Goal: Task Accomplishment & Management: Use online tool/utility

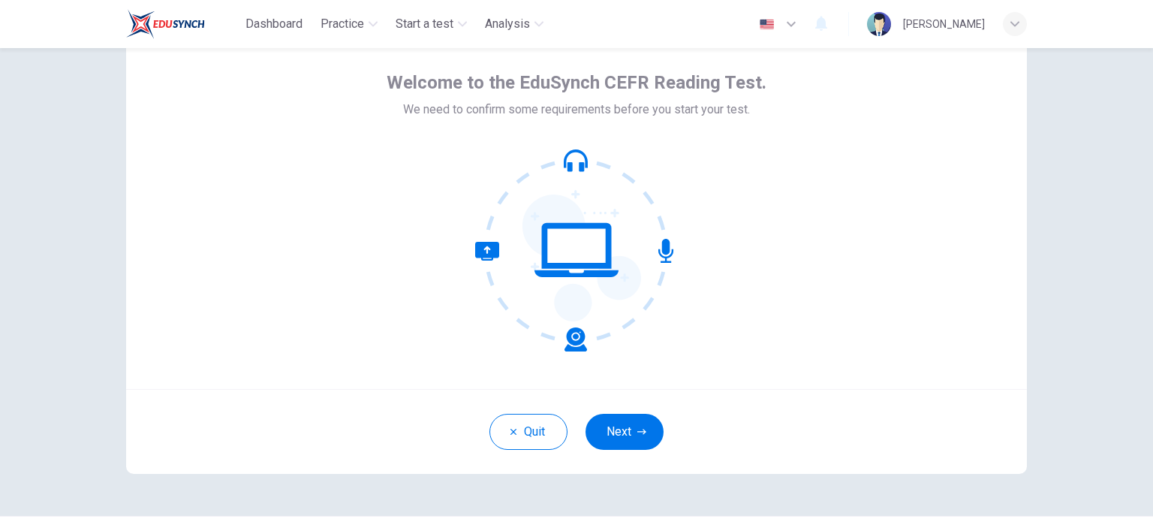
scroll to position [60, 0]
click at [615, 430] on button "Next" at bounding box center [625, 433] width 78 height 36
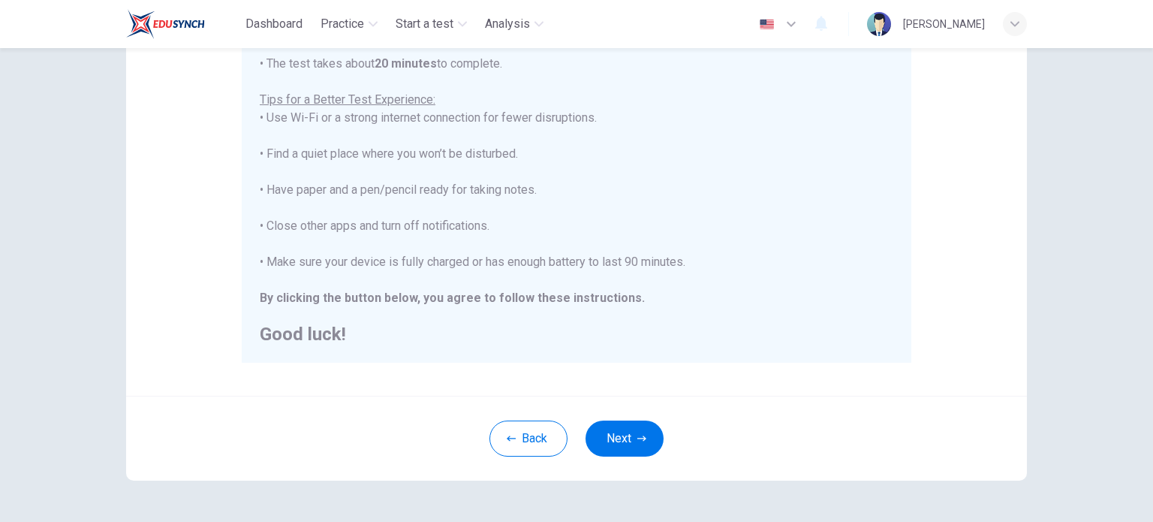
scroll to position [267, 0]
click at [627, 431] on button "Next" at bounding box center [625, 435] width 78 height 36
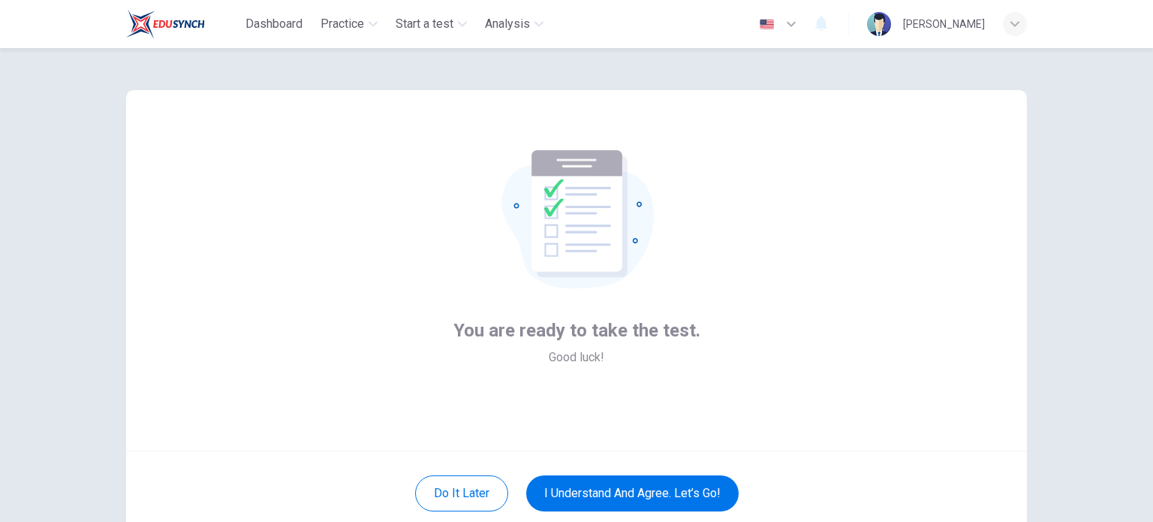
scroll to position [60, 0]
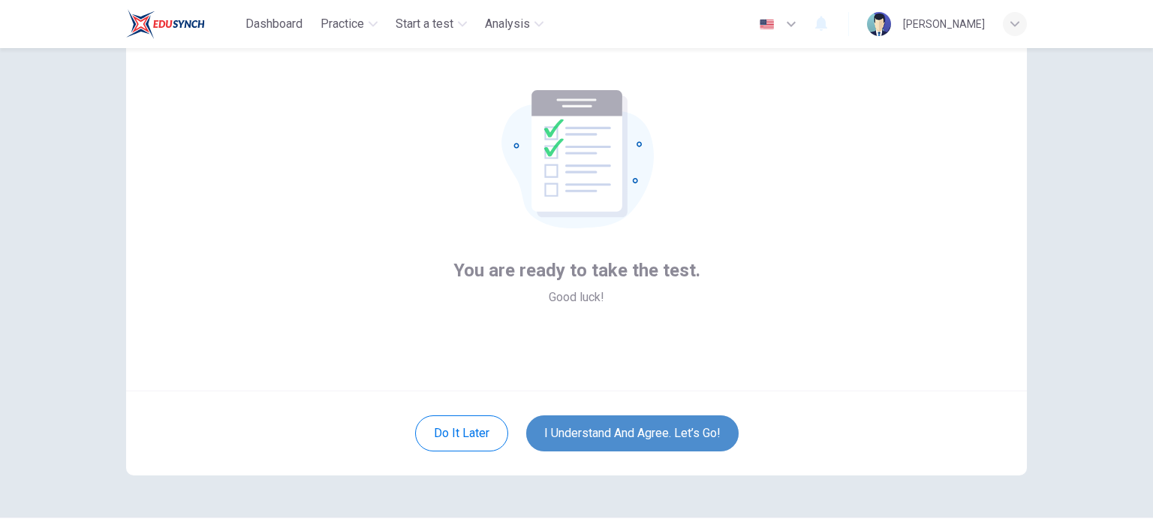
click at [662, 442] on button "I understand and agree. Let’s go!" at bounding box center [632, 433] width 212 height 36
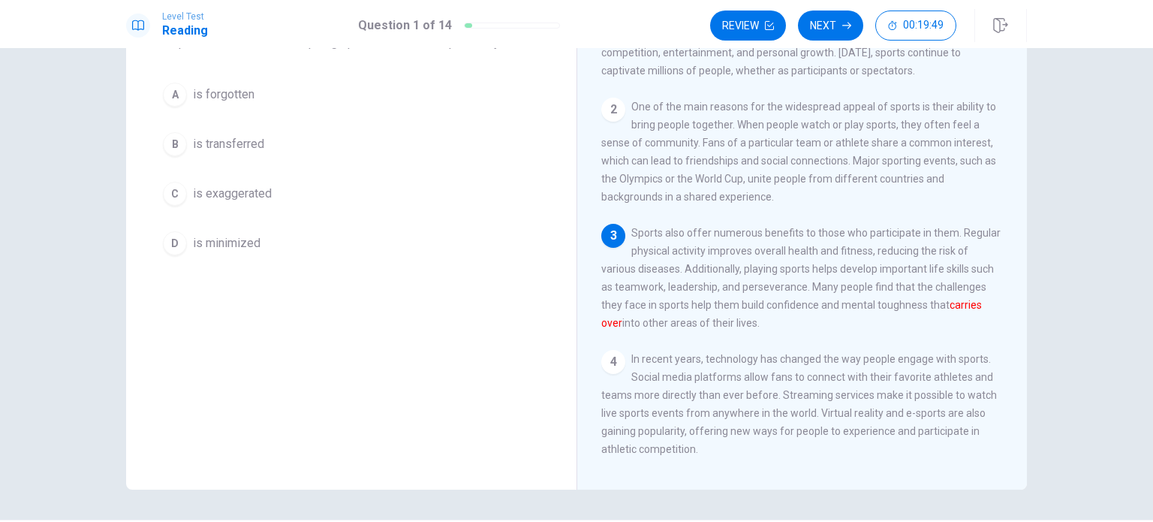
scroll to position [29, 0]
click at [171, 140] on div "B" at bounding box center [175, 144] width 24 height 24
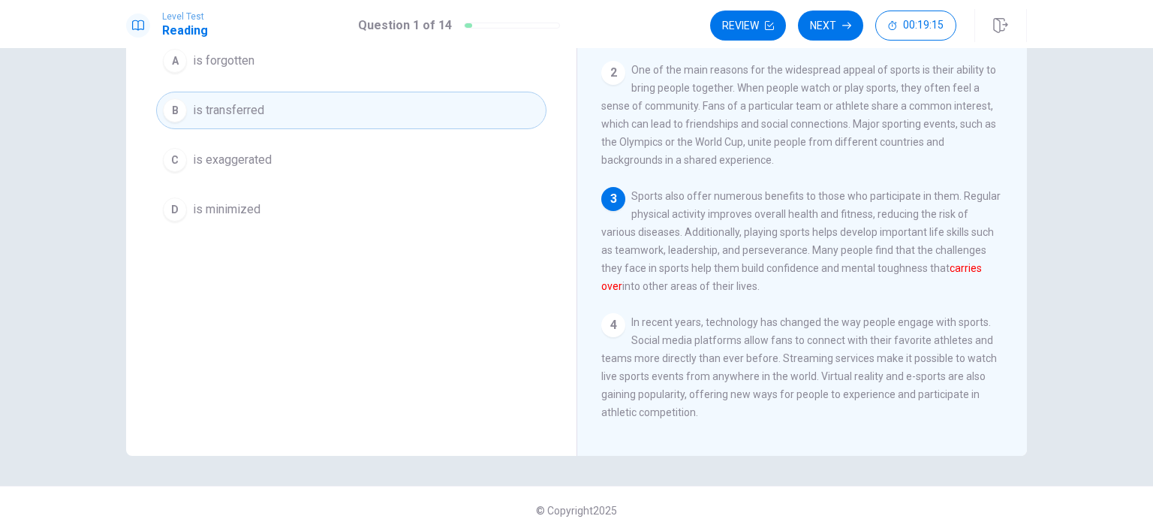
scroll to position [0, 0]
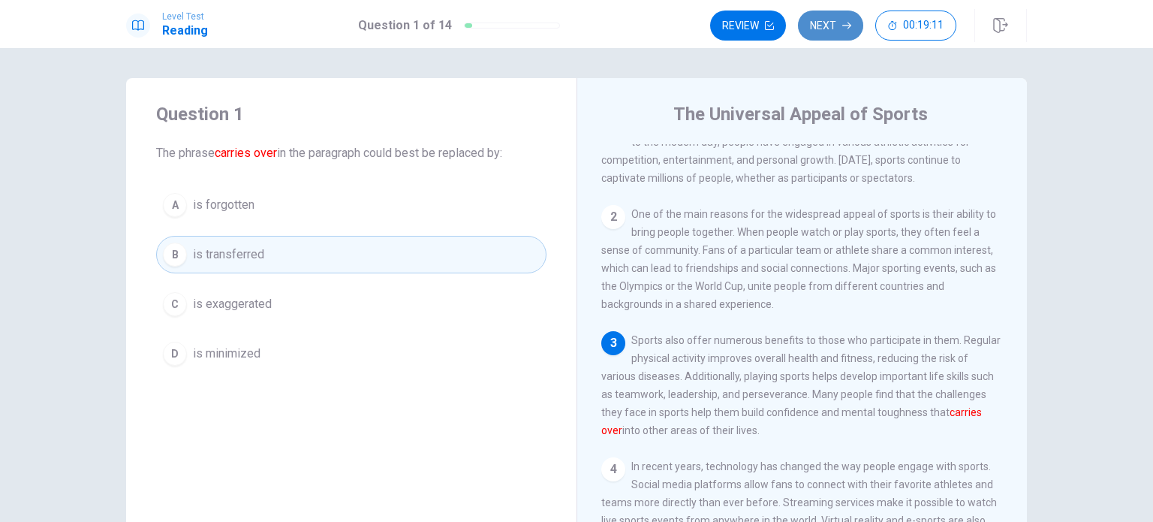
click at [844, 21] on icon "button" at bounding box center [846, 25] width 9 height 9
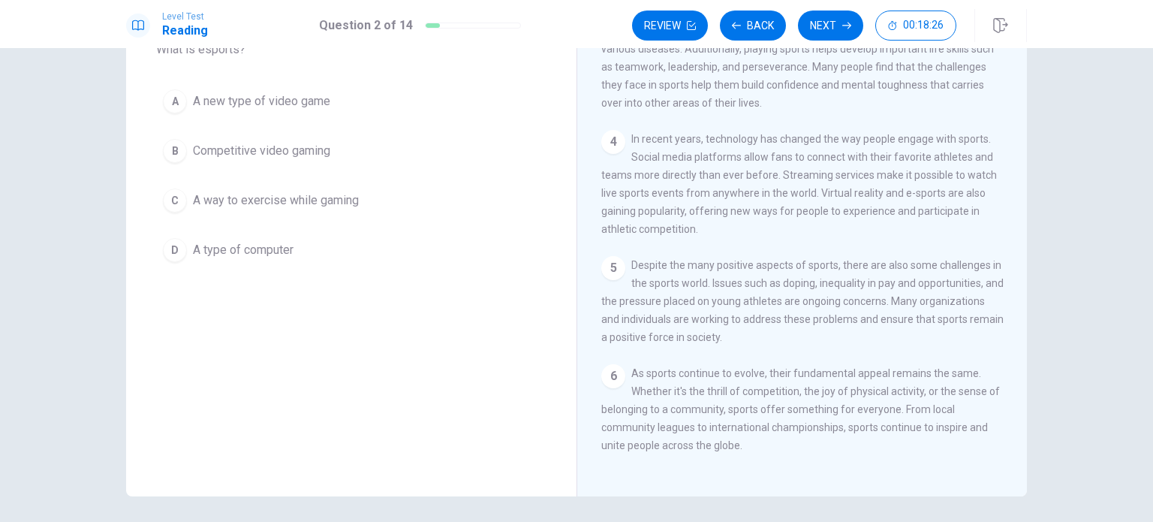
scroll to position [102, 0]
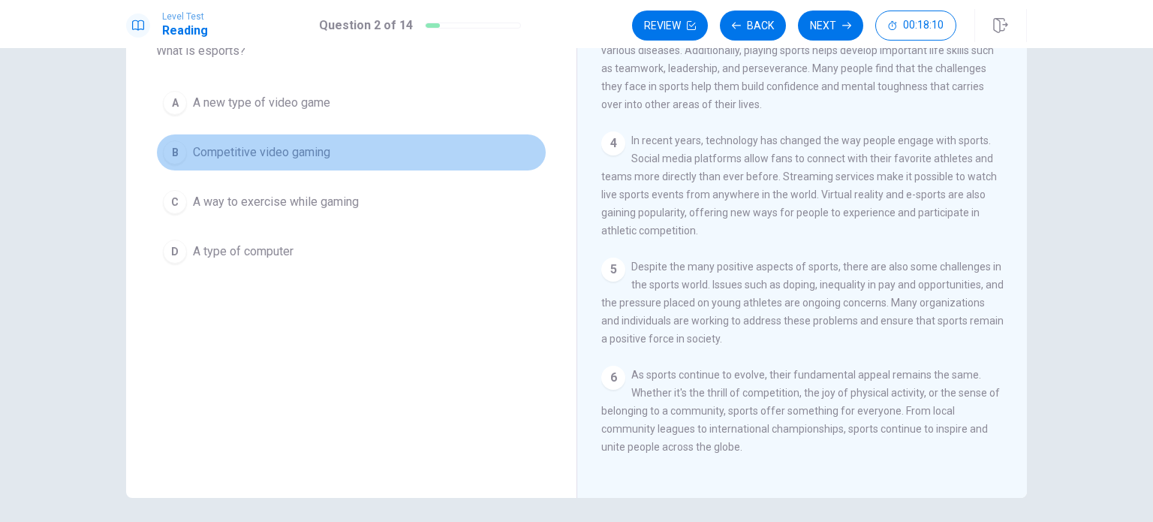
click at [177, 146] on div "B" at bounding box center [175, 152] width 24 height 24
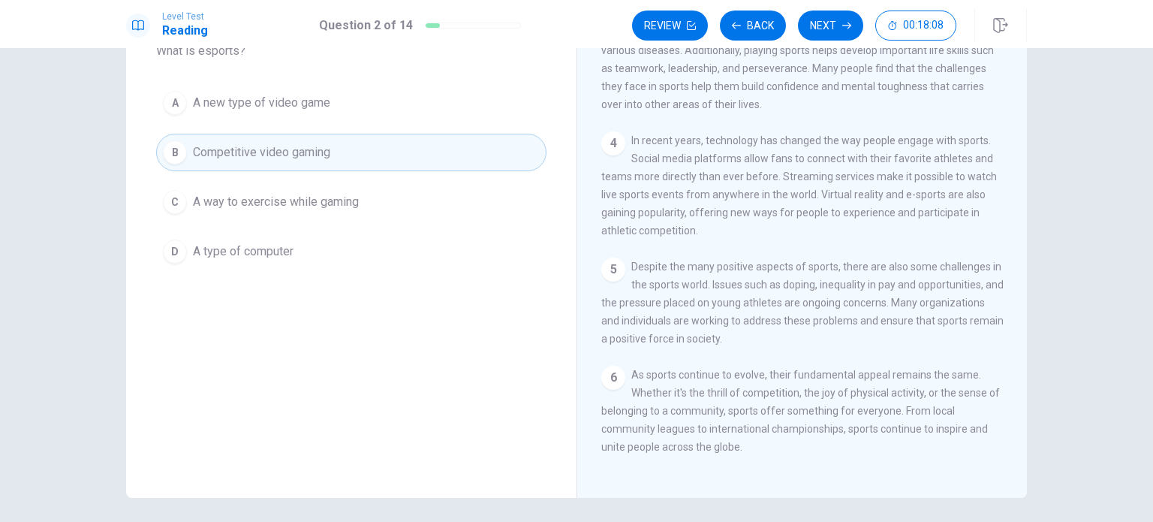
scroll to position [156, 0]
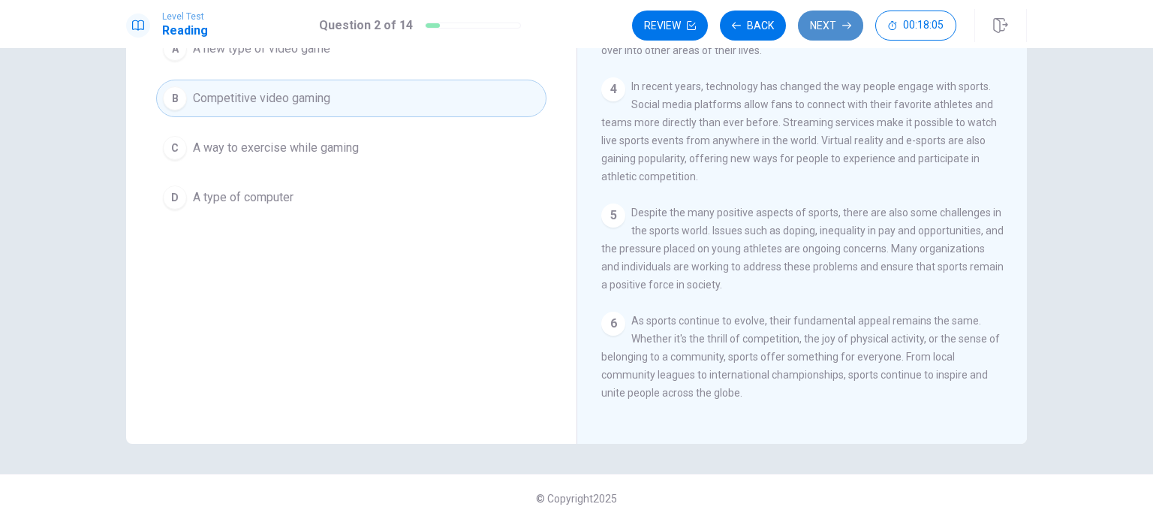
click at [823, 25] on button "Next" at bounding box center [830, 26] width 65 height 30
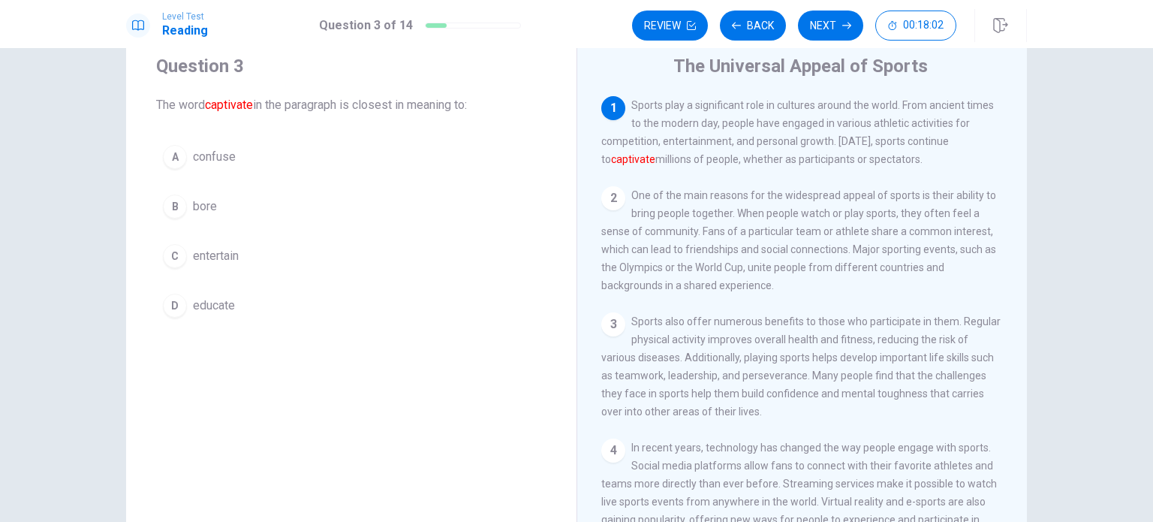
scroll to position [50, 0]
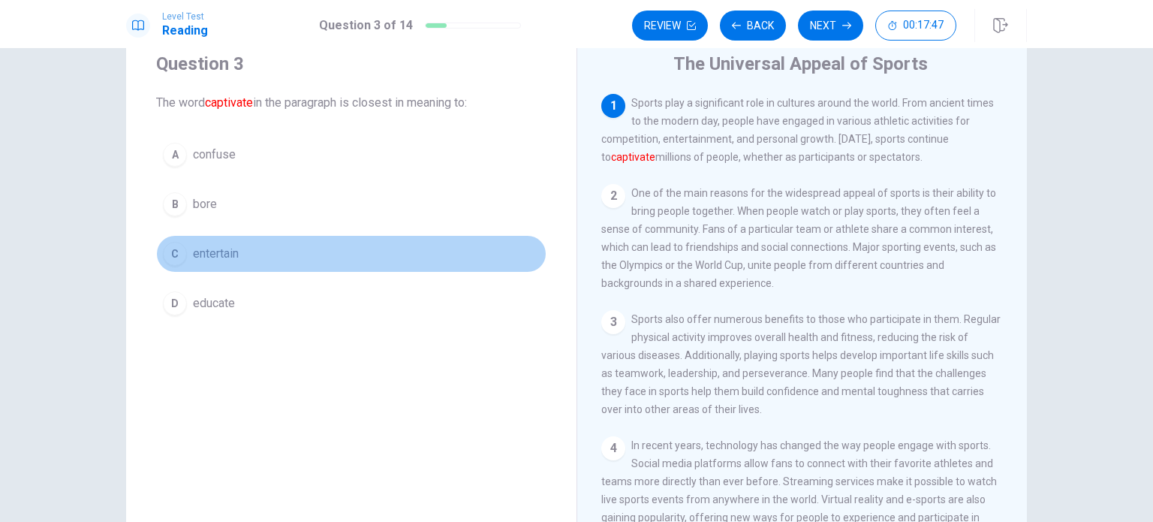
click at [170, 253] on div "C" at bounding box center [175, 254] width 24 height 24
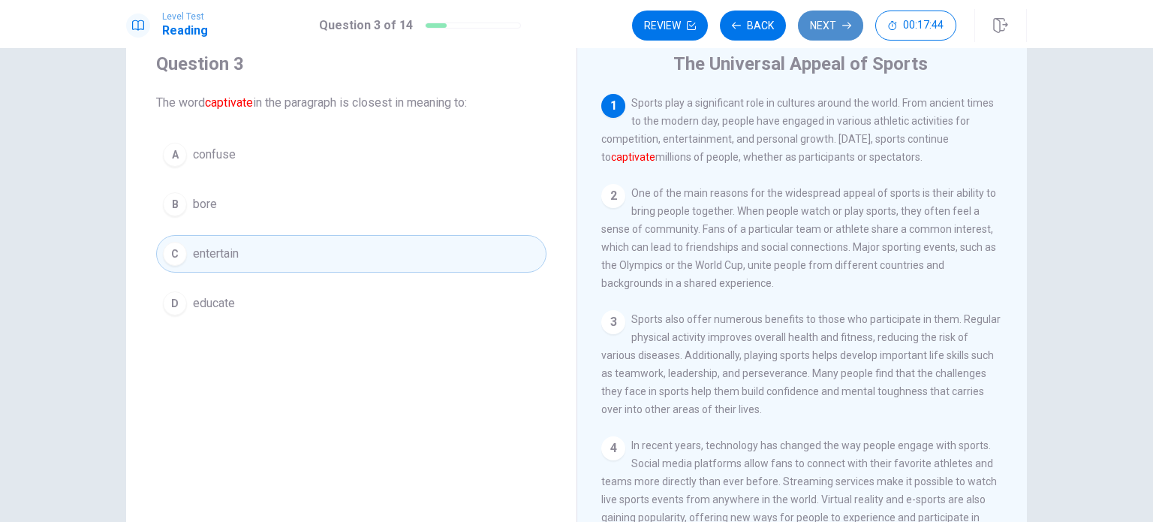
click at [832, 25] on button "Next" at bounding box center [830, 26] width 65 height 30
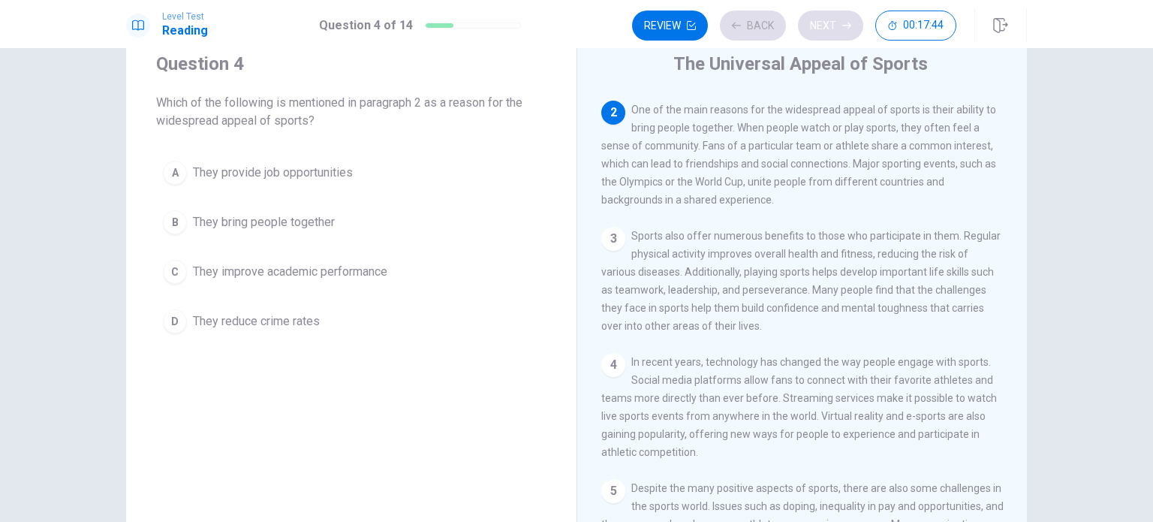
scroll to position [92, 0]
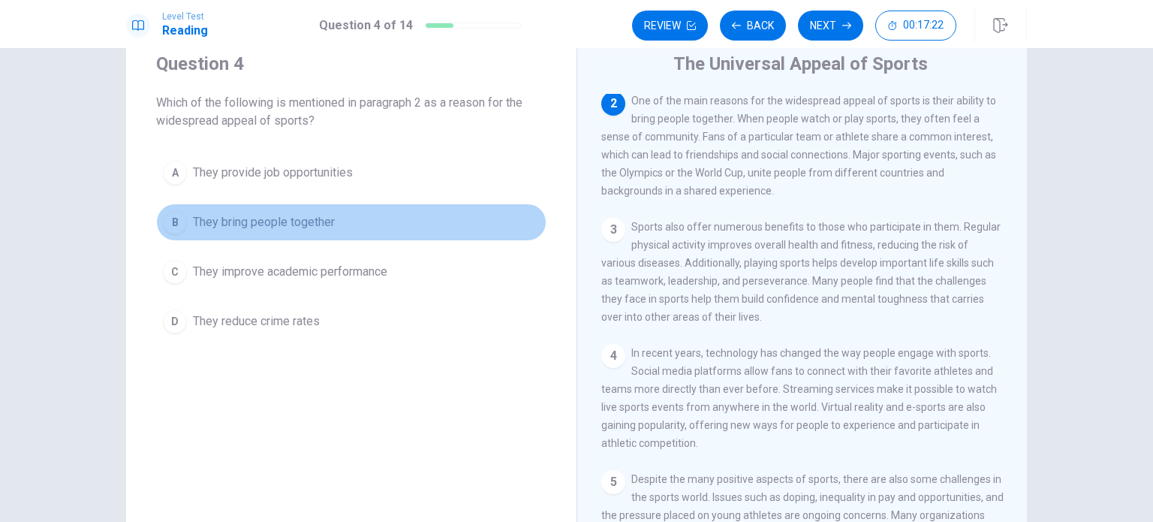
click at [173, 221] on div "B" at bounding box center [175, 222] width 24 height 24
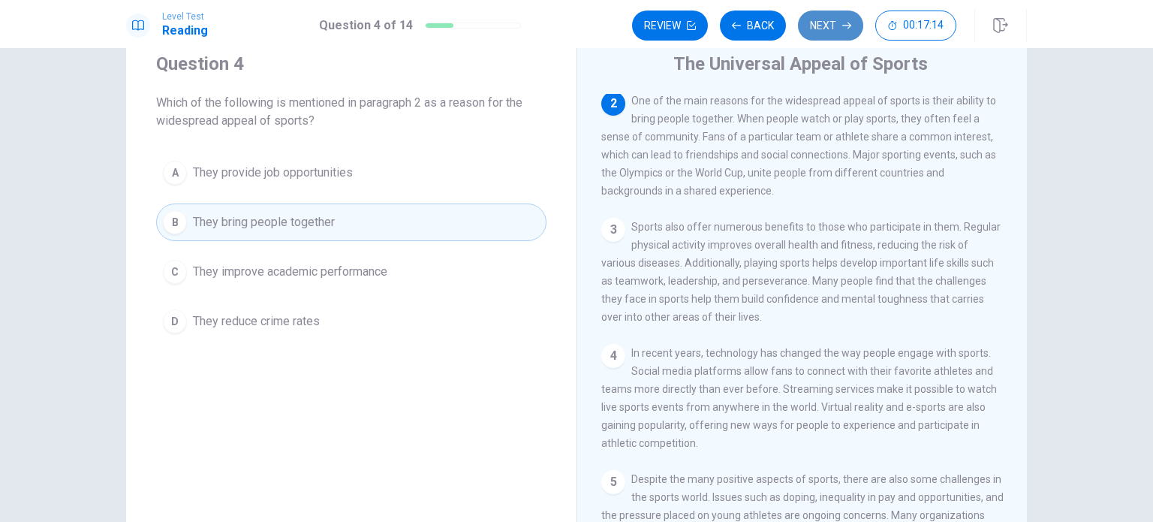
click at [840, 20] on button "Next" at bounding box center [830, 26] width 65 height 30
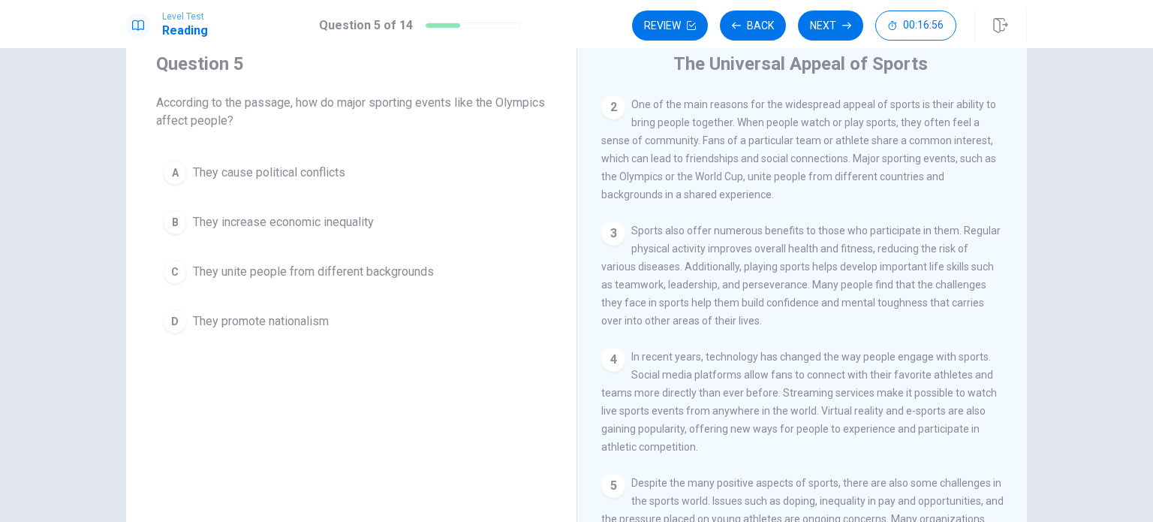
scroll to position [87, 0]
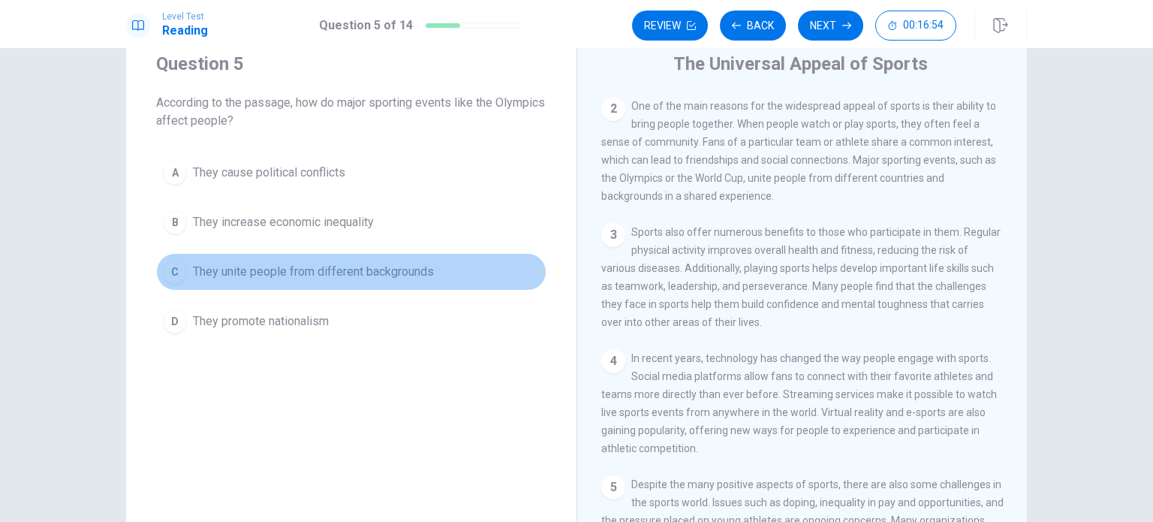
click at [200, 269] on span "They unite people from different backgrounds" at bounding box center [313, 272] width 241 height 18
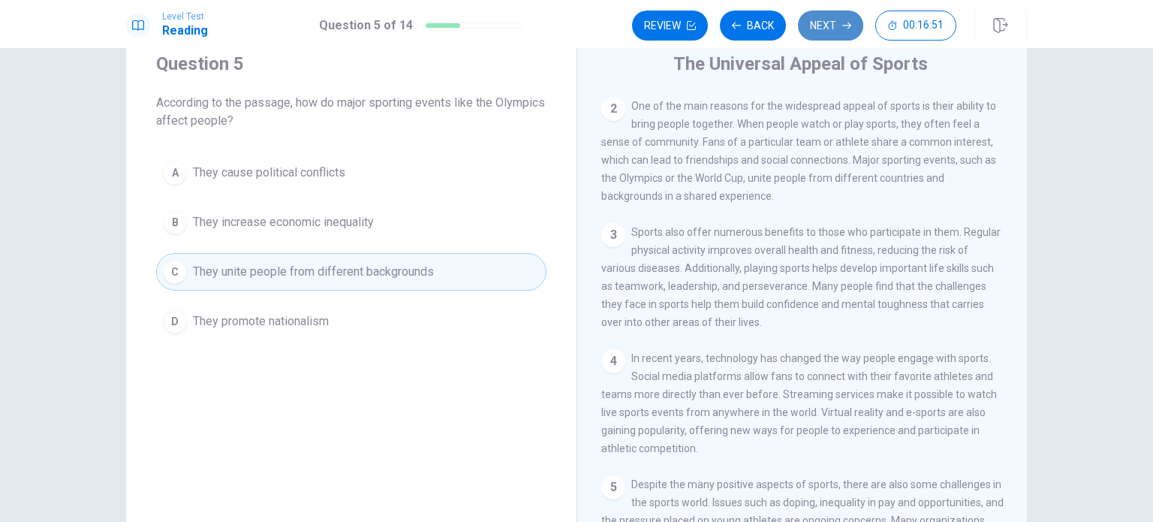
click at [818, 27] on button "Next" at bounding box center [830, 26] width 65 height 30
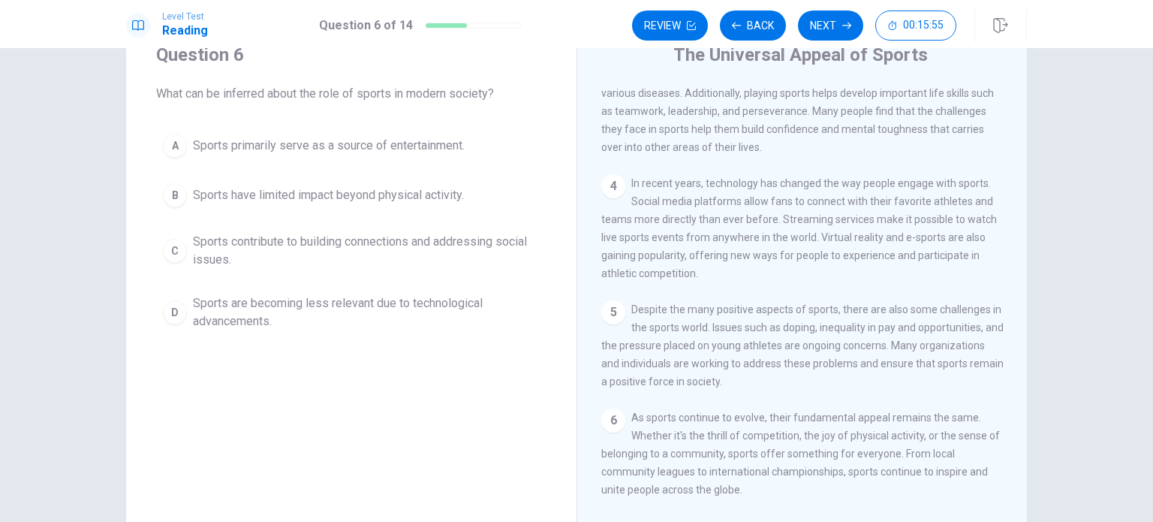
scroll to position [62, 0]
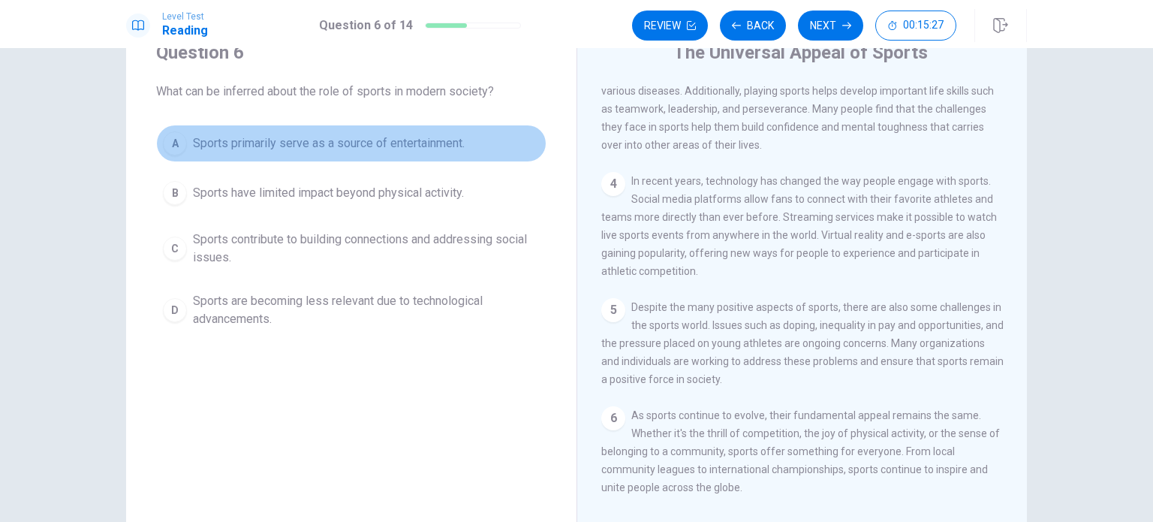
click at [170, 138] on div "A" at bounding box center [175, 143] width 24 height 24
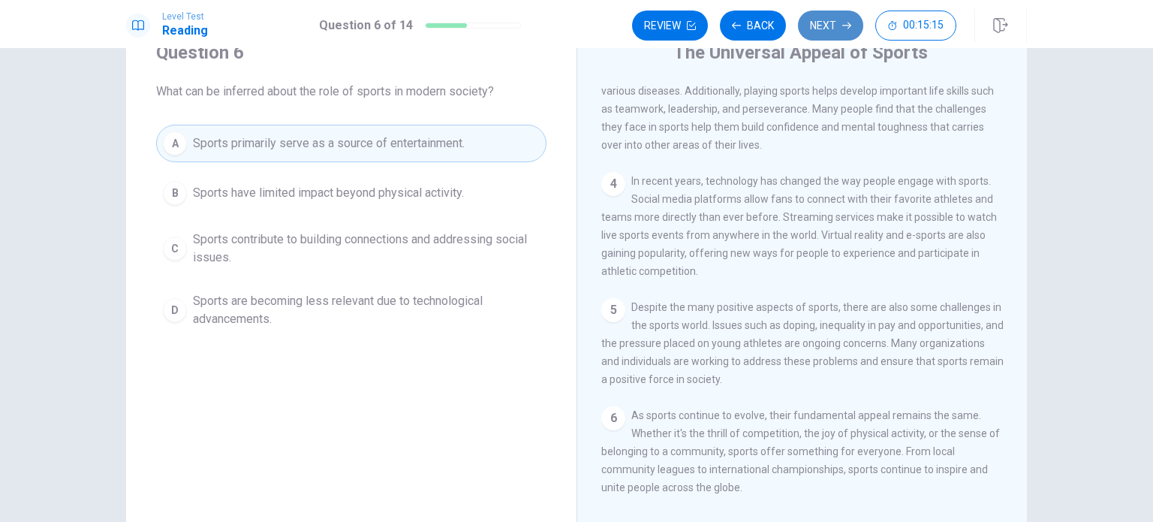
click at [824, 26] on button "Next" at bounding box center [830, 26] width 65 height 30
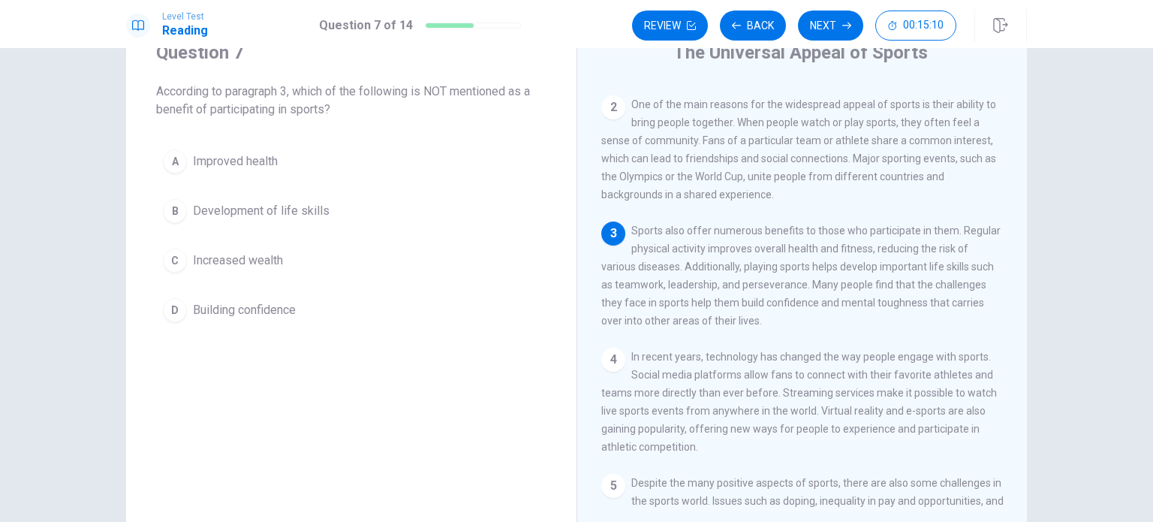
scroll to position [77, 0]
click at [169, 250] on div "C" at bounding box center [175, 261] width 24 height 24
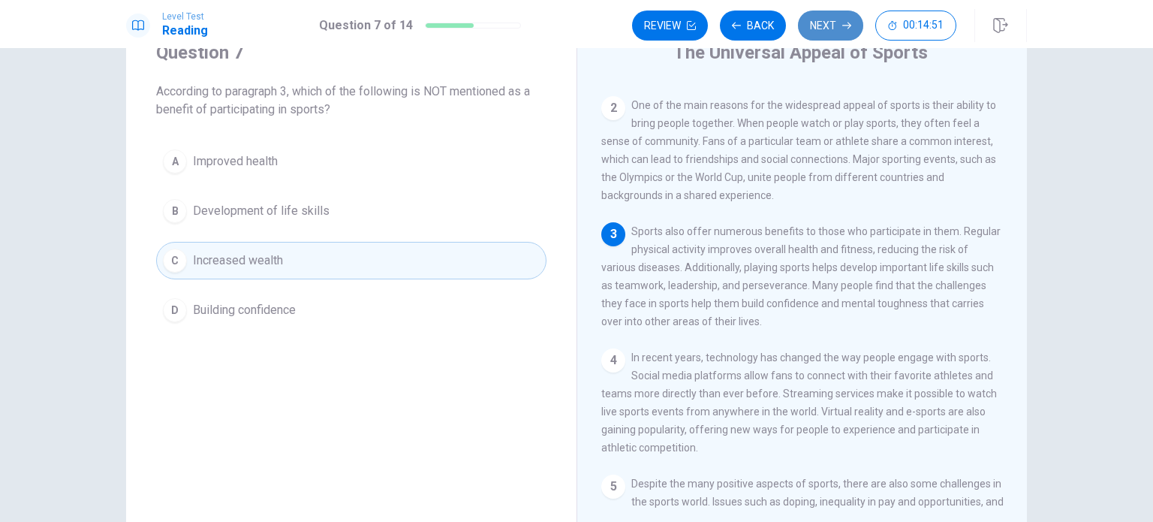
click at [832, 26] on button "Next" at bounding box center [830, 26] width 65 height 30
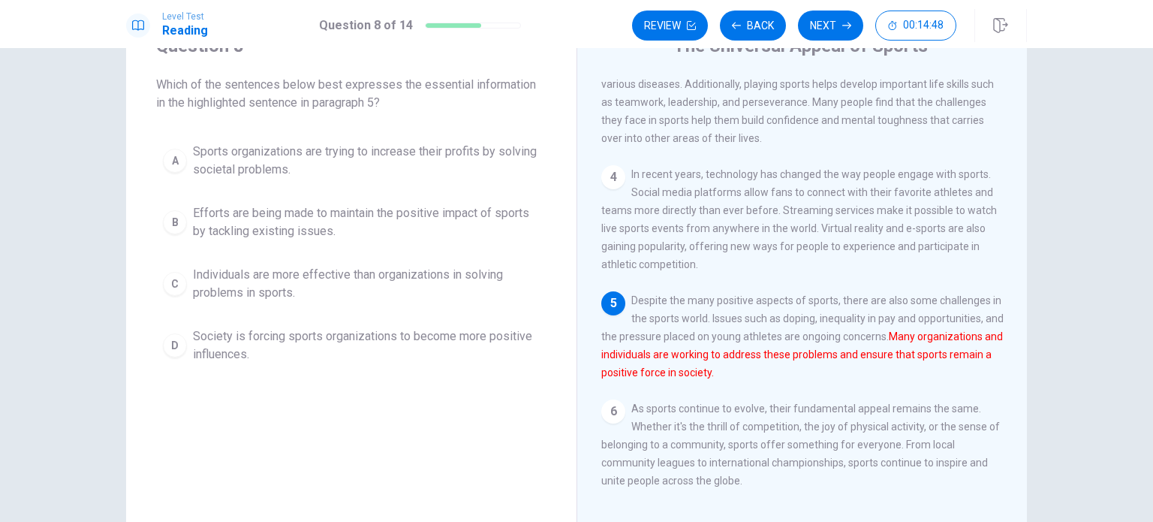
scroll to position [69, 0]
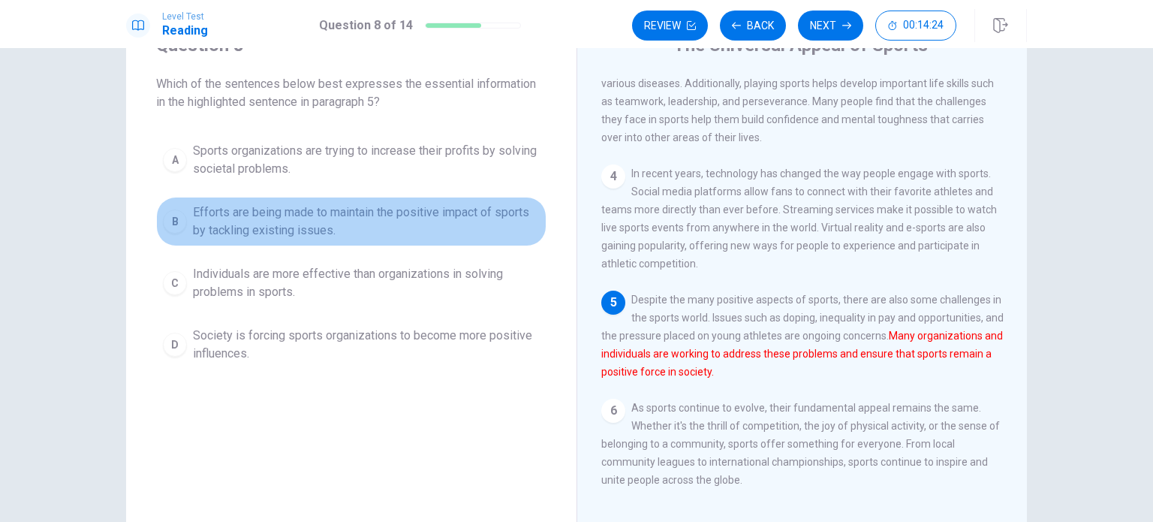
click at [183, 220] on button "B Efforts are being made to maintain the positive impact of sports by tackling …" at bounding box center [351, 222] width 390 height 50
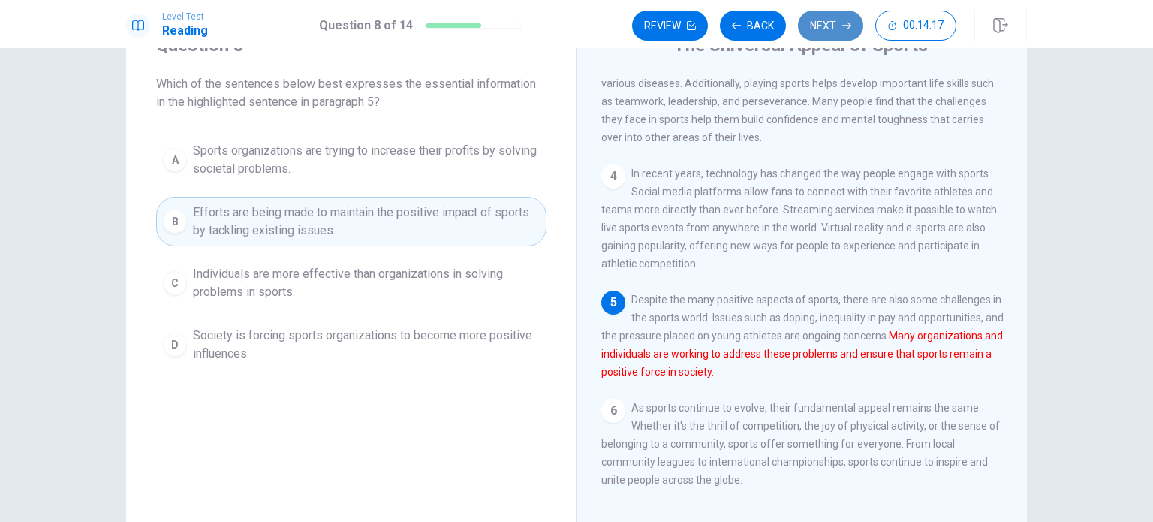
click at [830, 29] on button "Next" at bounding box center [830, 26] width 65 height 30
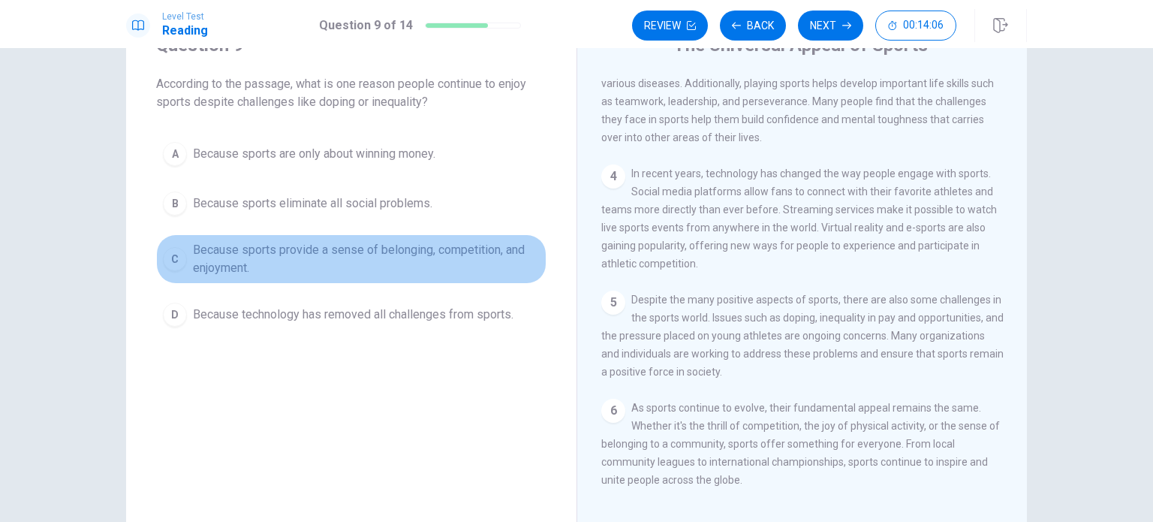
click at [186, 257] on button "C Because sports provide a sense of belonging, competition, and enjoyment." at bounding box center [351, 259] width 390 height 50
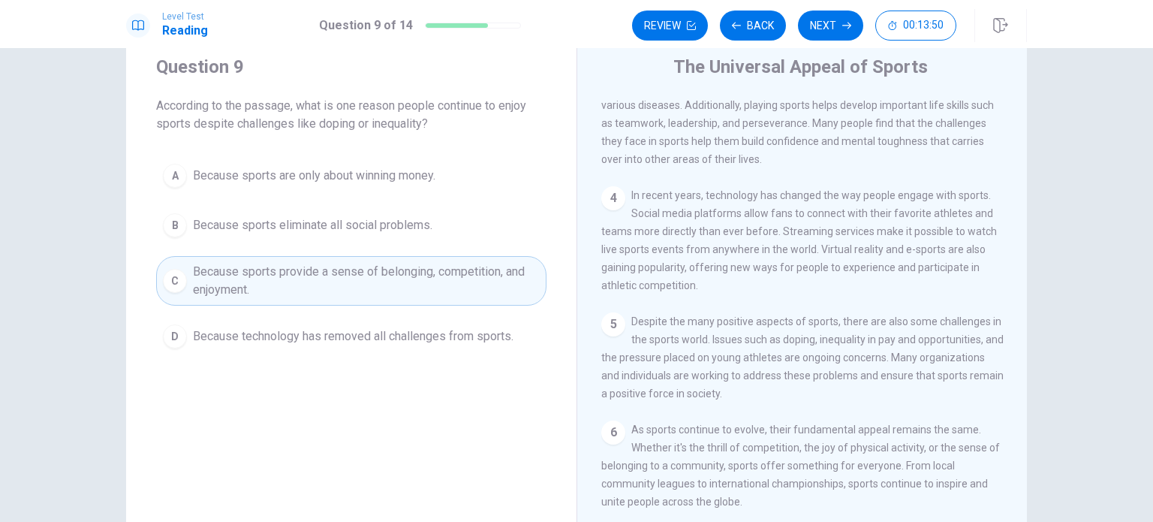
scroll to position [272, 0]
click at [838, 33] on button "Next" at bounding box center [830, 26] width 65 height 30
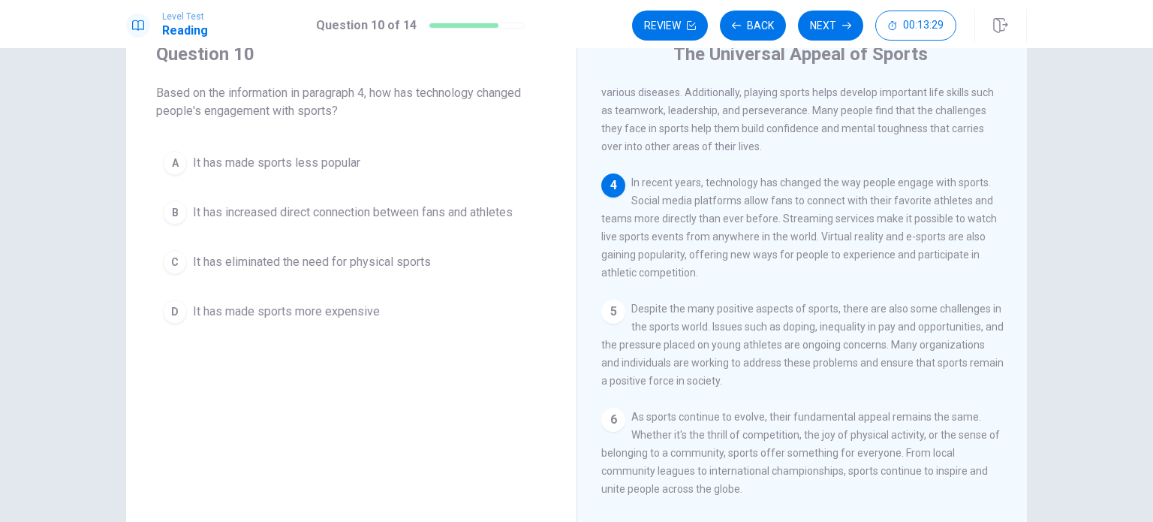
scroll to position [59, 0]
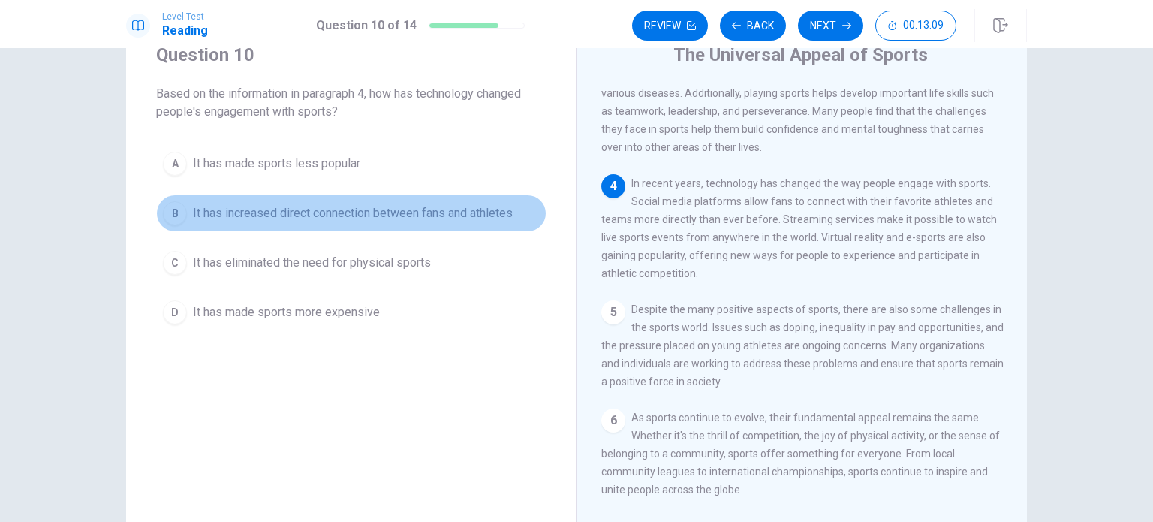
click at [179, 211] on div "B" at bounding box center [175, 213] width 24 height 24
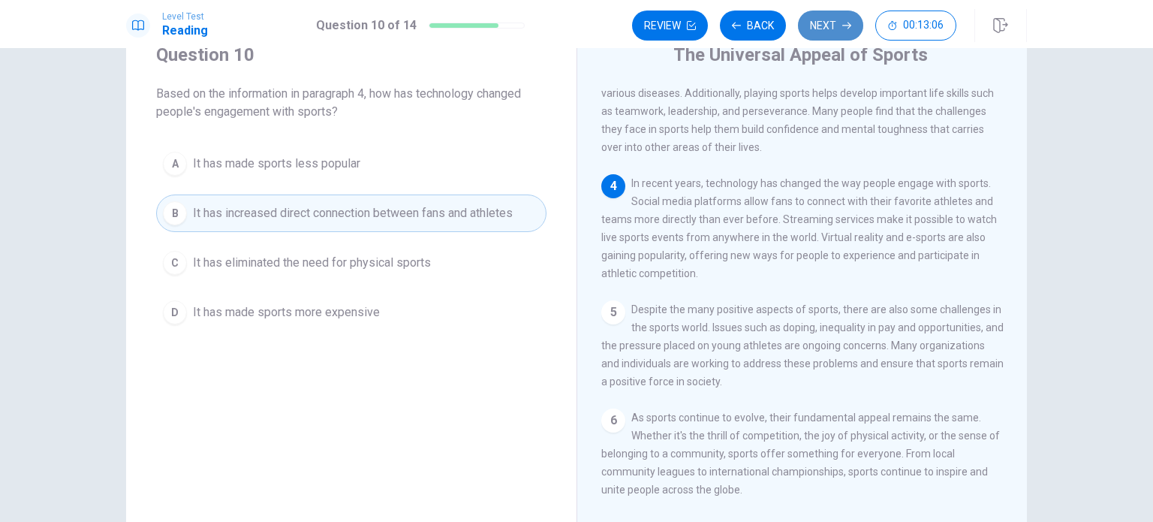
click at [811, 23] on button "Next" at bounding box center [830, 26] width 65 height 30
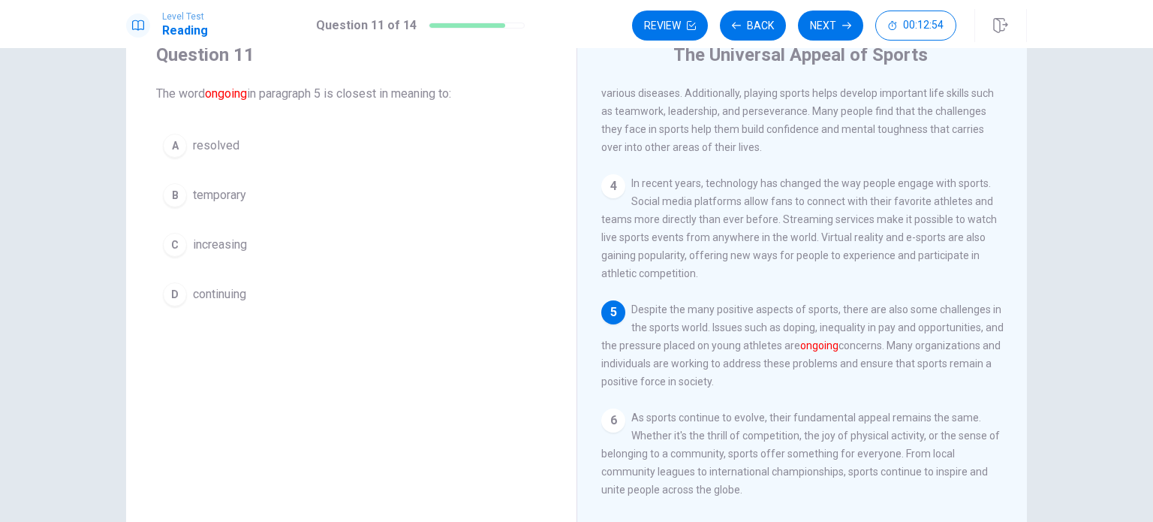
click at [172, 294] on div "D" at bounding box center [175, 294] width 24 height 24
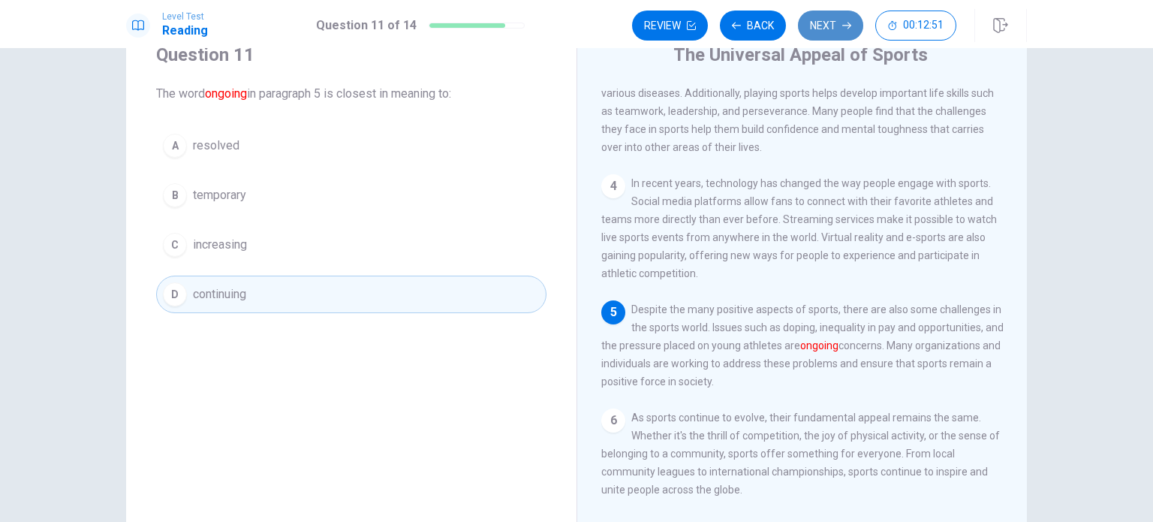
click at [838, 16] on button "Next" at bounding box center [830, 26] width 65 height 30
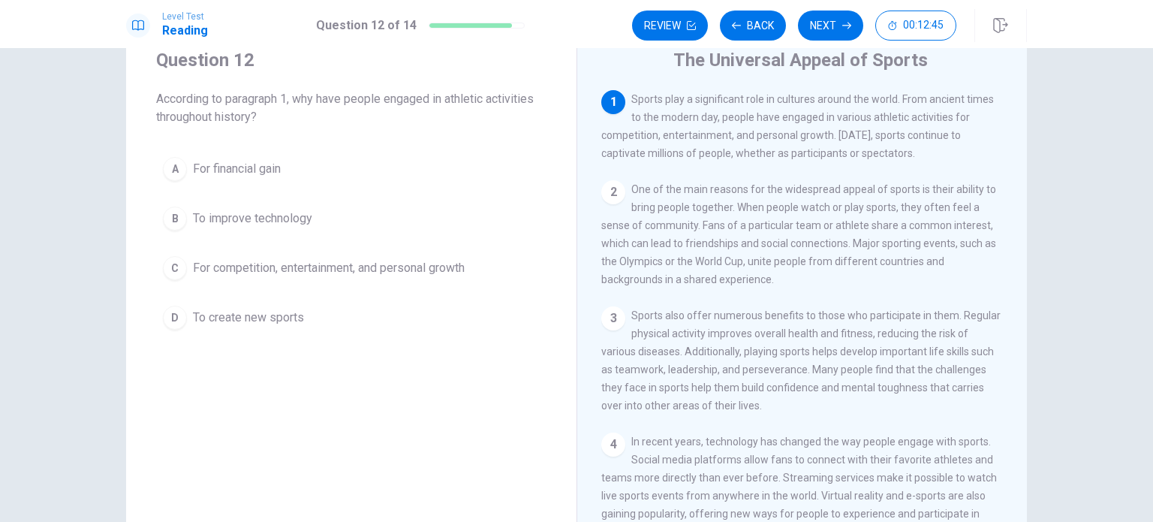
scroll to position [63, 0]
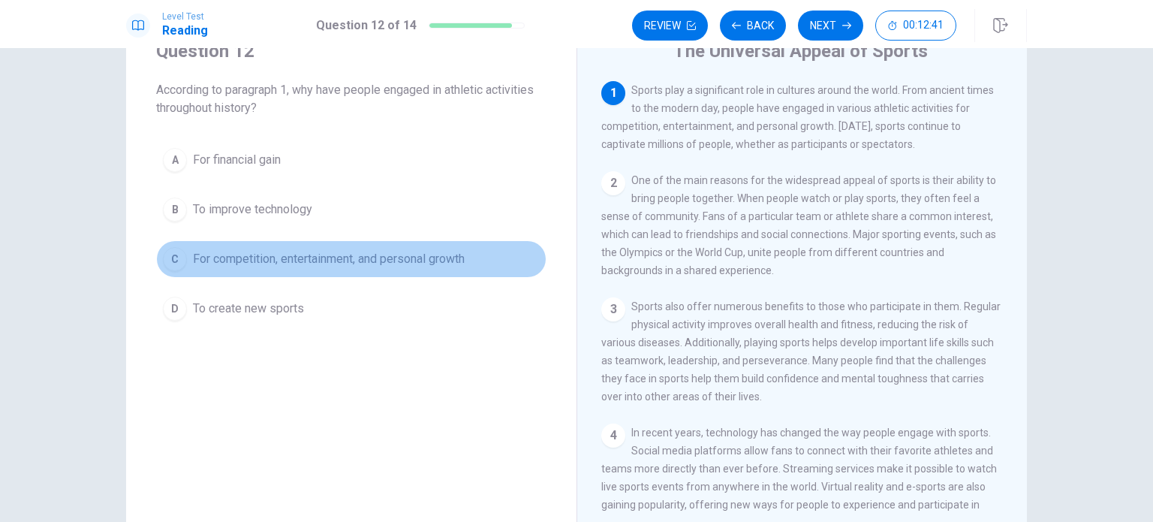
click at [156, 255] on button "C For competition, entertainment, and personal growth" at bounding box center [351, 259] width 390 height 38
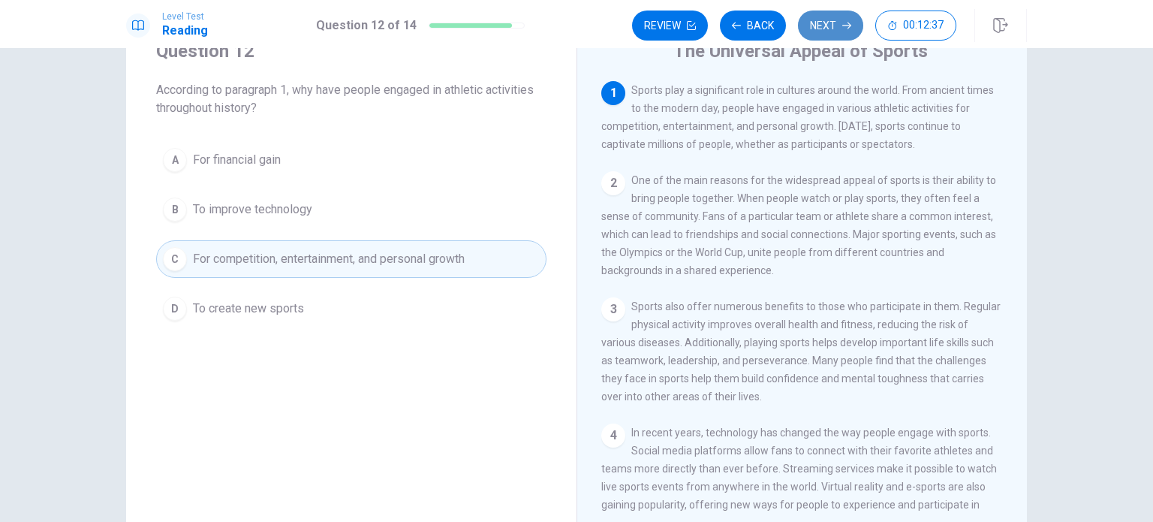
click at [834, 23] on button "Next" at bounding box center [830, 26] width 65 height 30
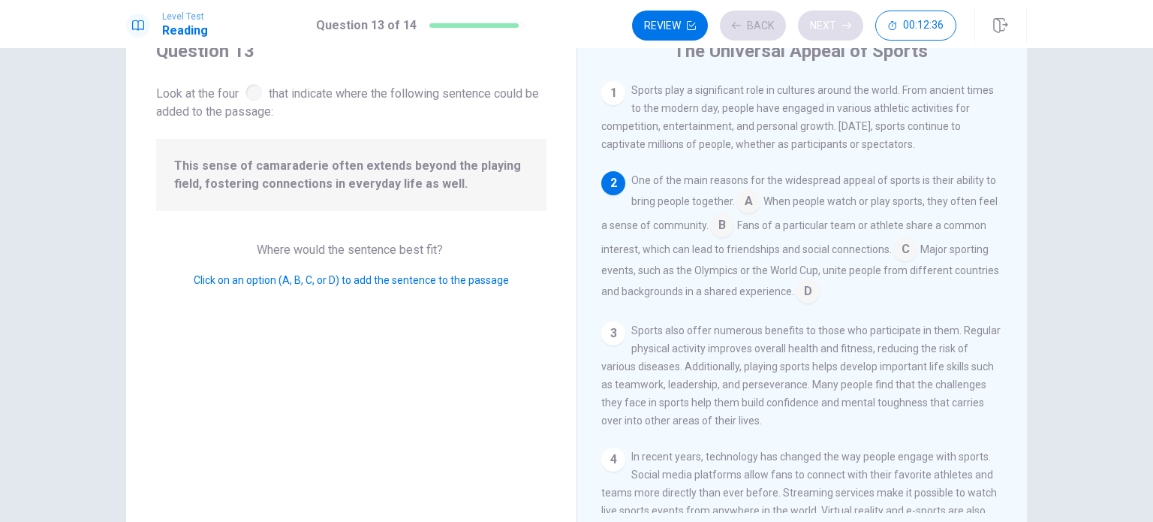
scroll to position [92, 0]
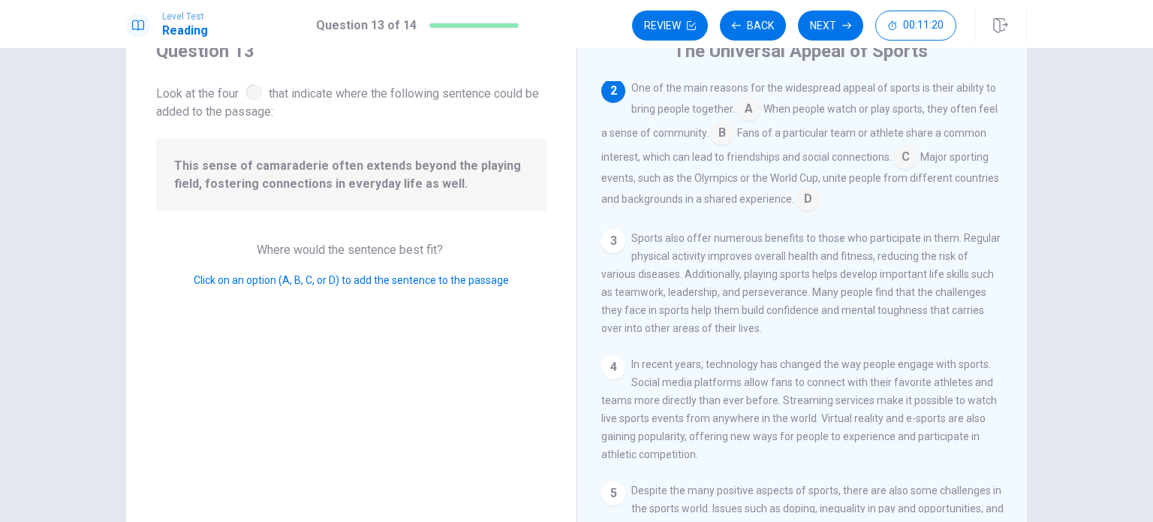
click at [917, 158] on input at bounding box center [905, 158] width 24 height 24
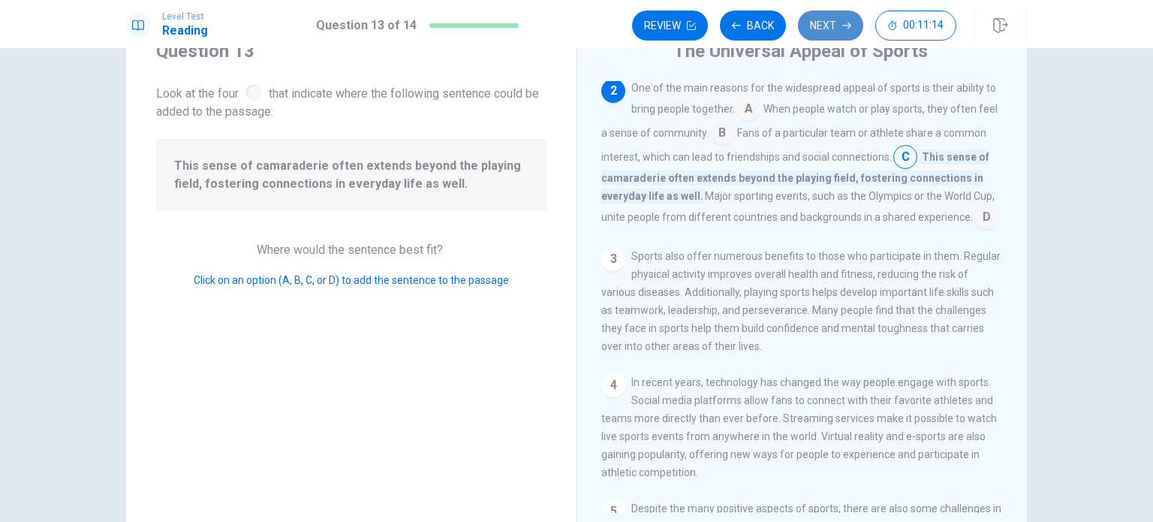
click at [829, 29] on button "Next" at bounding box center [830, 26] width 65 height 30
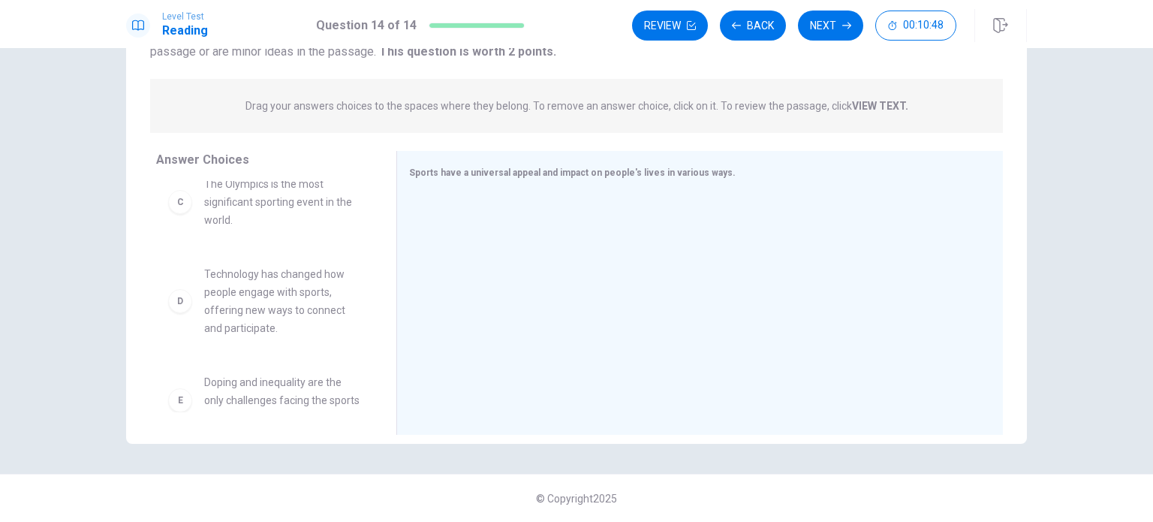
scroll to position [0, 0]
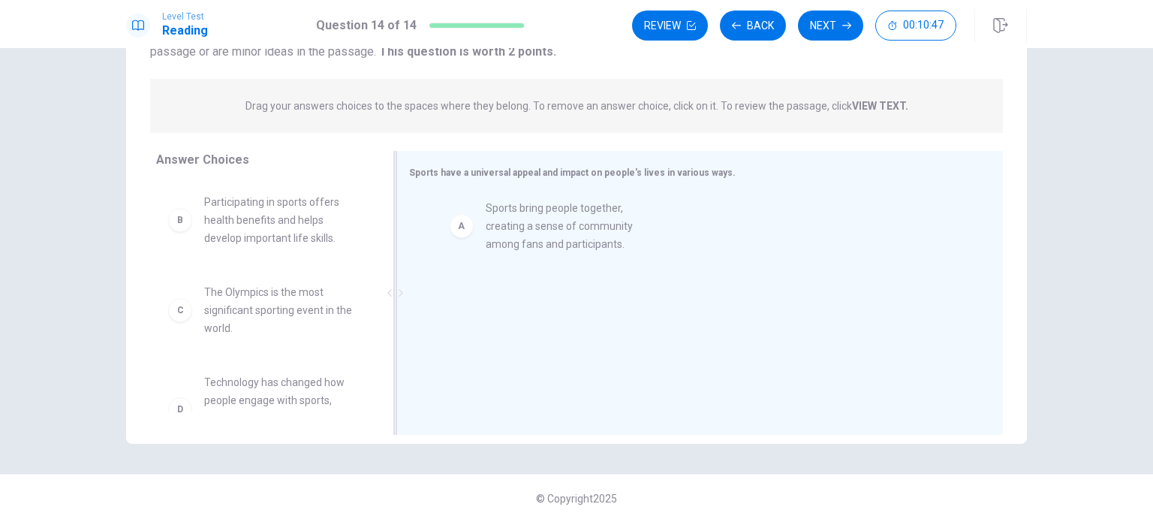
drag, startPoint x: 256, startPoint y: 222, endPoint x: 550, endPoint y: 228, distance: 294.4
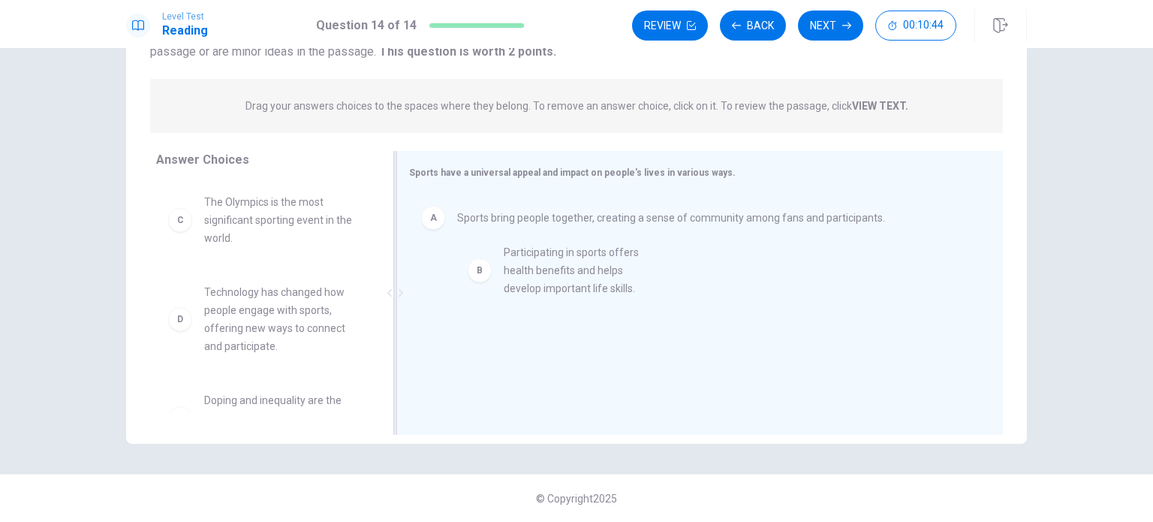
drag, startPoint x: 256, startPoint y: 226, endPoint x: 582, endPoint y: 278, distance: 329.9
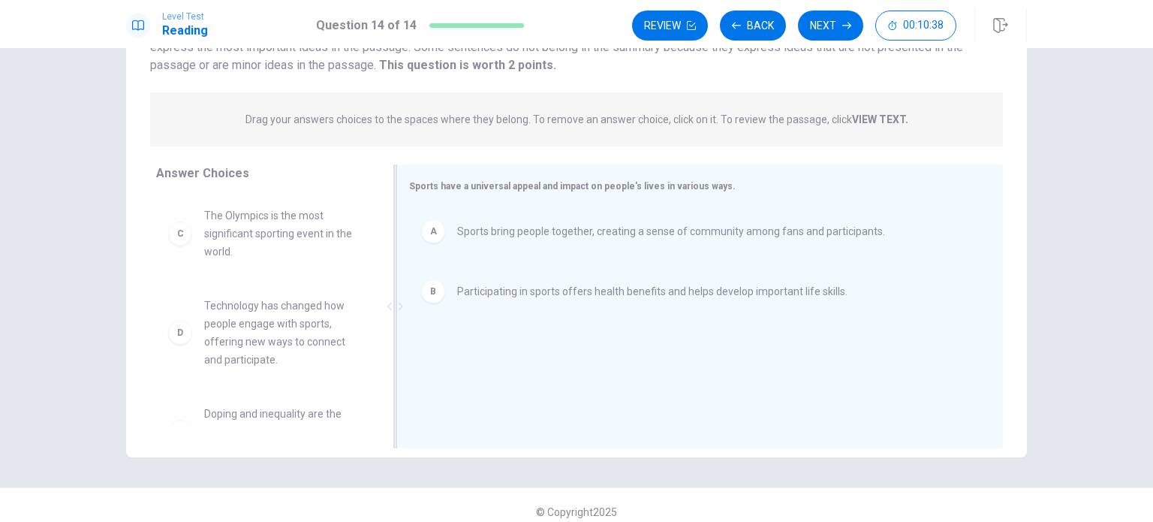
scroll to position [156, 0]
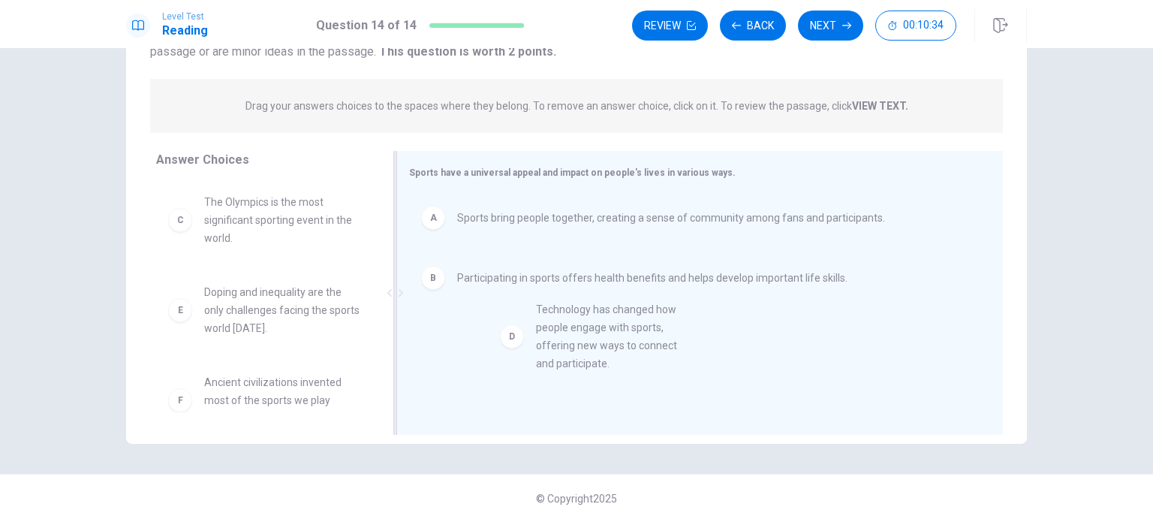
drag, startPoint x: 276, startPoint y: 312, endPoint x: 616, endPoint y: 329, distance: 339.8
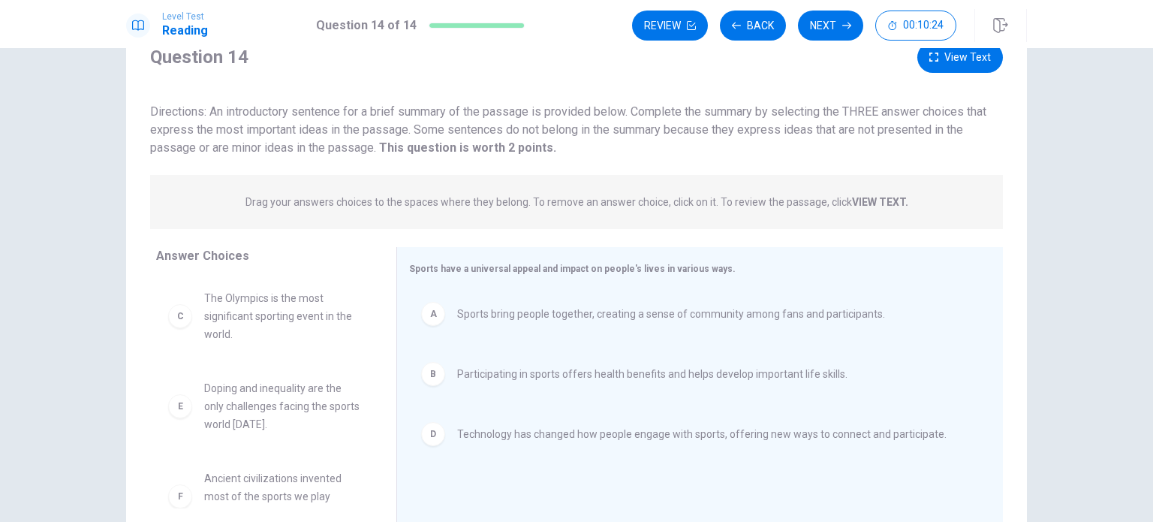
scroll to position [27, 0]
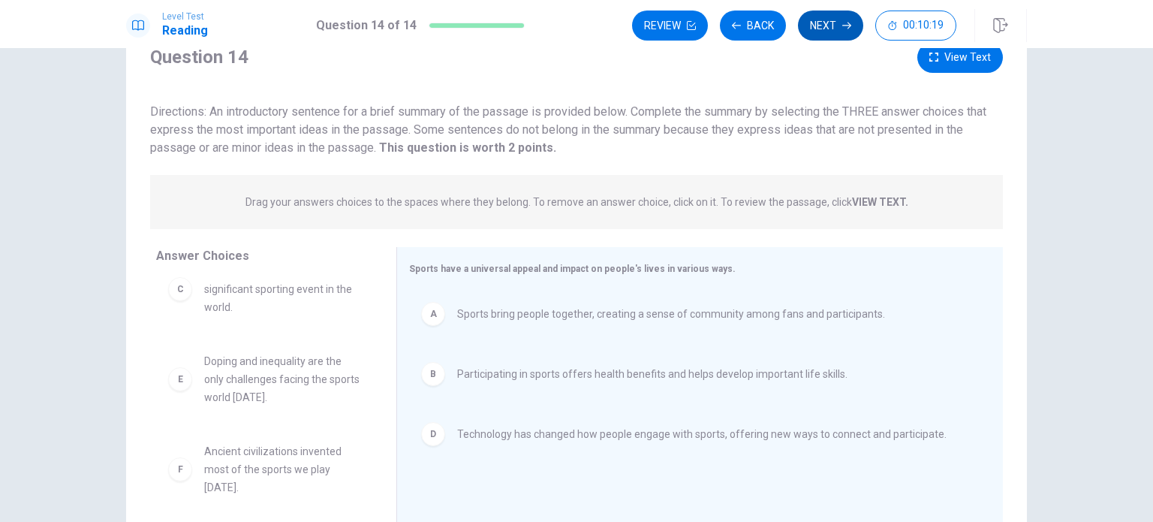
click at [819, 23] on button "Next" at bounding box center [830, 26] width 65 height 30
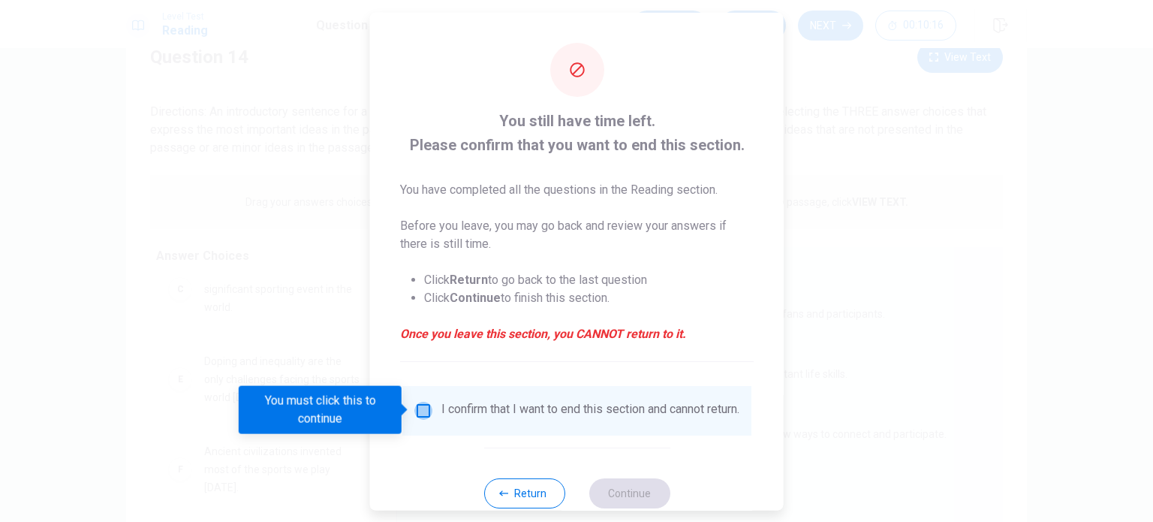
click at [420, 410] on input "You must click this to continue" at bounding box center [423, 410] width 18 height 18
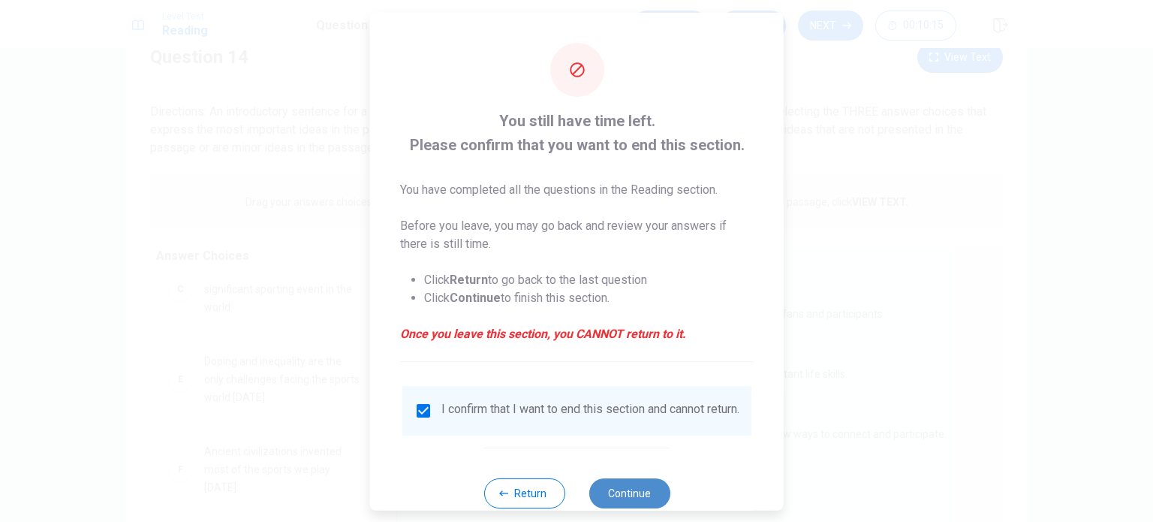
click at [638, 494] on button "Continue" at bounding box center [629, 492] width 81 height 30
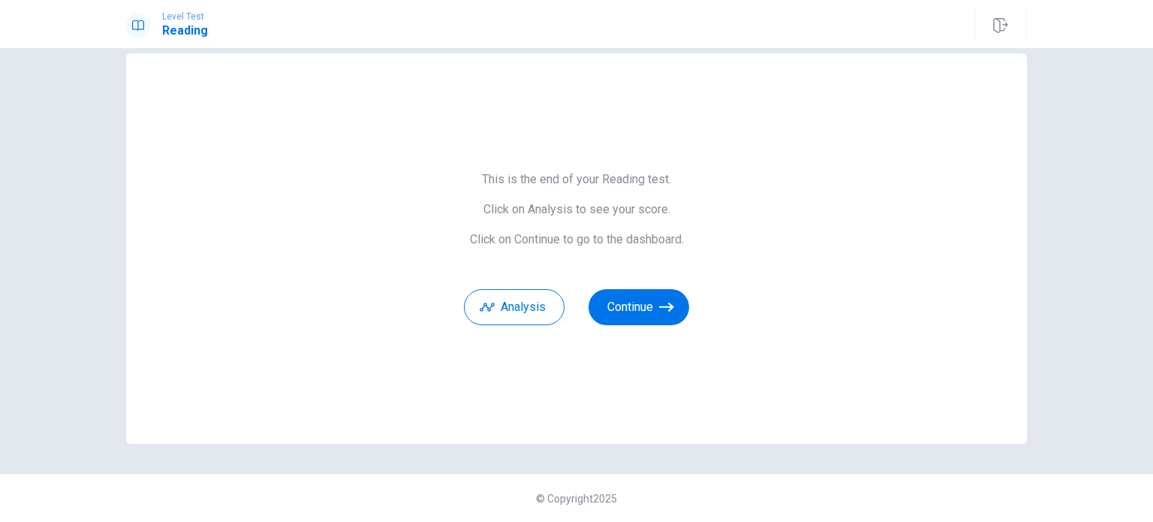
scroll to position [24, 0]
click at [649, 300] on button "Continue" at bounding box center [639, 308] width 101 height 36
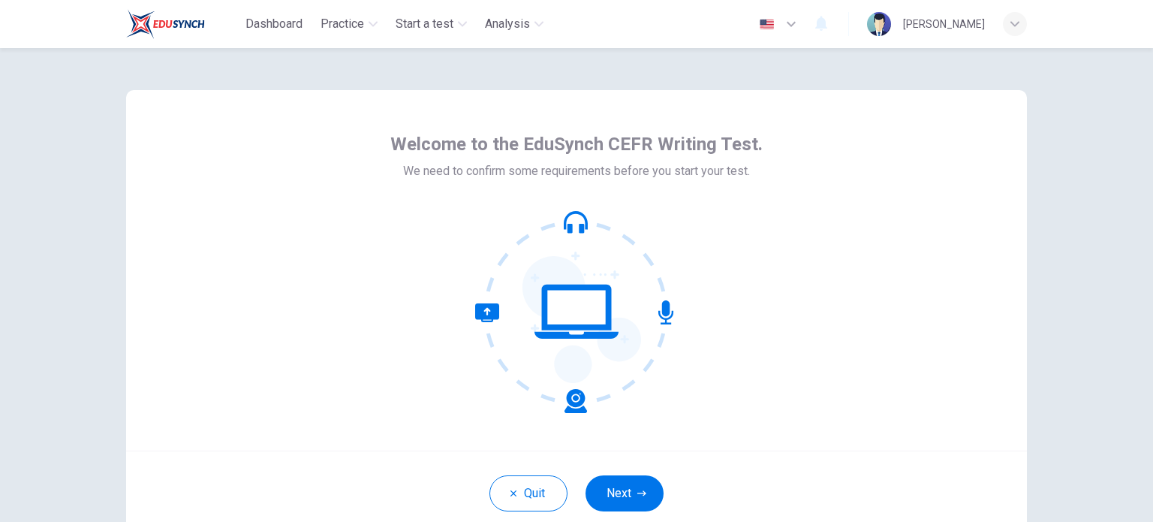
scroll to position [103, 0]
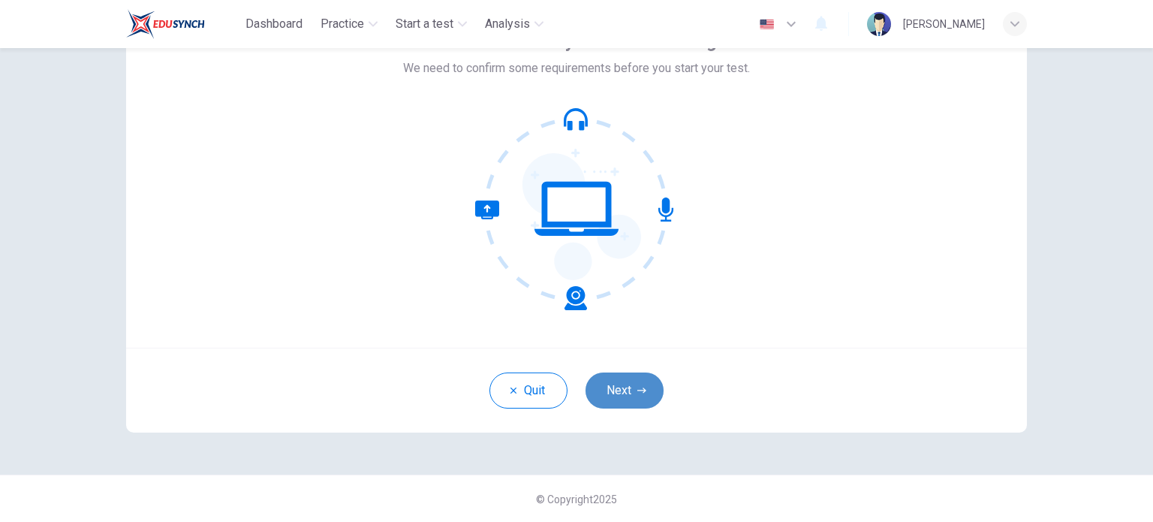
click at [622, 399] on button "Next" at bounding box center [625, 390] width 78 height 36
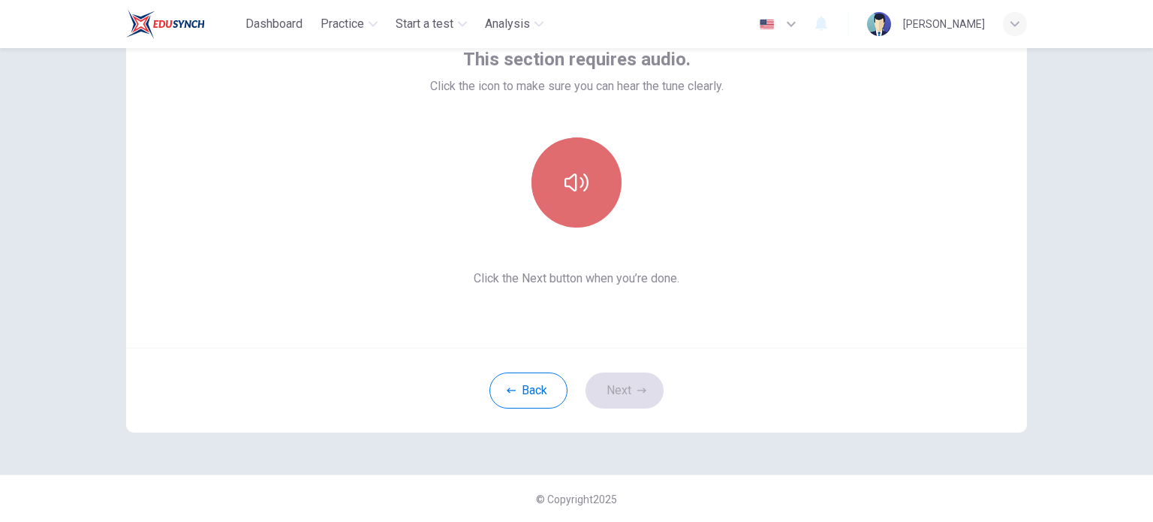
click at [592, 179] on button "button" at bounding box center [577, 182] width 90 height 90
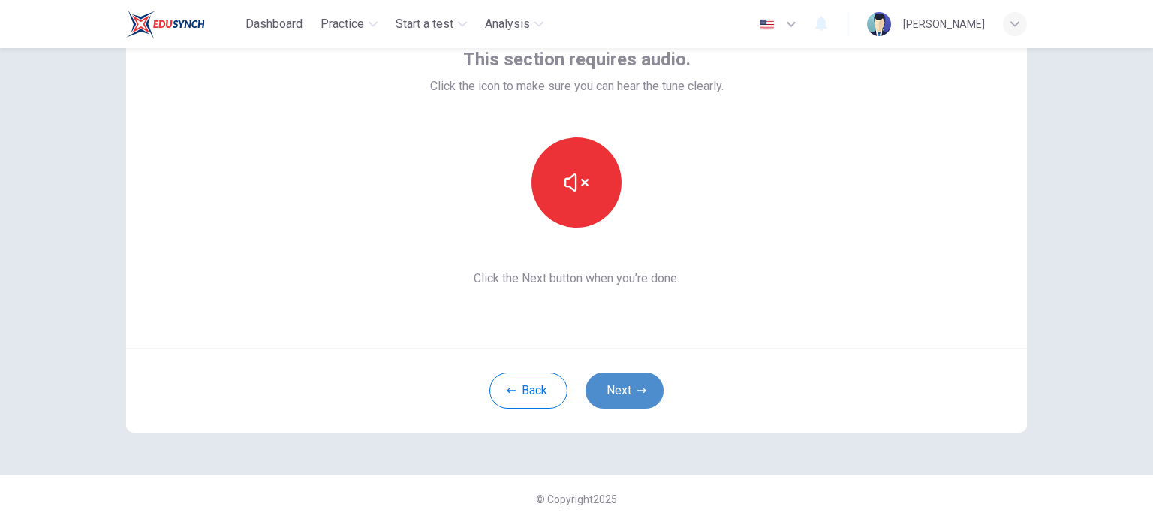
click at [626, 383] on button "Next" at bounding box center [625, 390] width 78 height 36
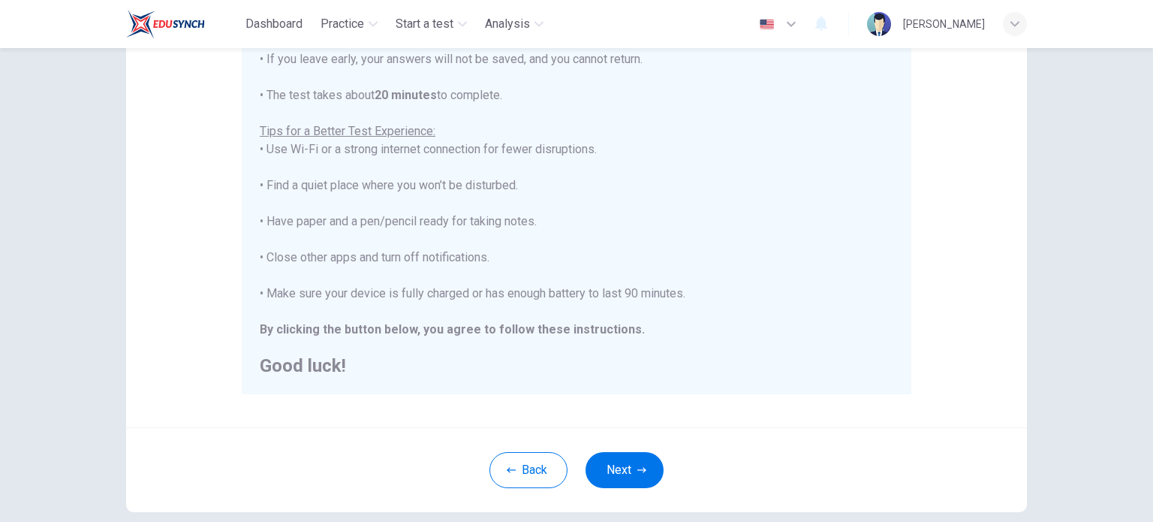
scroll to position [234, 0]
click at [625, 465] on button "Next" at bounding box center [625, 468] width 78 height 36
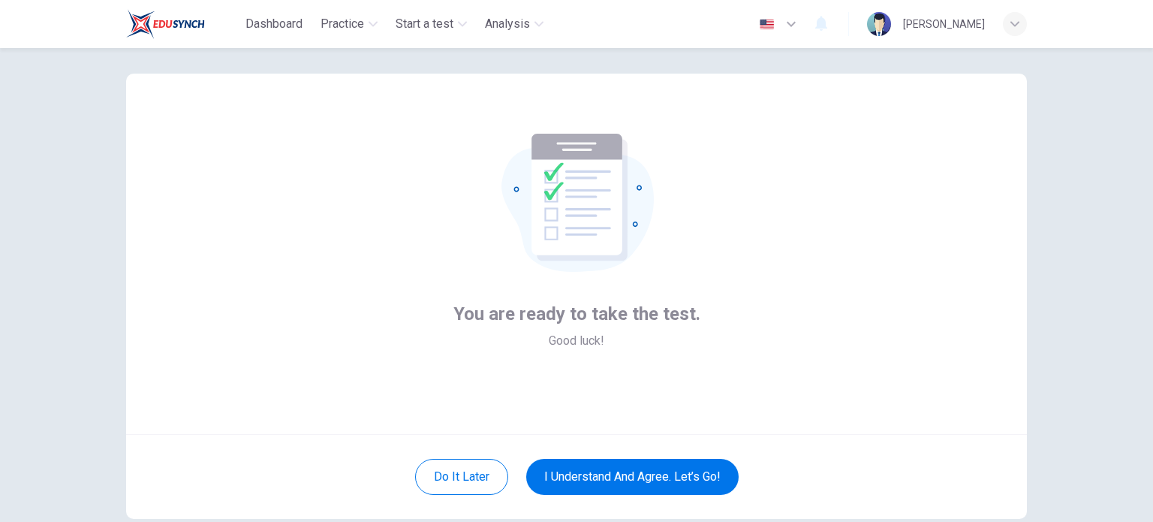
scroll to position [8, 0]
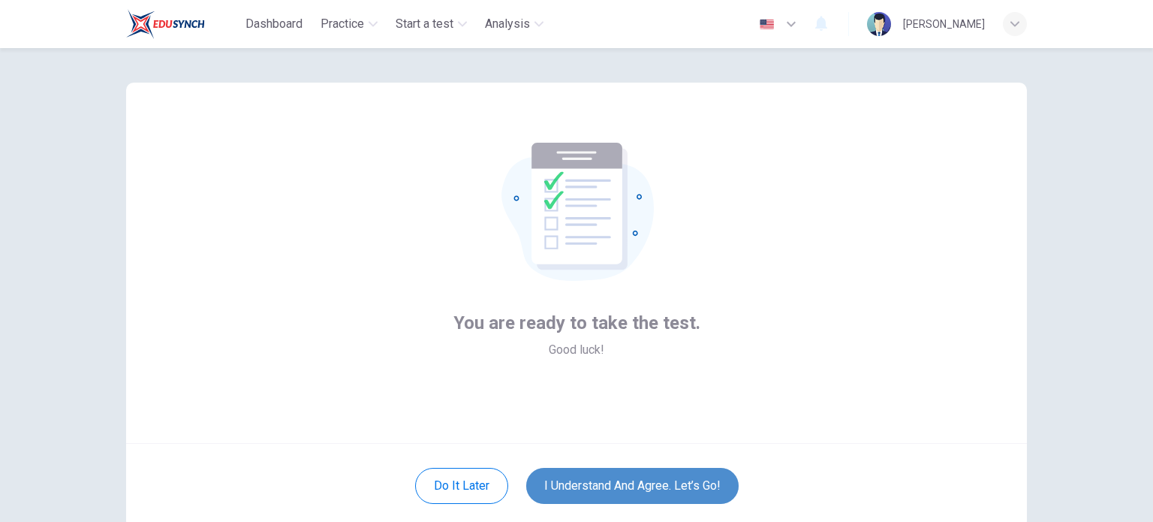
click at [646, 474] on button "I understand and agree. Let’s go!" at bounding box center [632, 486] width 212 height 36
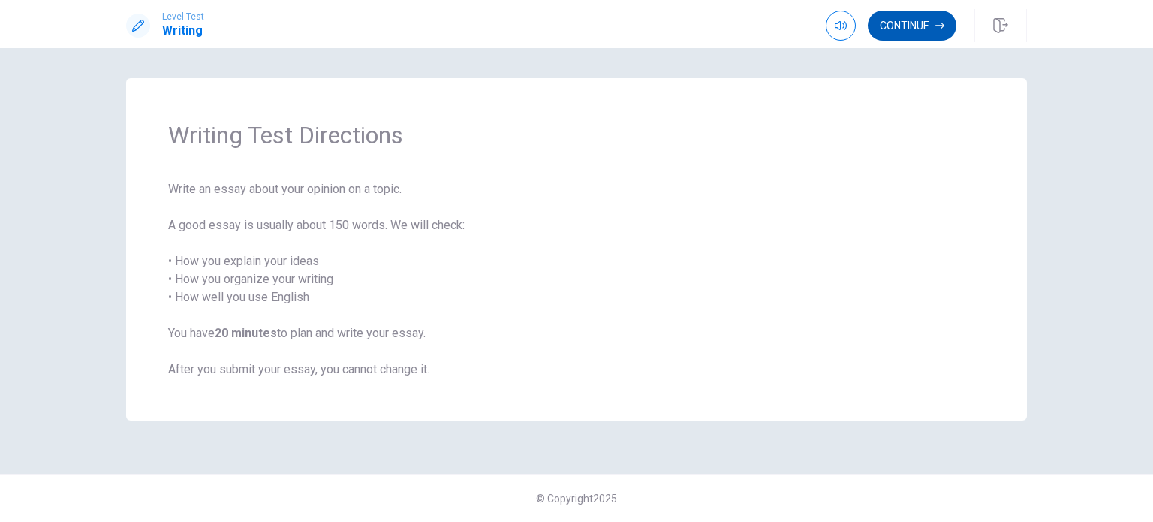
drag, startPoint x: 780, startPoint y: 200, endPoint x: 922, endPoint y: 19, distance: 230.5
click at [922, 19] on div "Level Test Writing Continue Continue Writing Test Directions Write an essay abo…" at bounding box center [576, 261] width 1153 height 522
click at [921, 30] on button "Continue" at bounding box center [912, 26] width 89 height 30
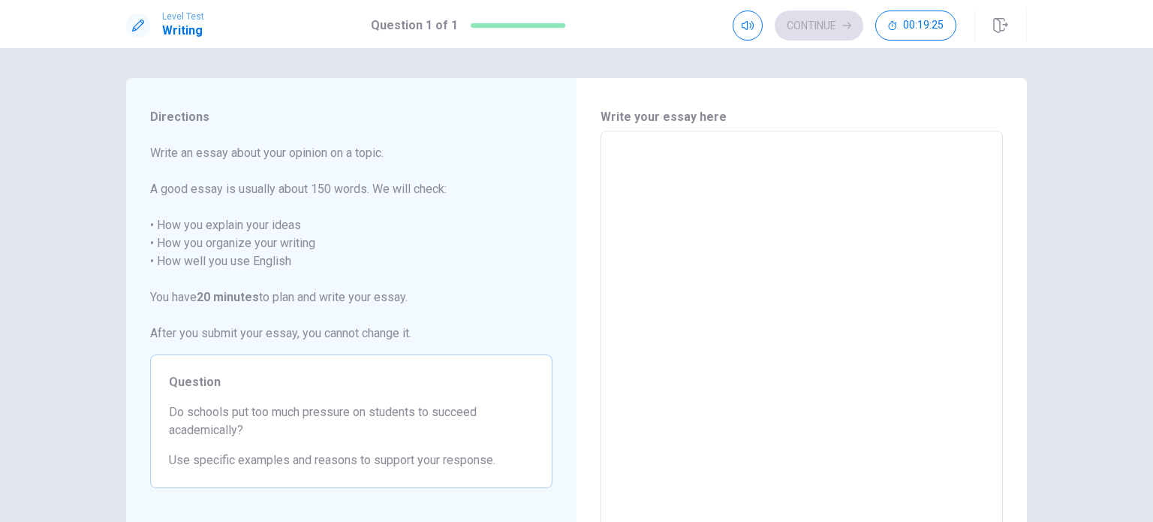
scroll to position [6, 0]
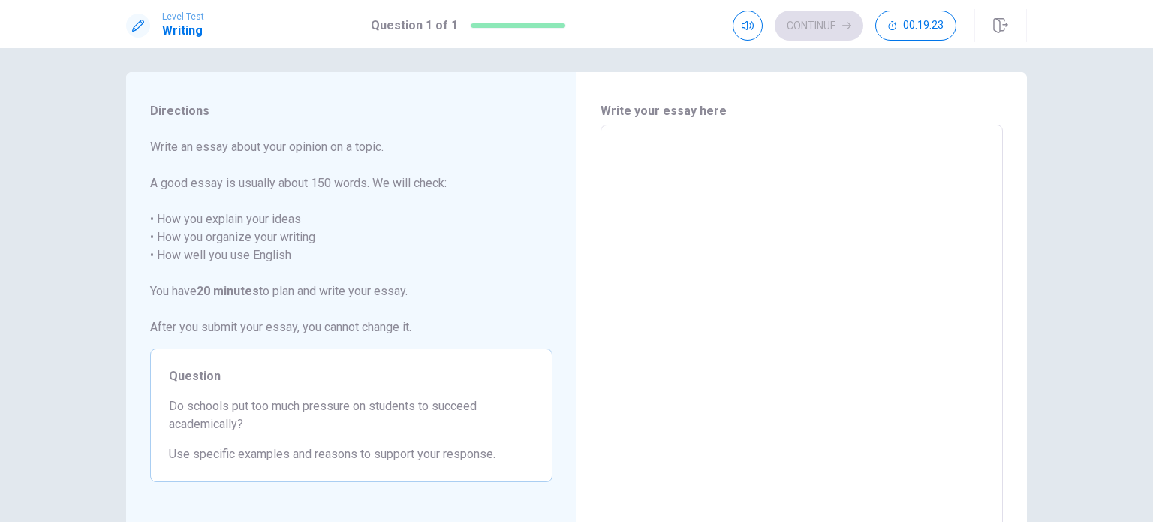
click at [658, 140] on textarea at bounding box center [801, 332] width 381 height 390
type textarea "i"
type textarea "x"
type textarea "i"
type textarea "x"
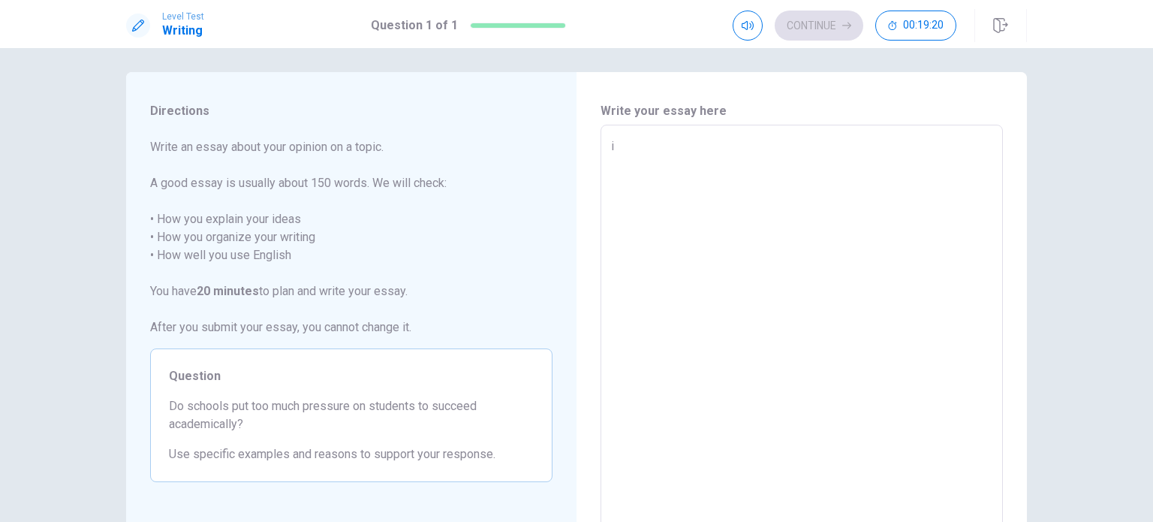
type textarea "i"
type textarea "x"
type textarea "I"
type textarea "x"
type textarea "I"
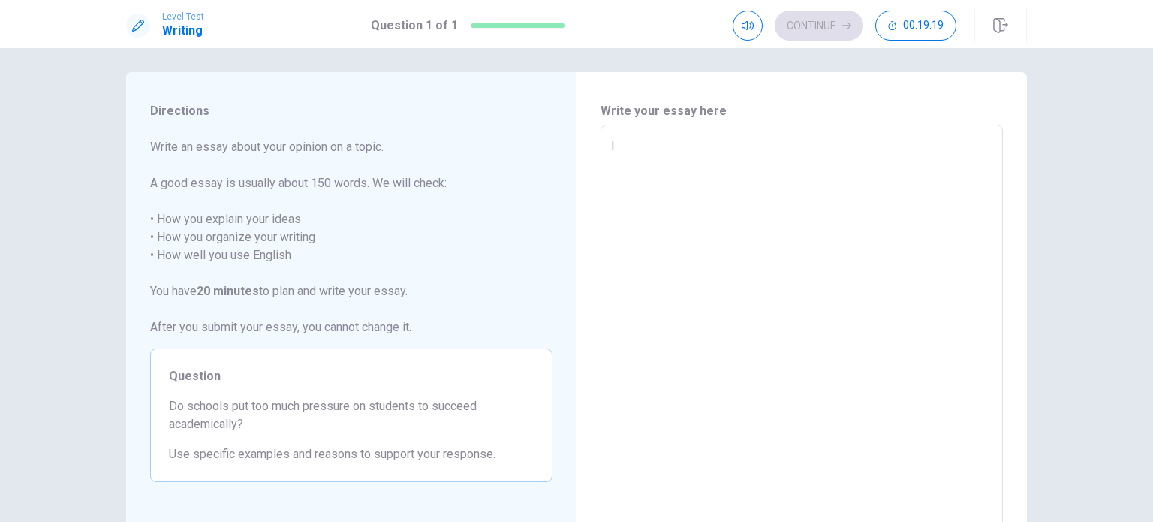
type textarea "x"
type textarea "I f"
type textarea "x"
type textarea "I fi"
type textarea "x"
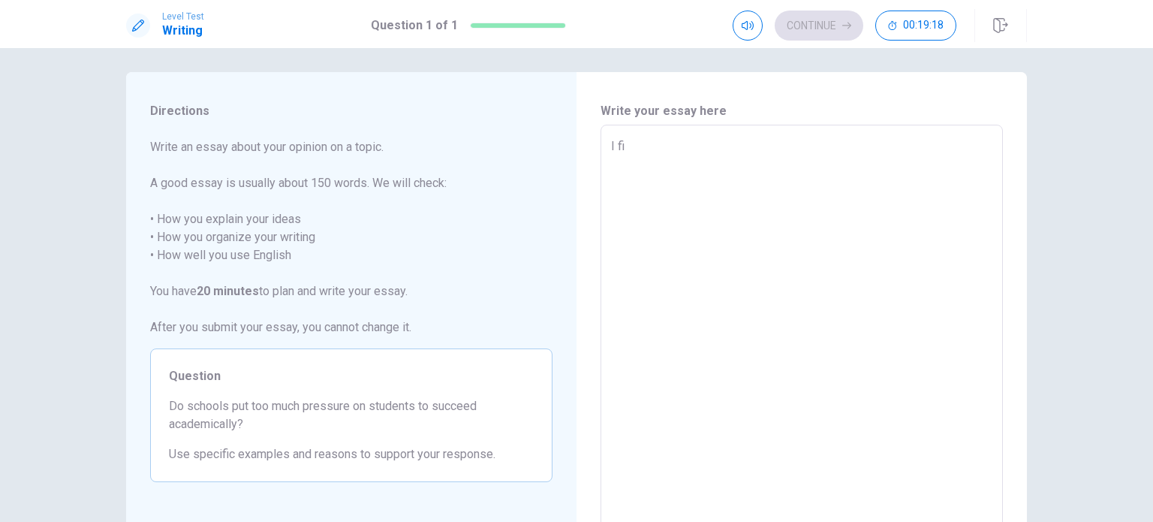
type textarea "I fir"
type textarea "x"
type textarea "I firm"
type textarea "x"
type textarea "I firml"
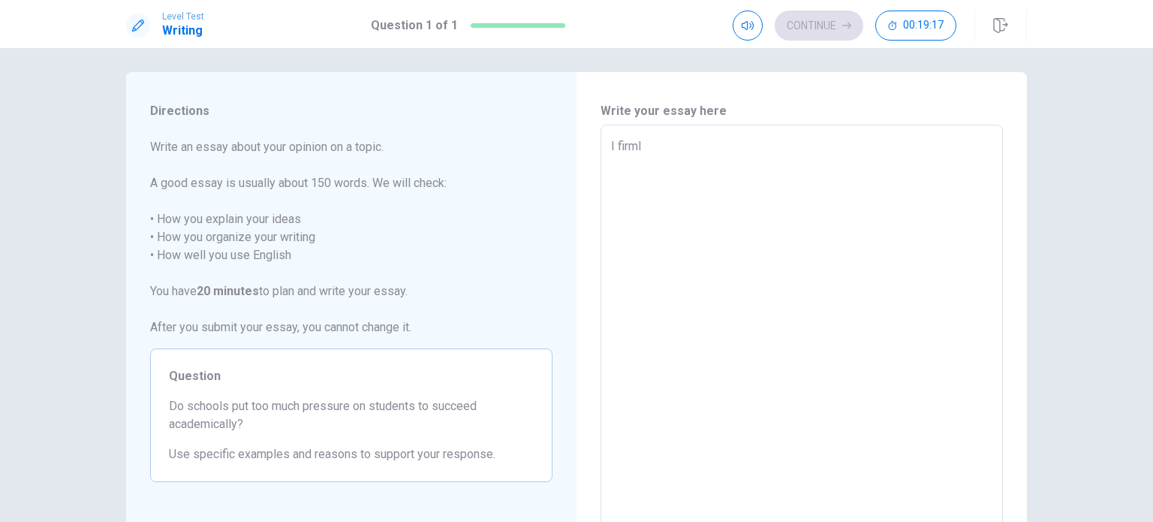
type textarea "x"
type textarea "I firmly"
type textarea "x"
type textarea "I firmly"
type textarea "x"
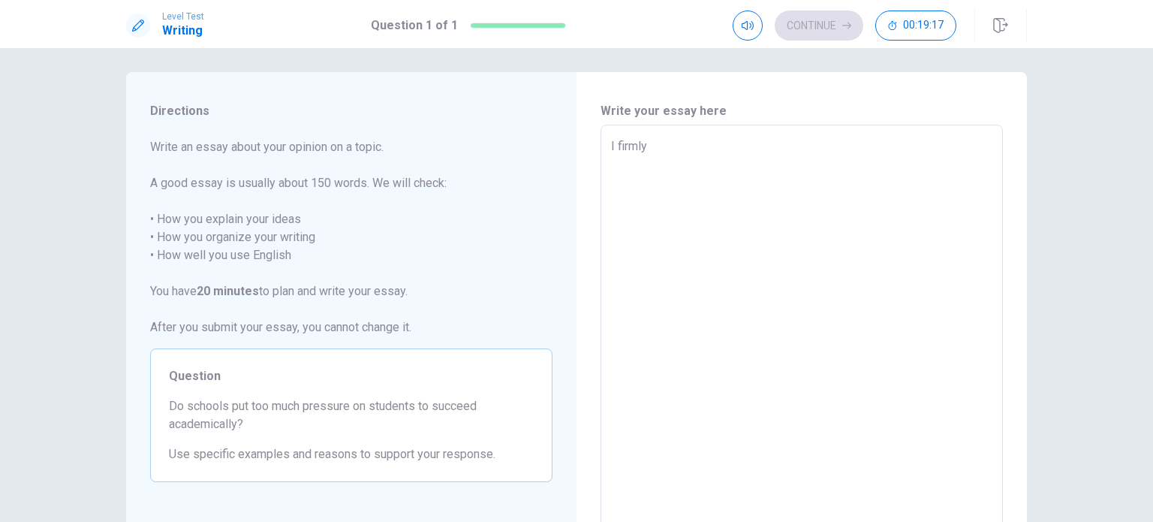
type textarea "I firmly b"
type textarea "x"
type textarea "I firmly be"
type textarea "x"
type textarea "I firmly bel"
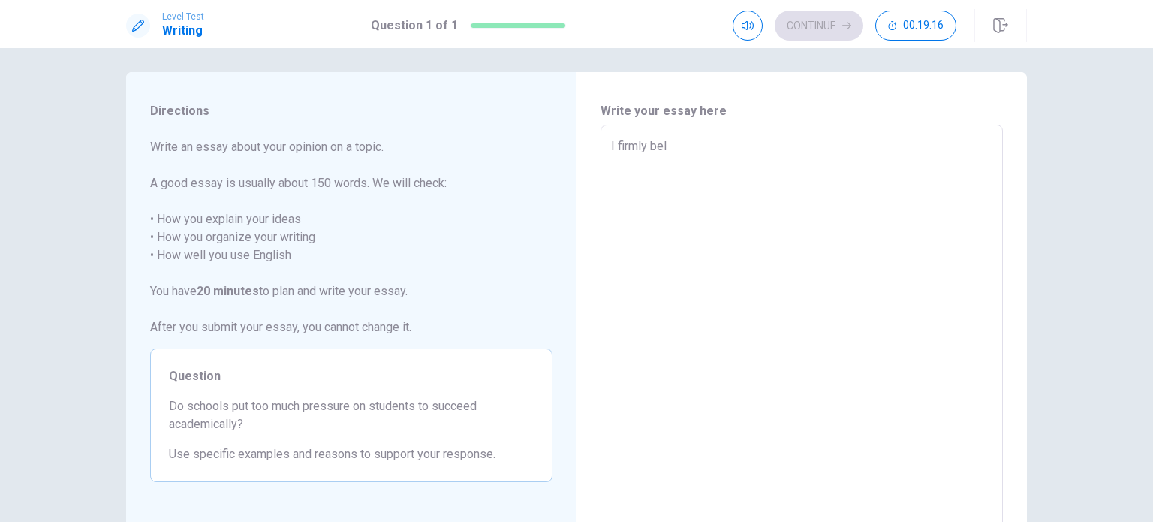
type textarea "x"
type textarea "I firmly beli"
type textarea "x"
type textarea "I firmly belie"
type textarea "x"
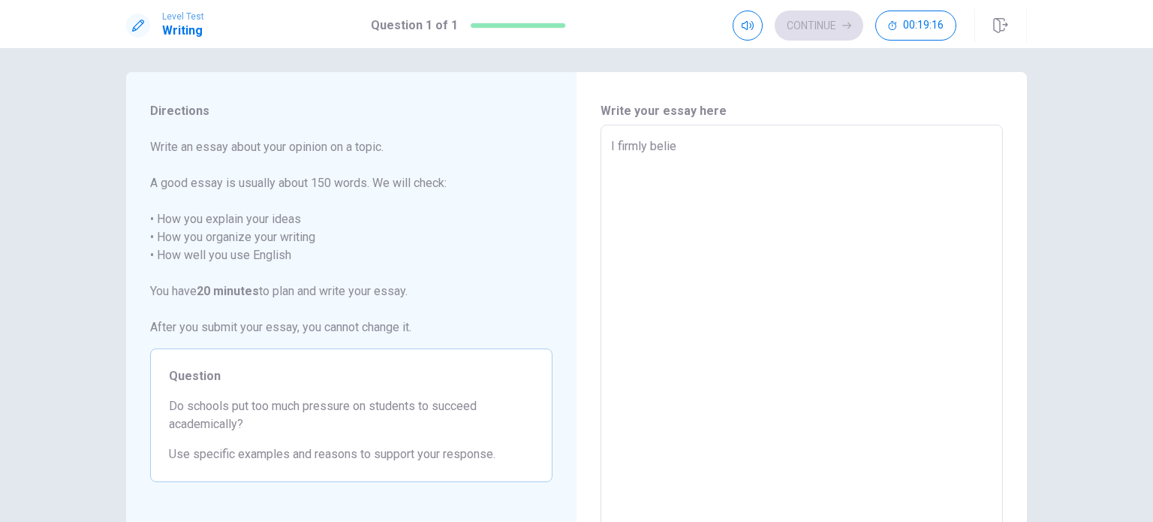
type textarea "I firmly believ"
type textarea "x"
type textarea "I firmly believe"
type textarea "x"
type textarea "I firmly believe"
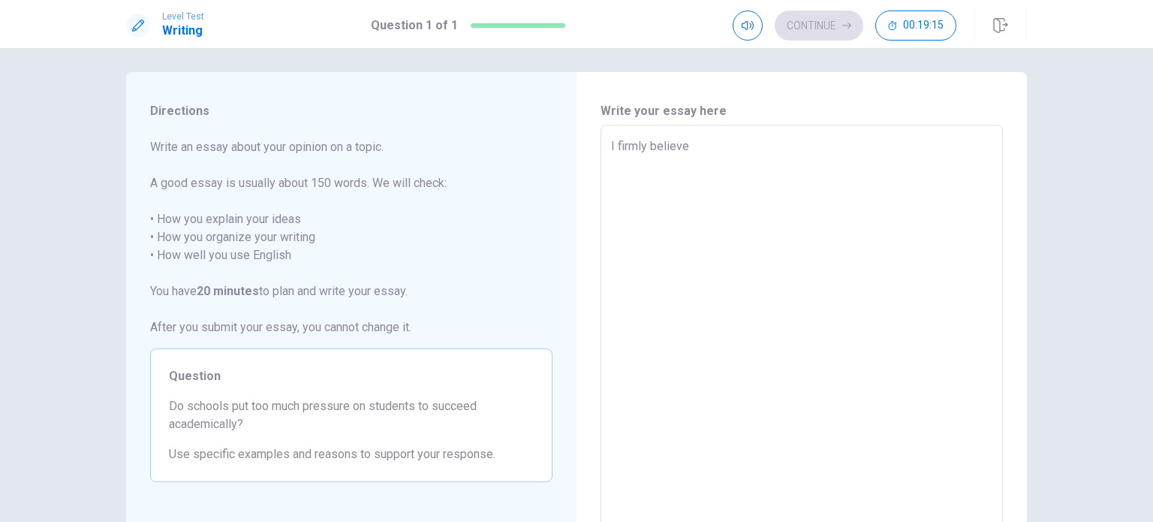
type textarea "x"
type textarea "I firmly believe t"
type textarea "x"
type textarea "I firmly believe th"
type textarea "x"
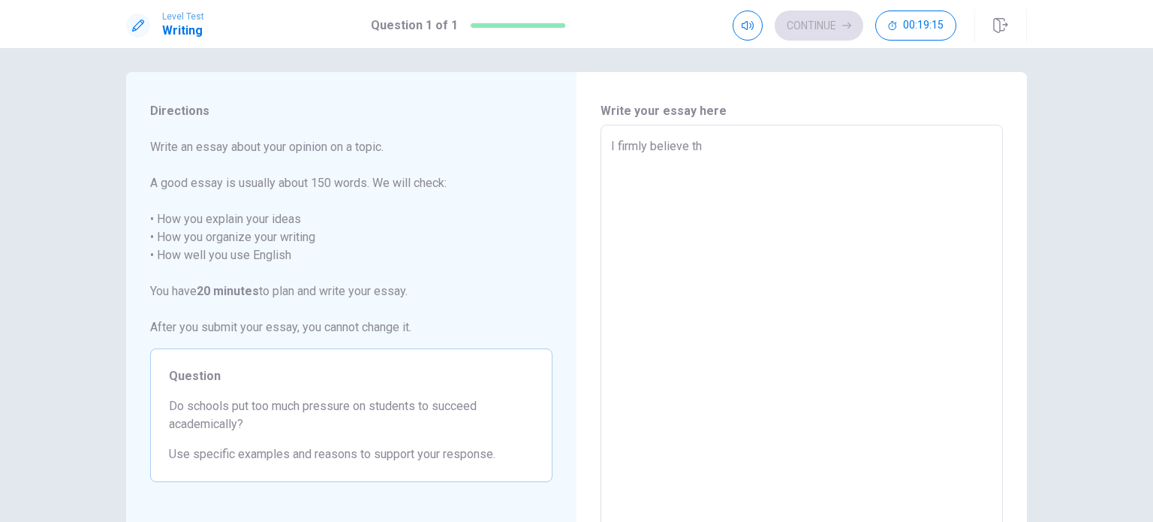
type textarea "I firmly believe tha"
type textarea "x"
type textarea "I firmly believe that"
type textarea "x"
type textarea "I firmly believe that"
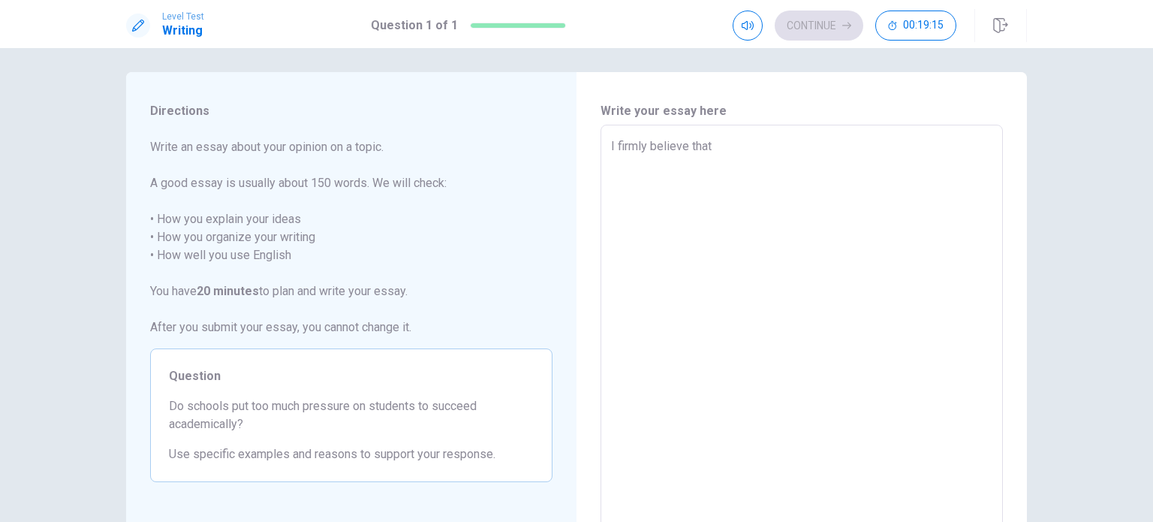
type textarea "x"
type textarea "I firmly believe that s"
type textarea "x"
type textarea "I firmly believe that sc"
type textarea "x"
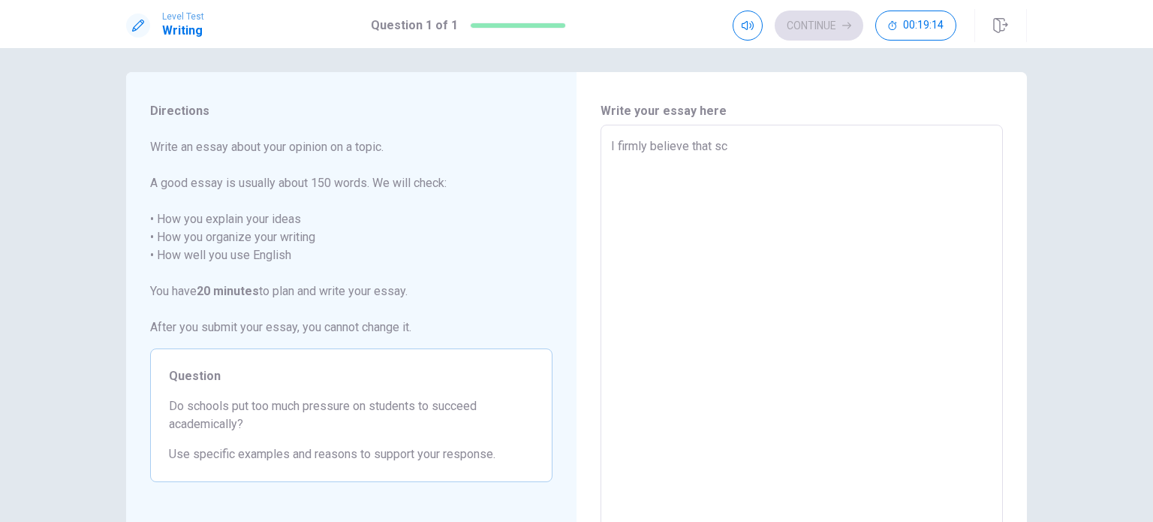
type textarea "I firmly believe that sch"
type textarea "x"
type textarea "I firmly believe that scho"
type textarea "x"
type textarea "I firmly believe that schoo"
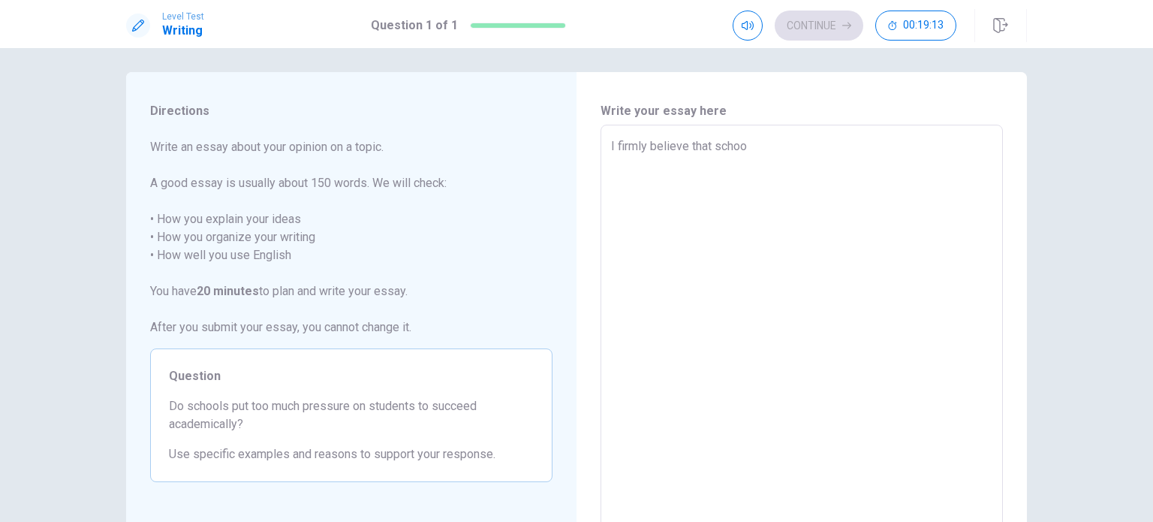
type textarea "x"
type textarea "I firmly believe that school"
type textarea "x"
type textarea "I firmly believe that school"
type textarea "x"
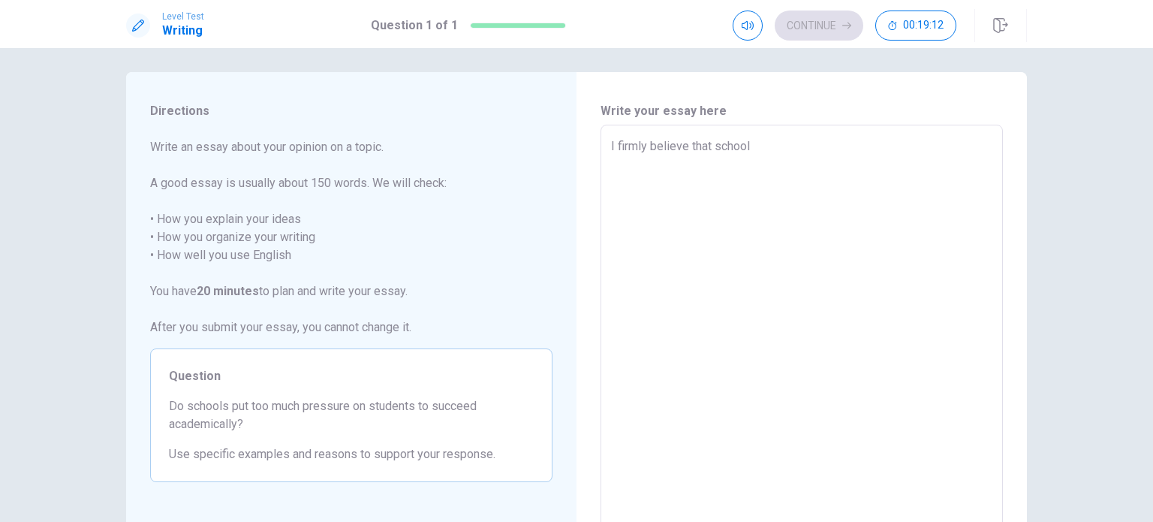
type textarea "I firmly believe that school i"
type textarea "x"
type textarea "I firmly believe that school is"
type textarea "x"
type textarea "I firmly believe that school is"
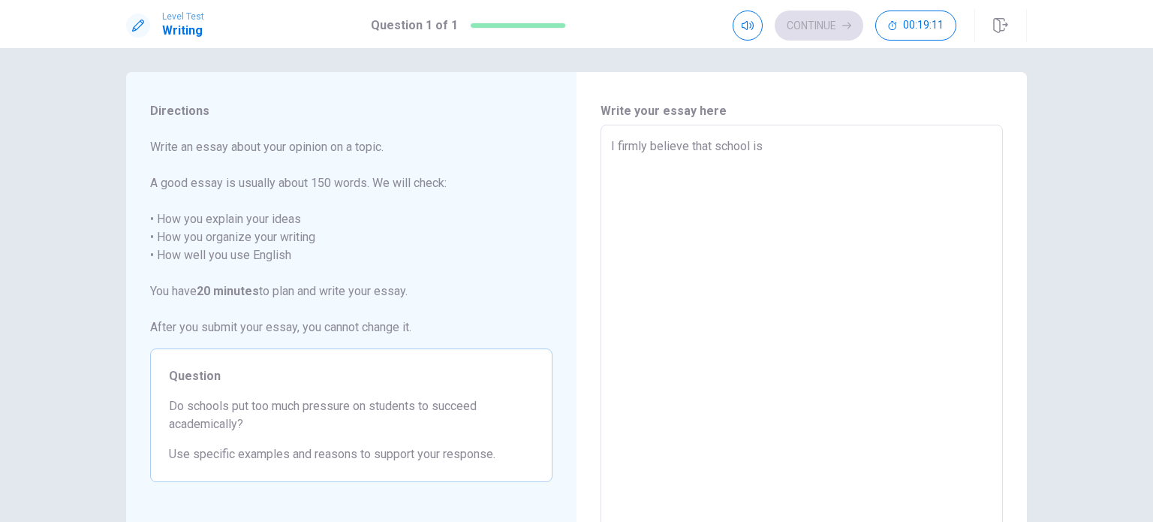
type textarea "x"
type textarea "I firmly believe that school is o"
type textarea "x"
type textarea "I firmly believe that school is on"
type textarea "x"
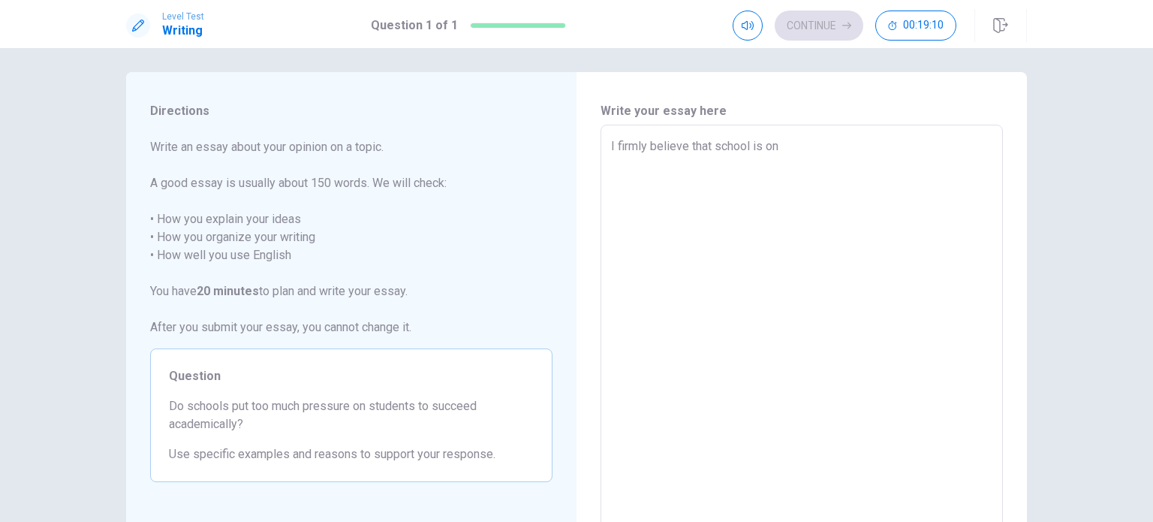
type textarea "I firmly believe that school is one"
type textarea "x"
type textarea "I firmly believe that school is one"
type textarea "x"
type textarea "I firmly believe that school is one o"
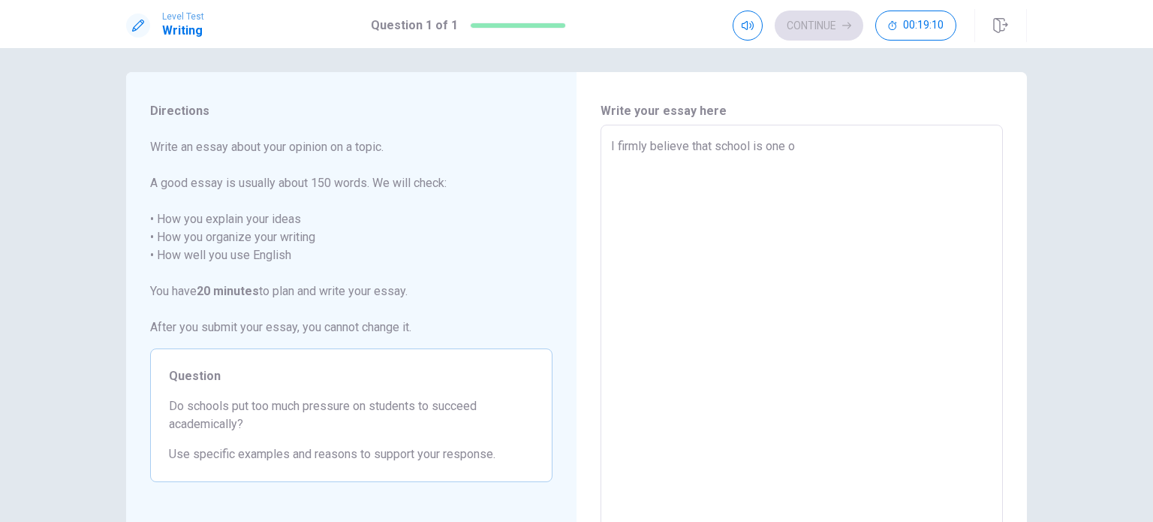
type textarea "x"
type textarea "I firmly believe that school is one of"
type textarea "x"
type textarea "I firmly believe that school is one of"
type textarea "x"
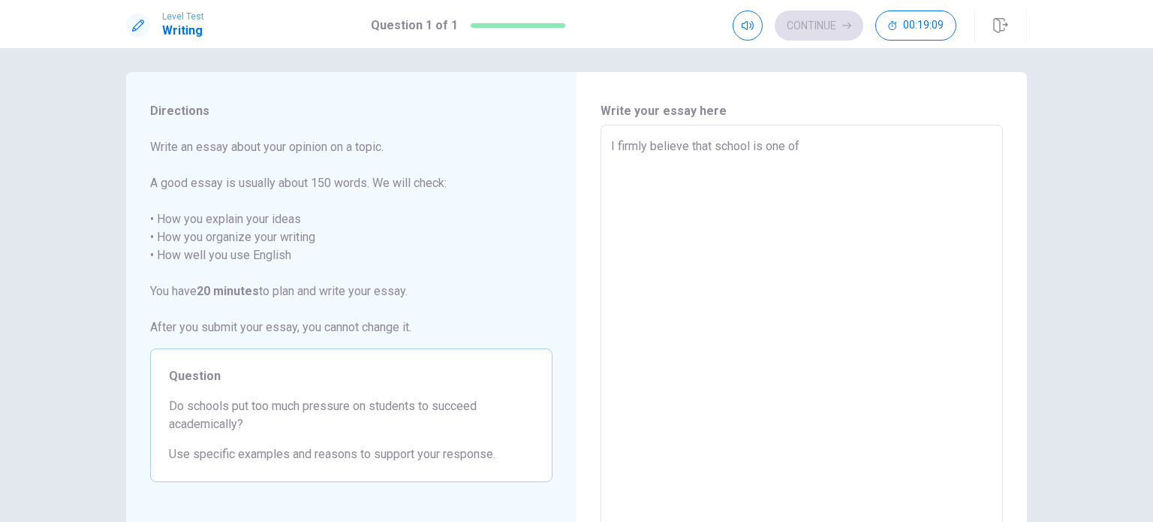
type textarea "I firmly believe that school is one of t"
type textarea "x"
type textarea "I firmly believe that school is one of th"
type textarea "x"
type textarea "I firmly believe that school is one of the"
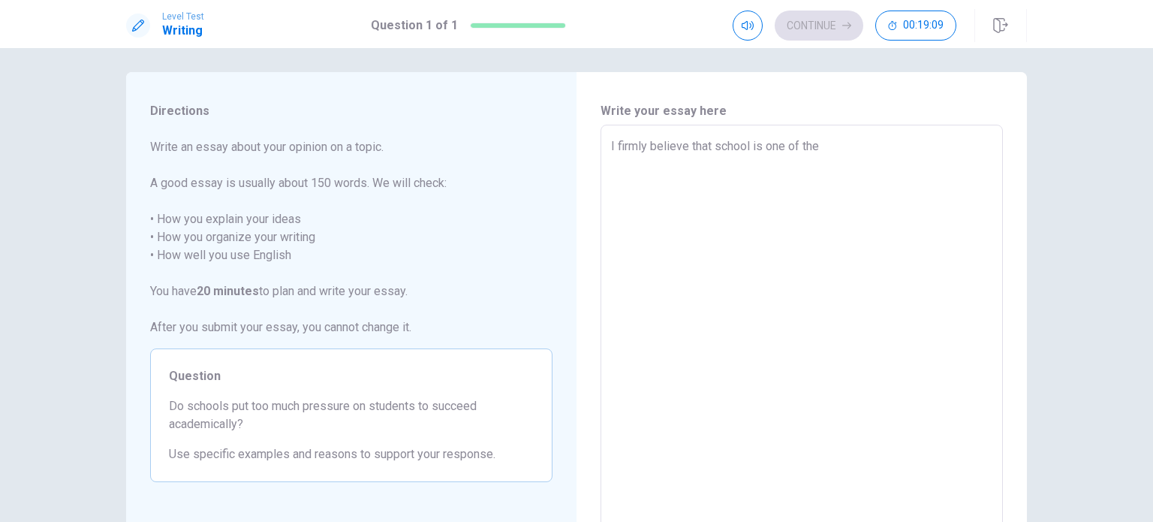
type textarea "x"
type textarea "I firmly believe that school is one of the"
type textarea "x"
type textarea "I firmly believe that school is one of the w"
type textarea "x"
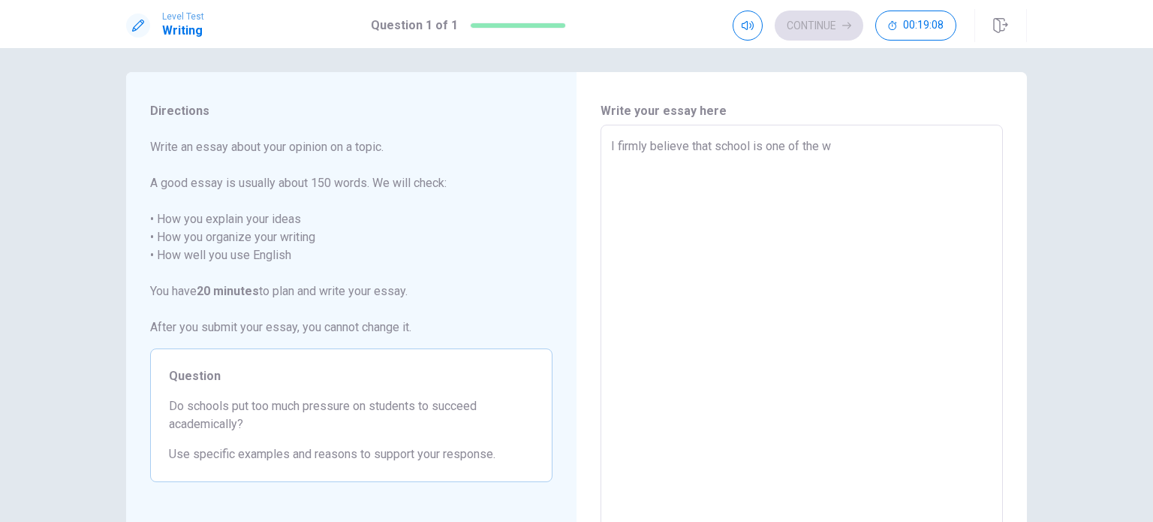
type textarea "I firmly believe that school is one of the wa"
type textarea "x"
type textarea "I firmly believe that school is one of the way"
type textarea "x"
type textarea "I firmly believe that school is one of the way"
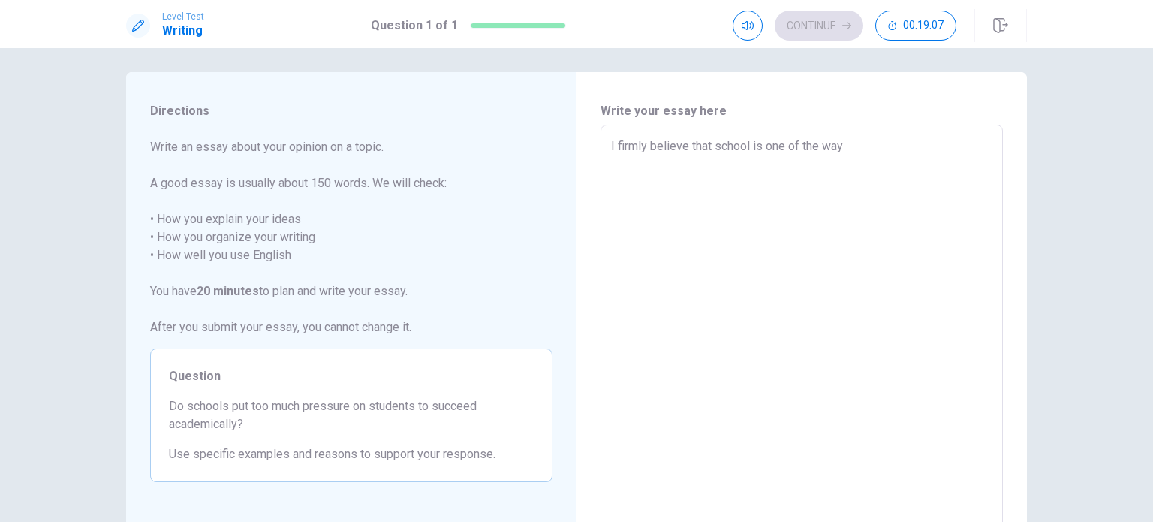
type textarea "x"
type textarea "I firmly believe that school is one of the way t"
type textarea "x"
type textarea "I firmly believe that school is one of the way to"
type textarea "x"
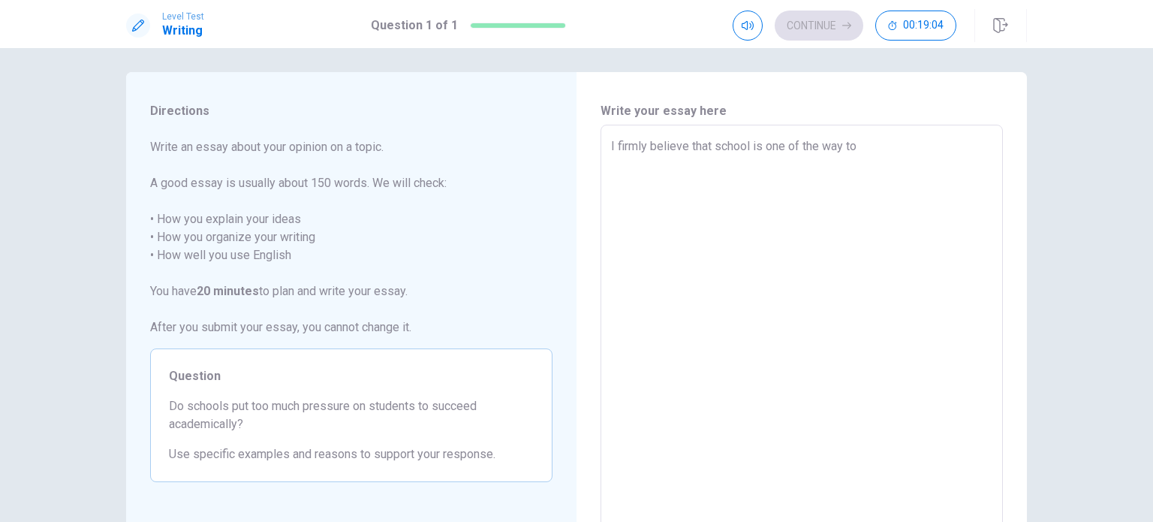
type textarea "I firmly believe that school is one of the way to"
type textarea "x"
type textarea "I firmly believe that school is one of the way to h"
type textarea "x"
type textarea "I firmly believe that school is one of the way to he"
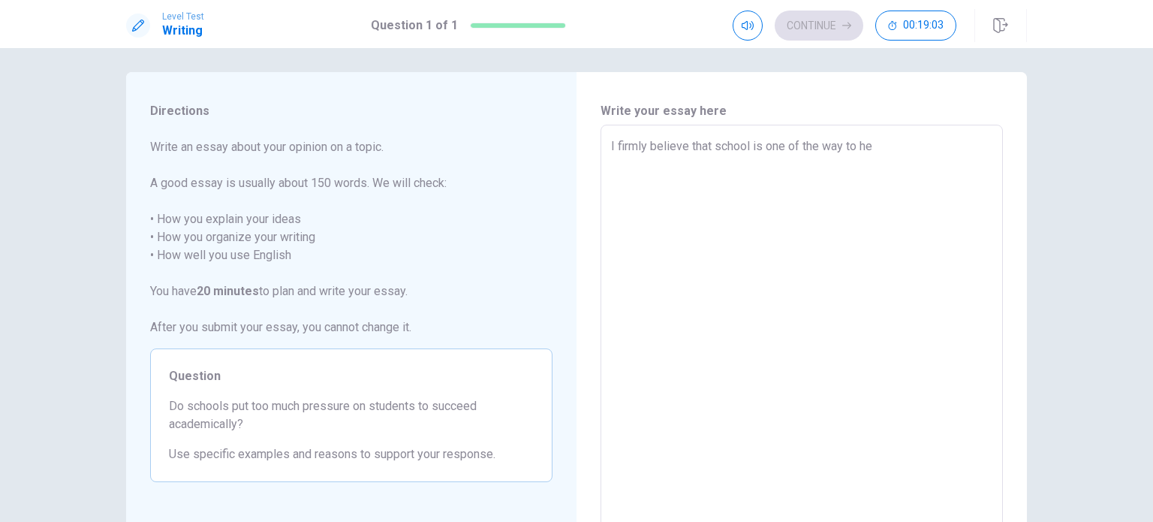
type textarea "x"
type textarea "I firmly believe that school is one of the way to [GEOGRAPHIC_DATA]"
type textarea "x"
type textarea "I firmly believe that school is one of the way to help"
type textarea "x"
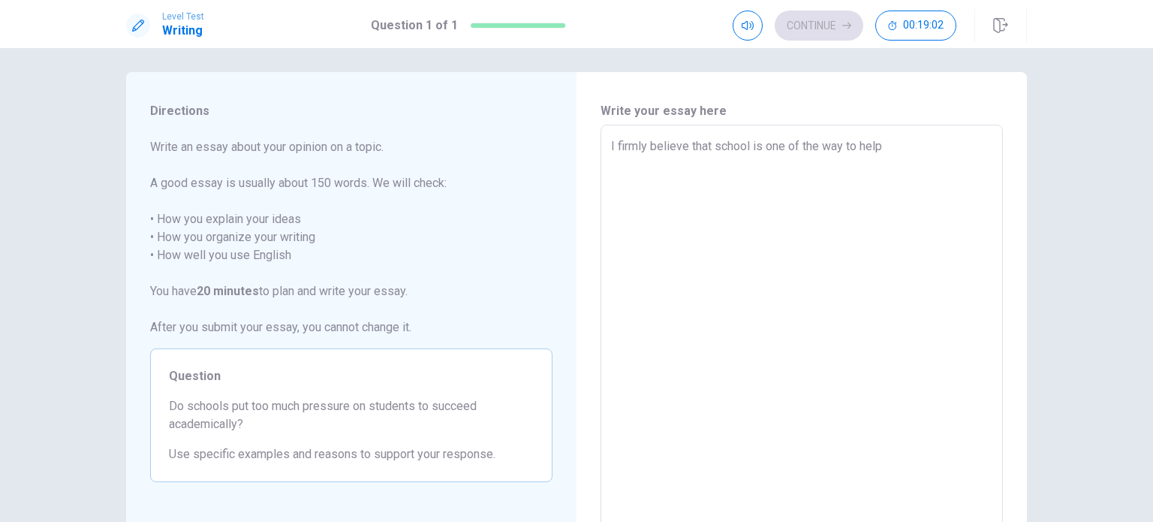
type textarea "I firmly believe that school is one of the way to help"
type textarea "x"
type textarea "I firmly believe that school is one of the way to help s"
type textarea "x"
type textarea "I firmly believe that school is one of the way to help st"
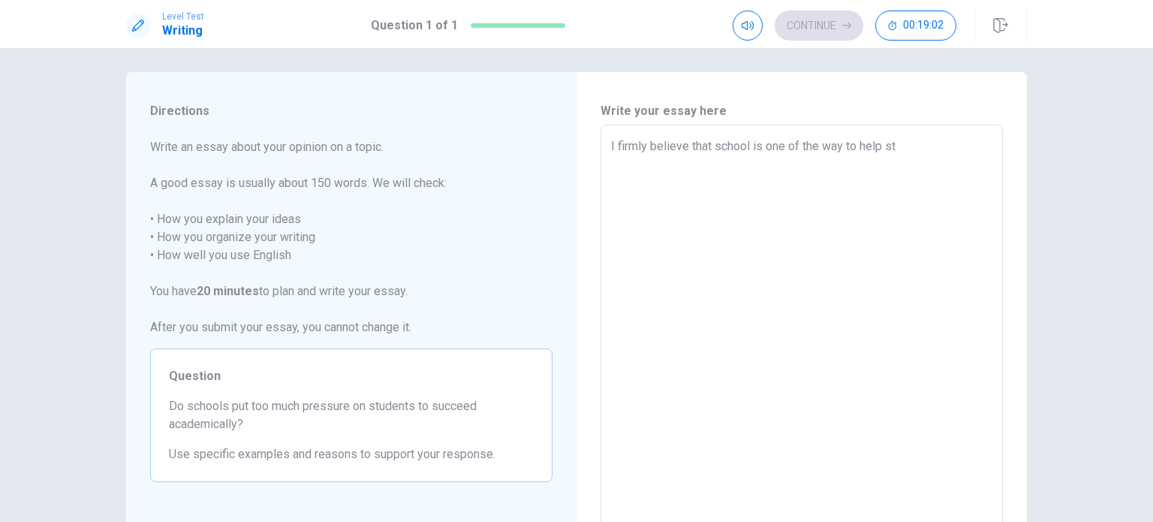
type textarea "x"
type textarea "I firmly believe that school is one of the way to help [PERSON_NAME]"
type textarea "x"
type textarea "I firmly believe that school is one of the way to help stud"
type textarea "x"
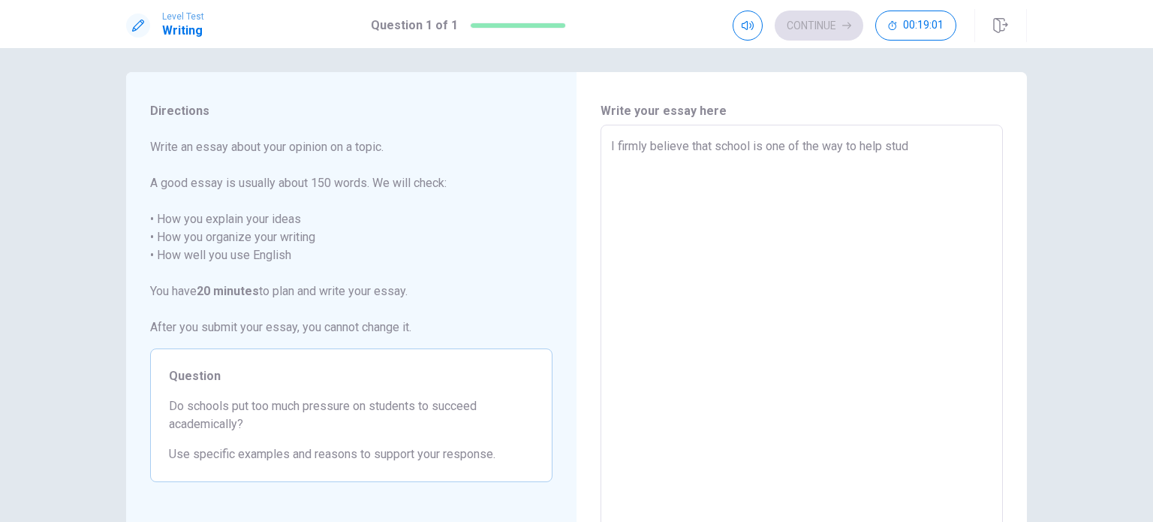
type textarea "I firmly believe that school is one of the way to help stude"
type textarea "x"
type textarea "I firmly believe that school is one of the way to help studen"
type textarea "x"
type textarea "I firmly believe that school is one of the way to help student"
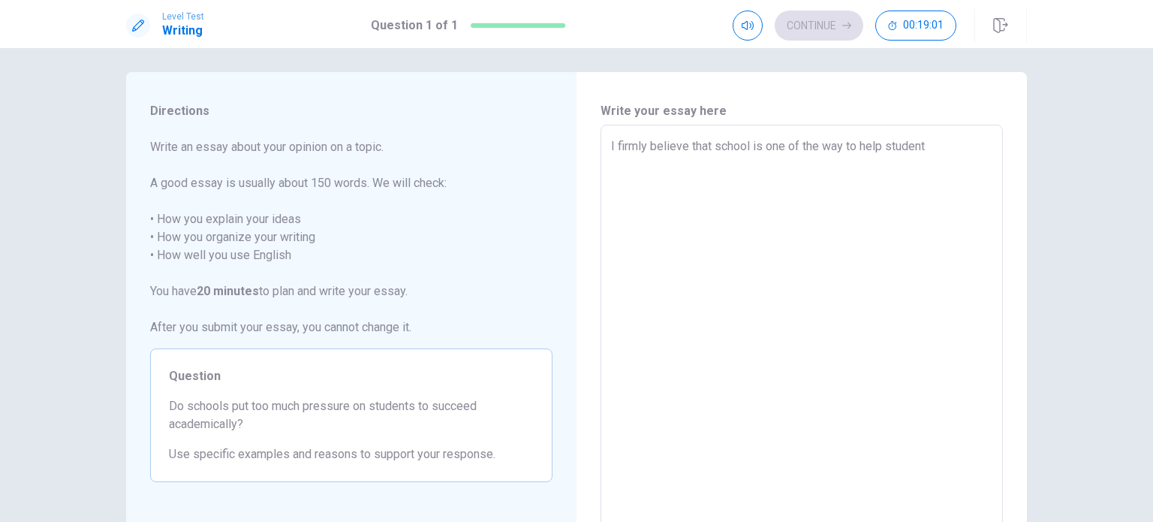
type textarea "x"
type textarea "I firmly believe that school is one of the way to help students"
type textarea "x"
type textarea "I firmly believe that school is one of the way to help students"
type textarea "x"
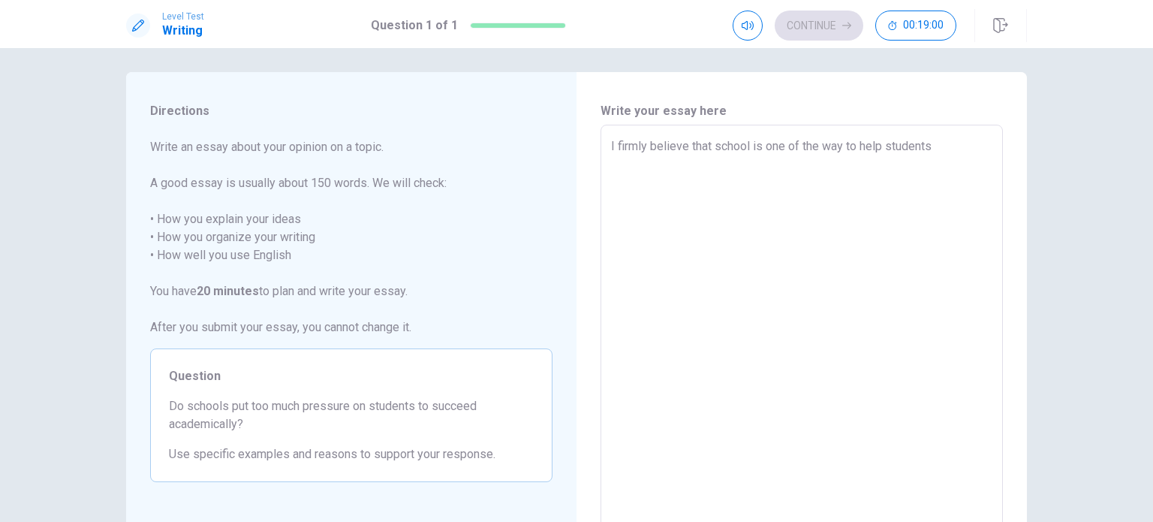
type textarea "I firmly believe that school is one of the way to help students s"
type textarea "x"
type textarea "I firmly believe that school is one of the way to help students su"
type textarea "x"
type textarea "I firmly believe that school is one of the way to help students suc"
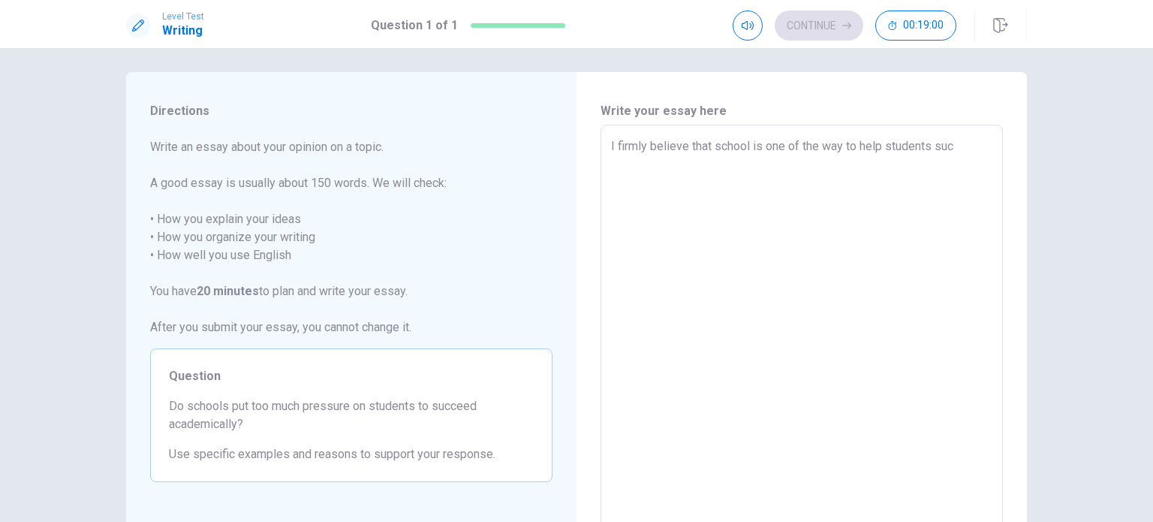
type textarea "x"
type textarea "I firmly believe that school is one of the way to help students suce"
type textarea "x"
type textarea "I firmly believe that school is one of the way to help students sucee"
type textarea "x"
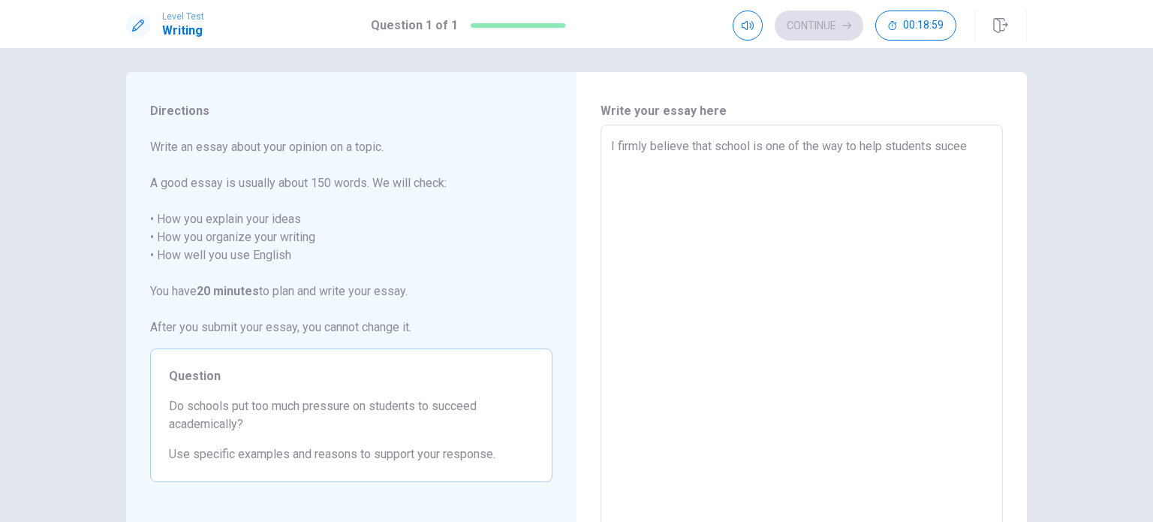
type textarea "I firmly believe that school is one of the way to help students suceed"
click at [915, 145] on textarea "I firmly believe that school is one of the way to help students suceed" at bounding box center [801, 332] width 381 height 390
type textarea "x"
type textarea "I firmly believe that school is one of the way to help psuceed"
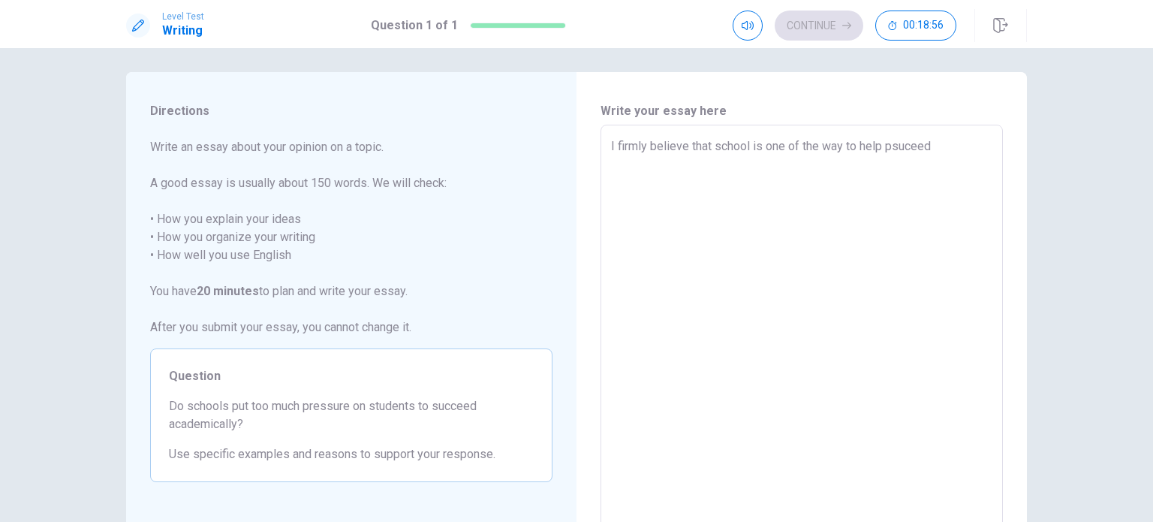
type textarea "x"
type textarea "I firmly believe that school is one of the way to help pusuceed"
type textarea "x"
type textarea "I firmly believe that school is one of the way to help pupsuceed"
type textarea "x"
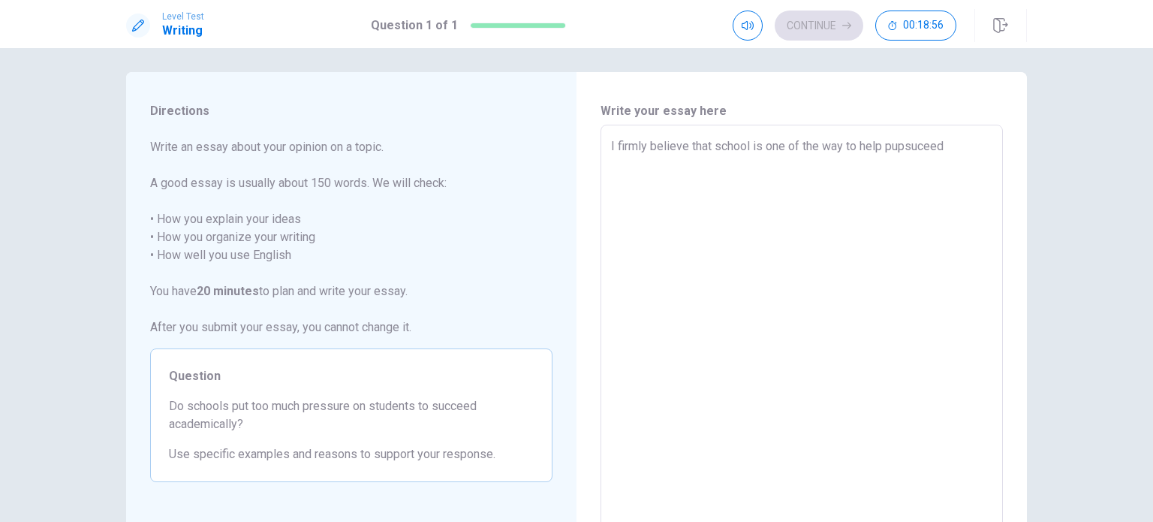
type textarea "I firmly believe that school is one of the way to help pupisuceed"
type textarea "x"
type textarea "I firmly believe that school is one of the way to help pupilsuceed"
type textarea "x"
type textarea "I firmly believe that school is one of the way to help pupilssuceed"
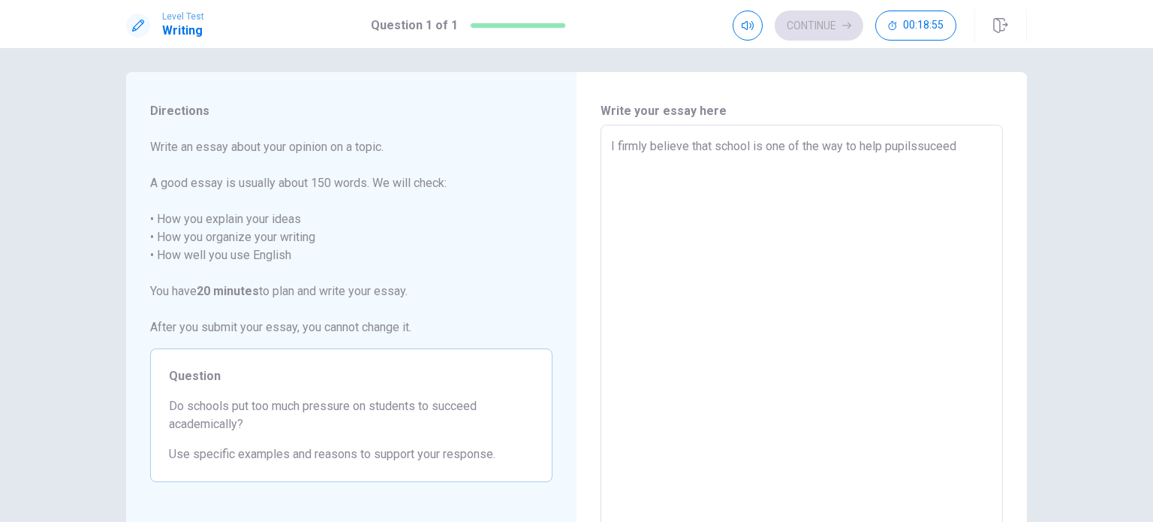
type textarea "x"
type textarea "I firmly believe that school is one of the way to help pupils suceed"
type textarea "x"
click at [962, 146] on textarea "I firmly believe that school is one of the way to help pupils suceed" at bounding box center [801, 332] width 381 height 390
type textarea "I firmly believe that school is one of the way to help pupils suceed"
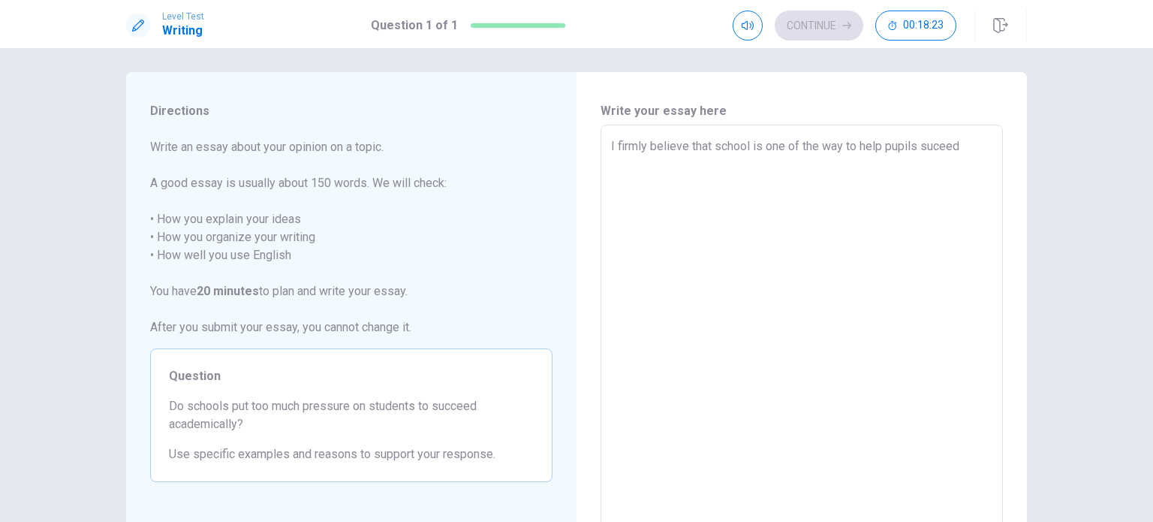
drag, startPoint x: 958, startPoint y: 149, endPoint x: 610, endPoint y: 131, distance: 348.8
click at [610, 131] on div "I firmly believe that school is one of the way to help pupils suceed x ​" at bounding box center [802, 332] width 402 height 415
type textarea "x"
type textarea "In"
type textarea "x"
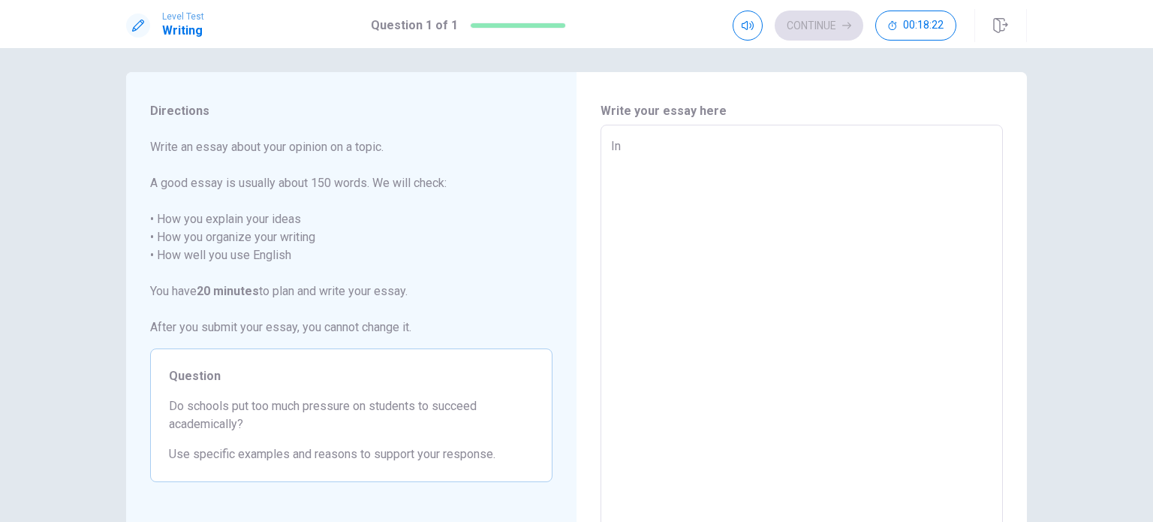
type textarea "In"
type textarea "x"
type textarea "In t"
type textarea "x"
type textarea "In to"
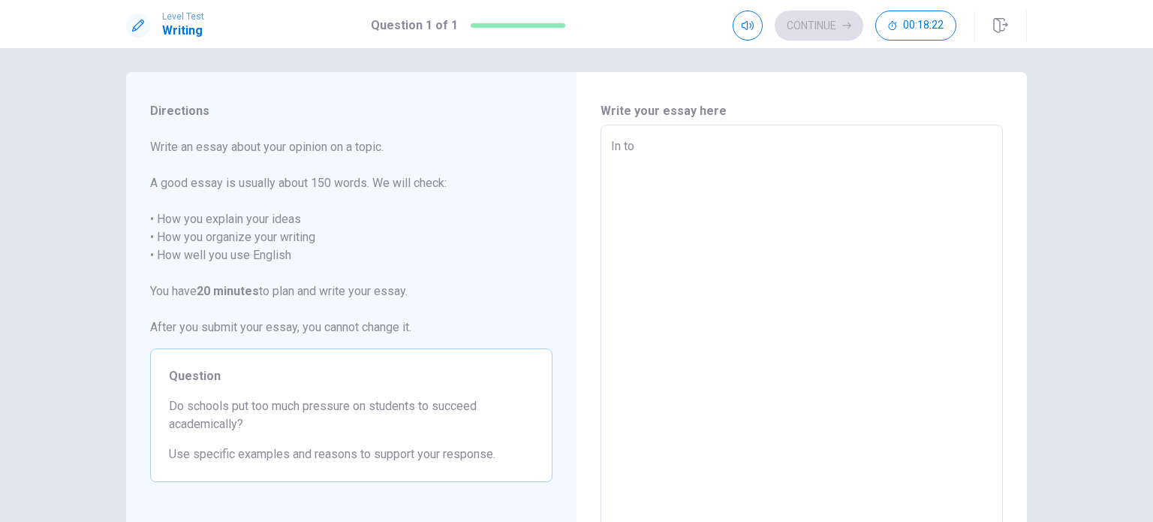
type textarea "x"
type textarea "In [PERSON_NAME]"
type textarea "x"
type textarea "In toda"
type textarea "x"
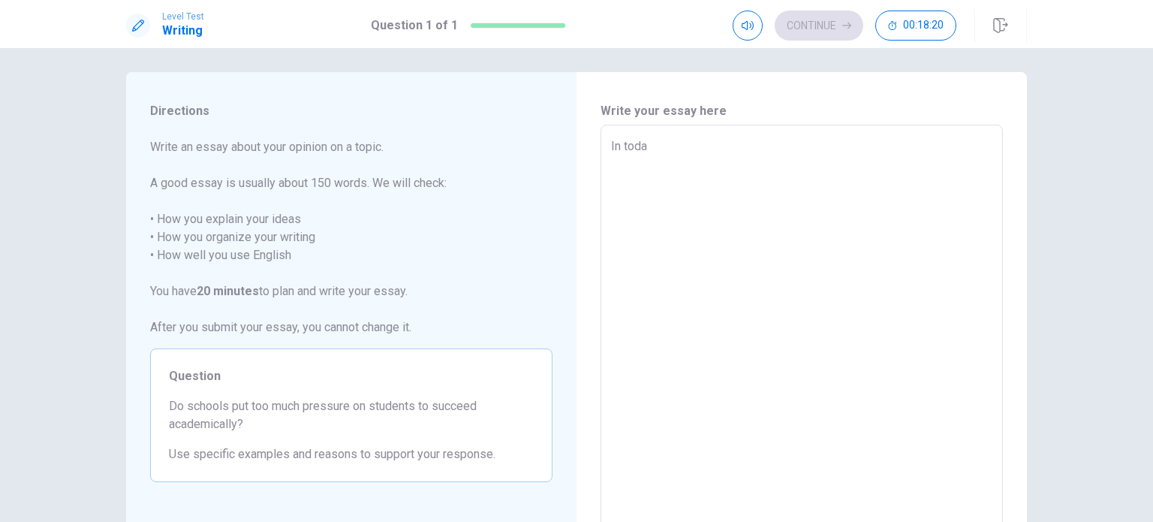
type textarea "In [DATE]"
type textarea "x"
type textarea "In todays"
type textarea "x"
type textarea "In [DATE]"
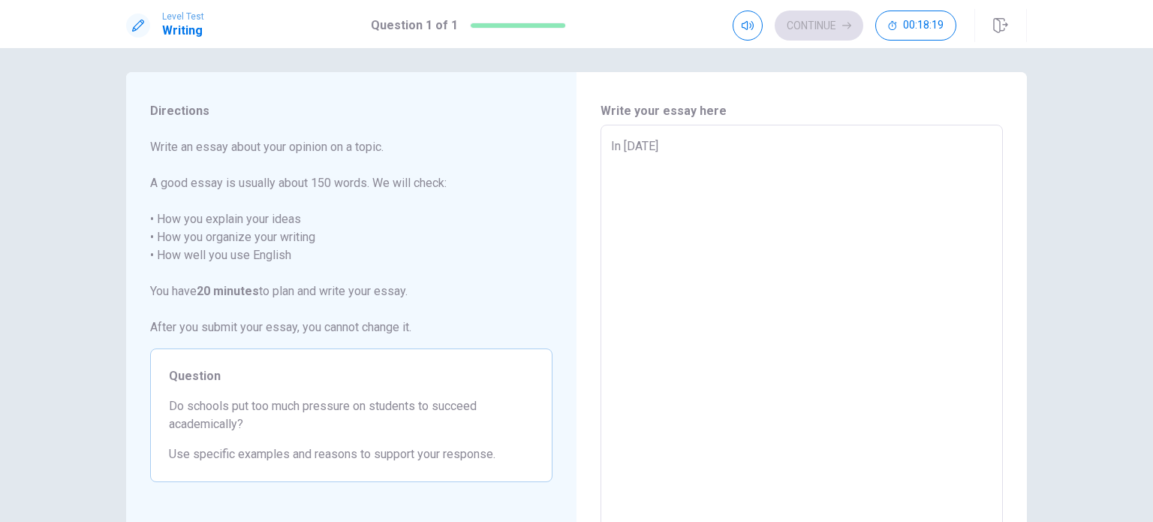
type textarea "x"
type textarea "In [DATE]'"
type textarea "x"
type textarea "In [DATE]"
type textarea "x"
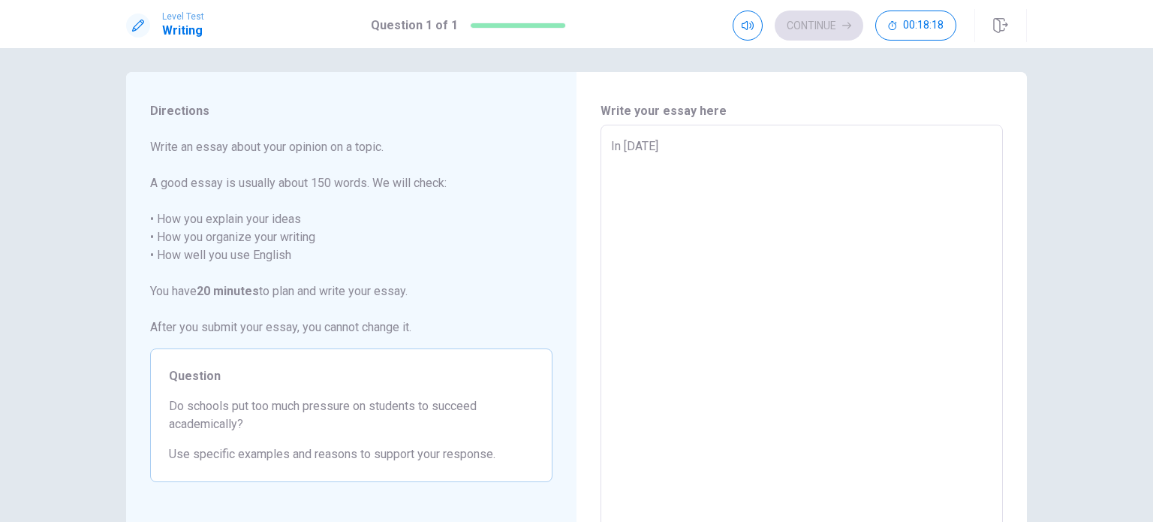
type textarea "In [DATE]"
type textarea "x"
type textarea "In [DATE] h"
type textarea "x"
type textarea "In [DATE] hi"
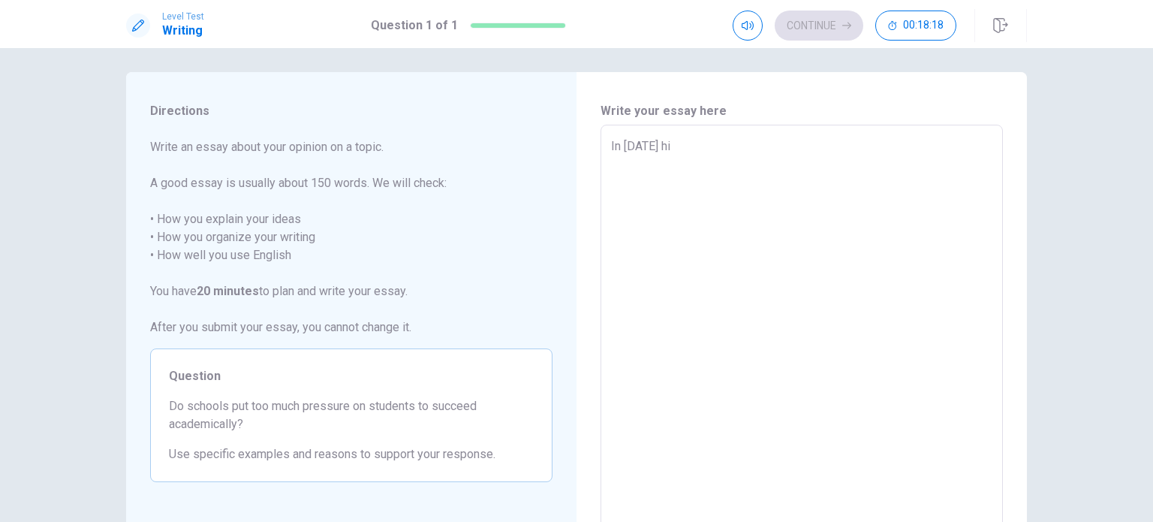
type textarea "x"
type textarea "In [DATE] hig"
type textarea "x"
type textarea "In [DATE] high"
type textarea "x"
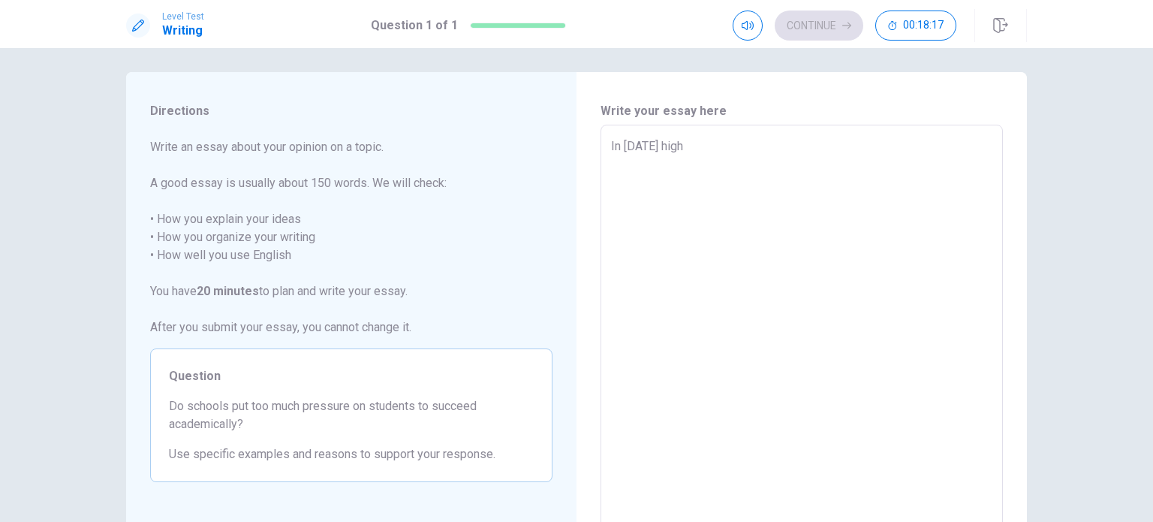
type textarea "In [DATE] highl"
type textarea "x"
type textarea "In [DATE] highly"
type textarea "x"
type textarea "In [DATE] highly"
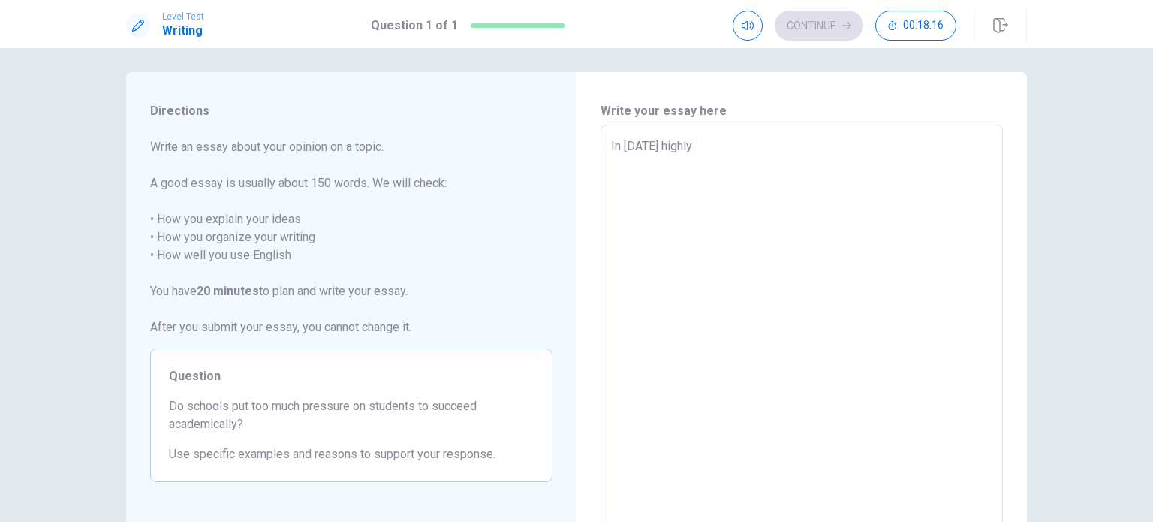
type textarea "x"
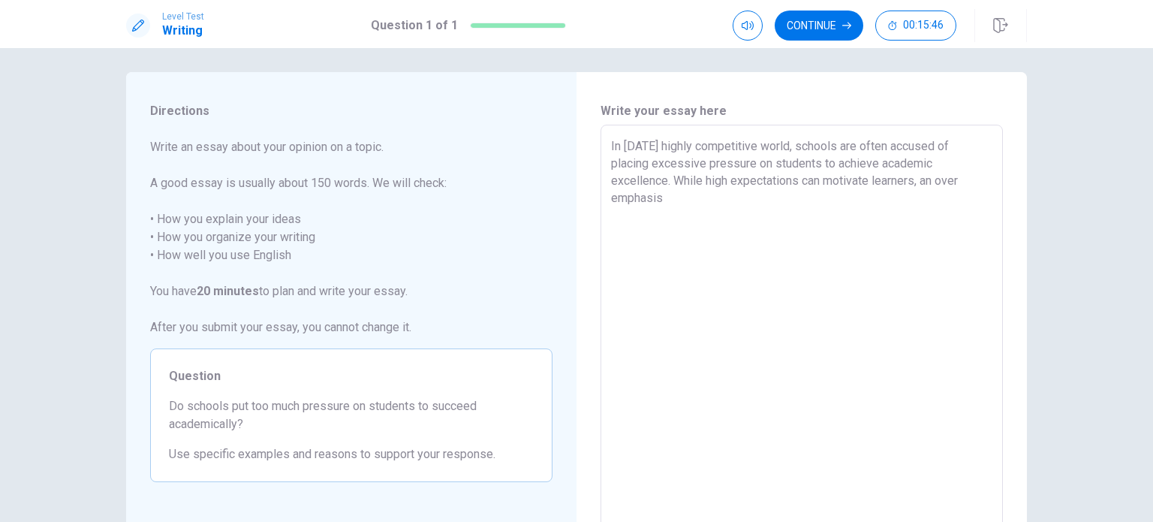
click at [607, 201] on div "In [DATE] highly competitive world, schools are often accused of placing excess…" at bounding box center [802, 332] width 402 height 415
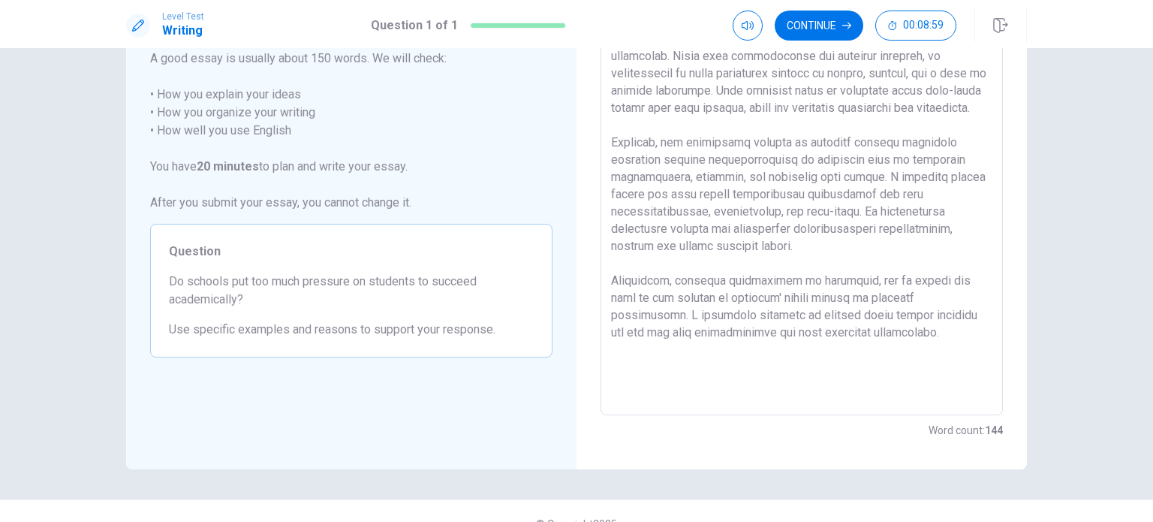
scroll to position [132, 0]
click at [745, 177] on textarea at bounding box center [801, 206] width 381 height 390
click at [646, 226] on textarea at bounding box center [801, 206] width 381 height 390
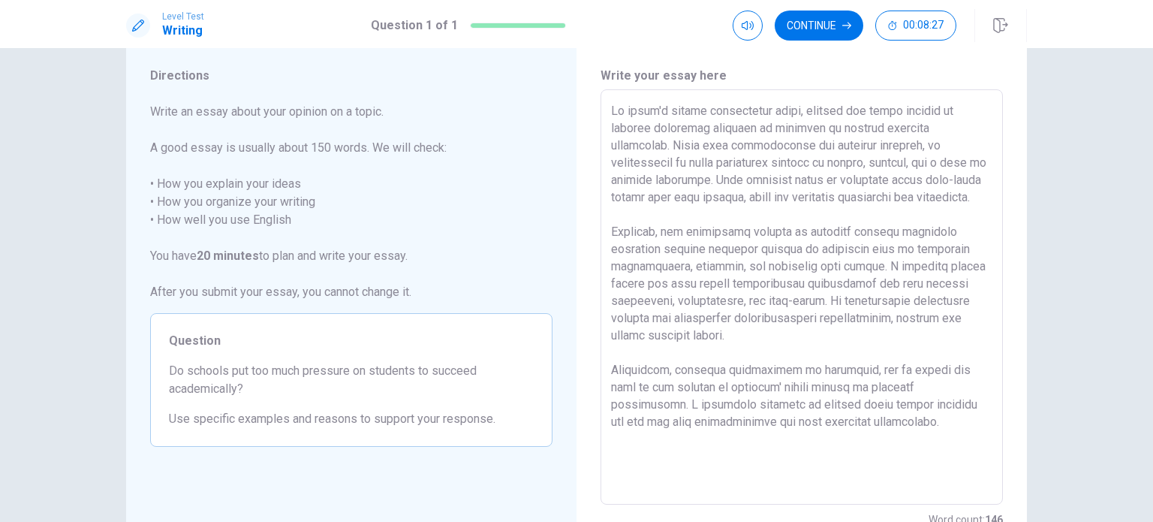
scroll to position [41, 0]
click at [685, 214] on textarea at bounding box center [801, 297] width 381 height 390
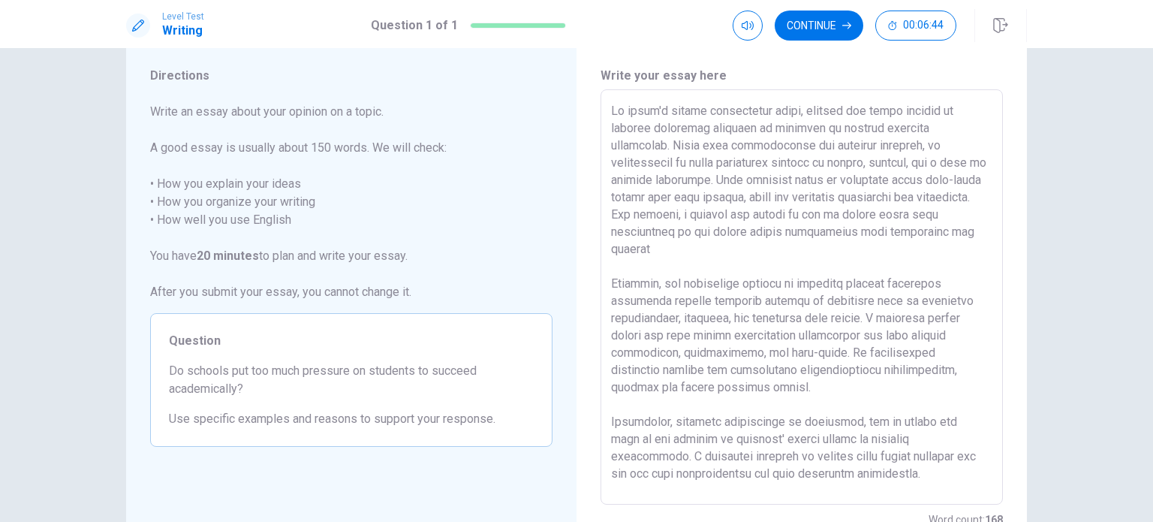
click at [670, 252] on textarea at bounding box center [801, 297] width 381 height 390
click at [752, 247] on textarea at bounding box center [801, 297] width 381 height 390
click at [823, 15] on button "Continue" at bounding box center [819, 26] width 89 height 30
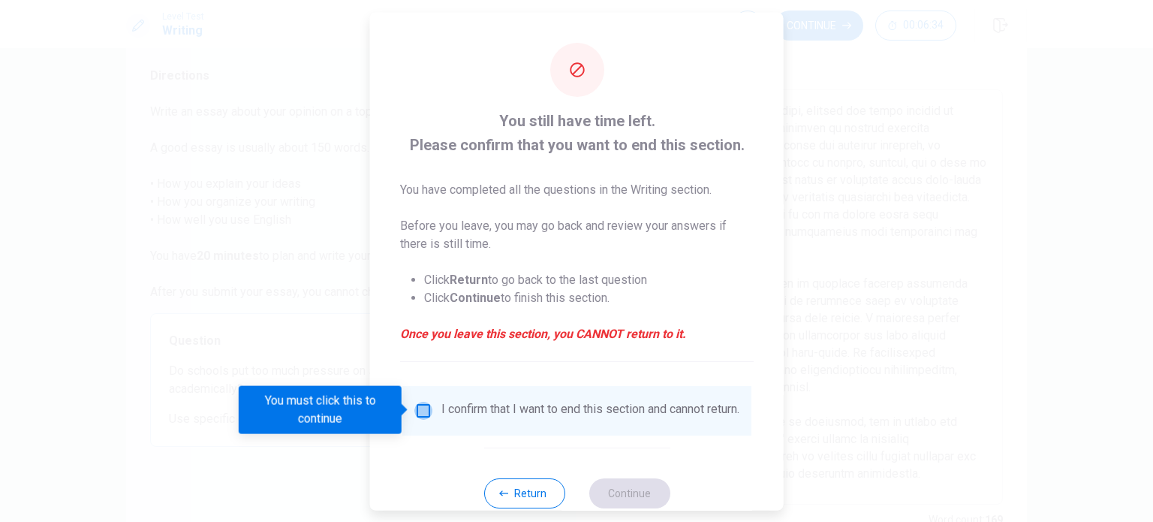
click at [424, 402] on input "You must click this to continue" at bounding box center [423, 410] width 18 height 18
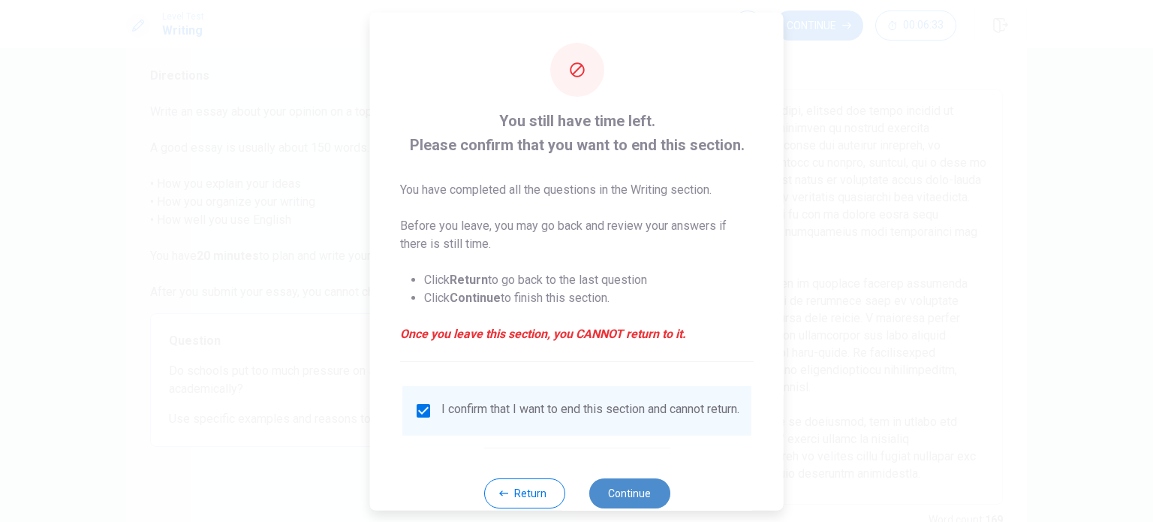
click at [624, 496] on button "Continue" at bounding box center [629, 492] width 81 height 30
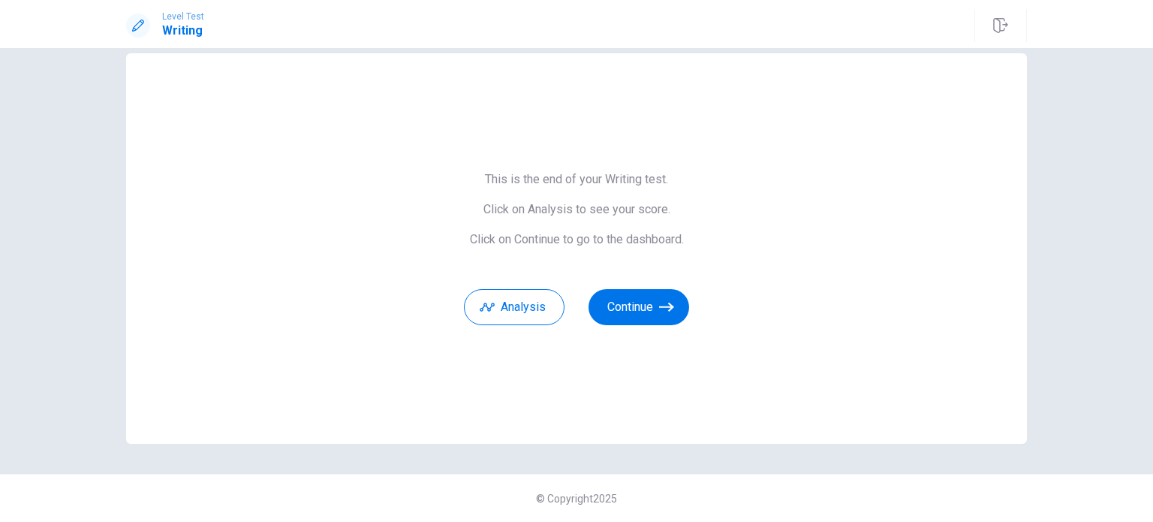
scroll to position [24, 0]
click at [644, 300] on button "Continue" at bounding box center [639, 308] width 101 height 36
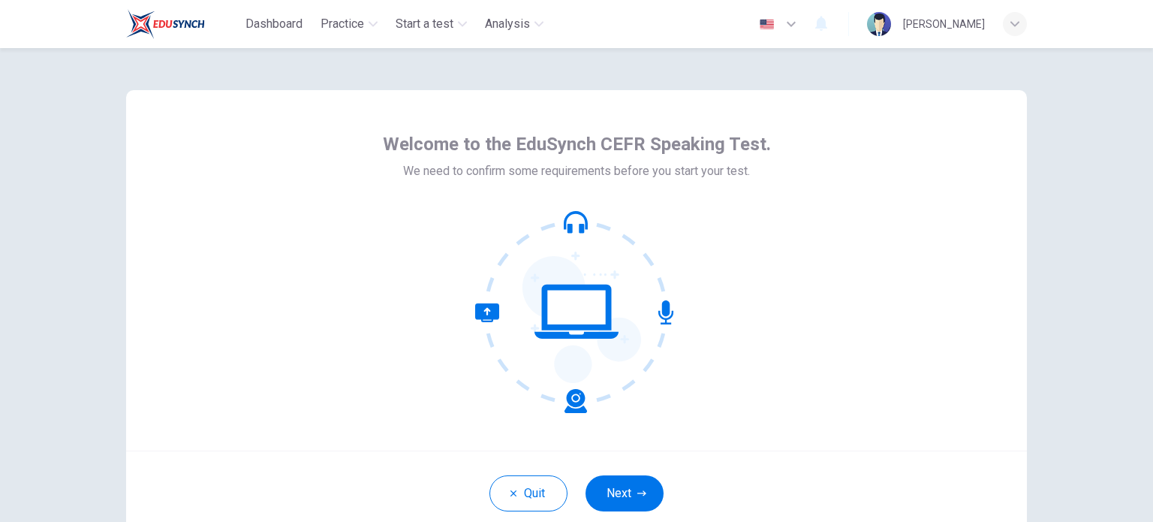
scroll to position [103, 0]
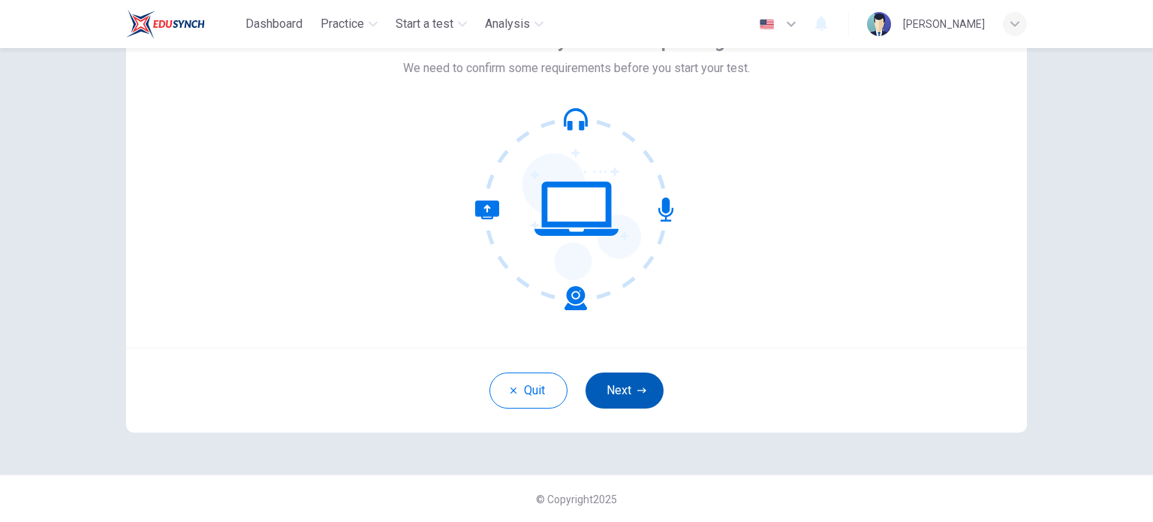
click at [625, 401] on button "Next" at bounding box center [625, 390] width 78 height 36
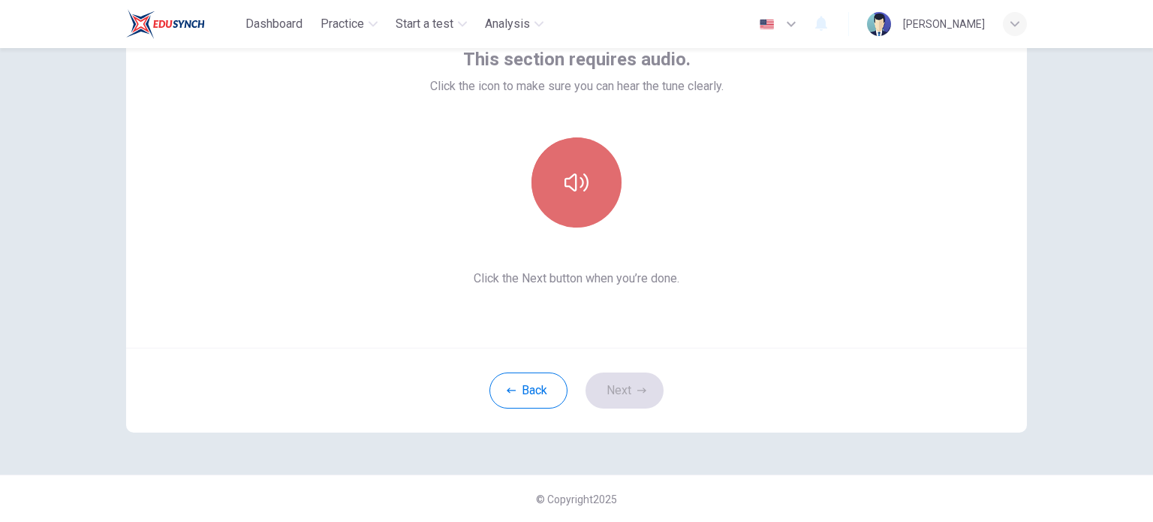
click at [577, 186] on icon "button" at bounding box center [577, 182] width 24 height 18
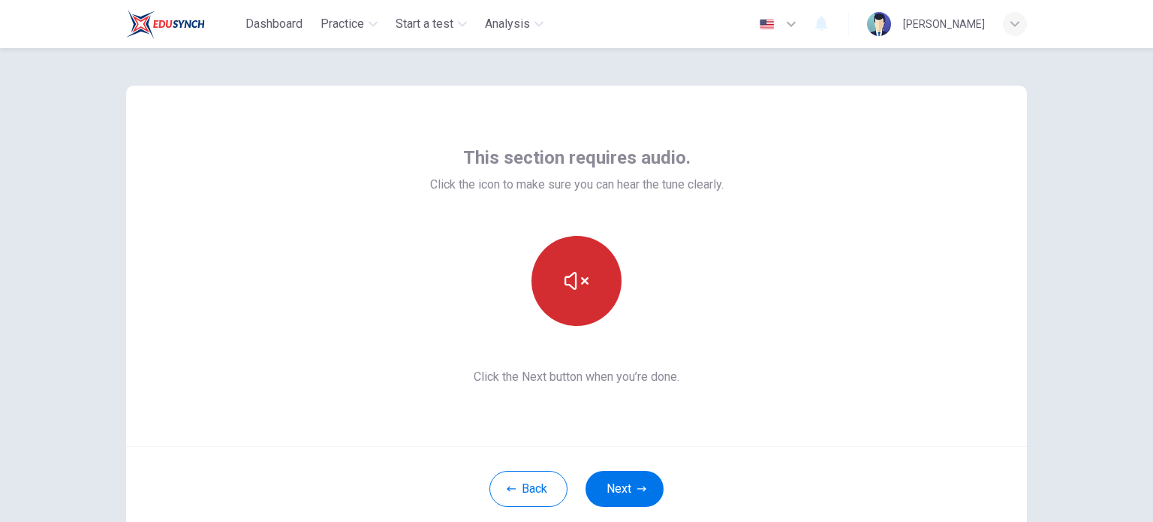
scroll to position [0, 0]
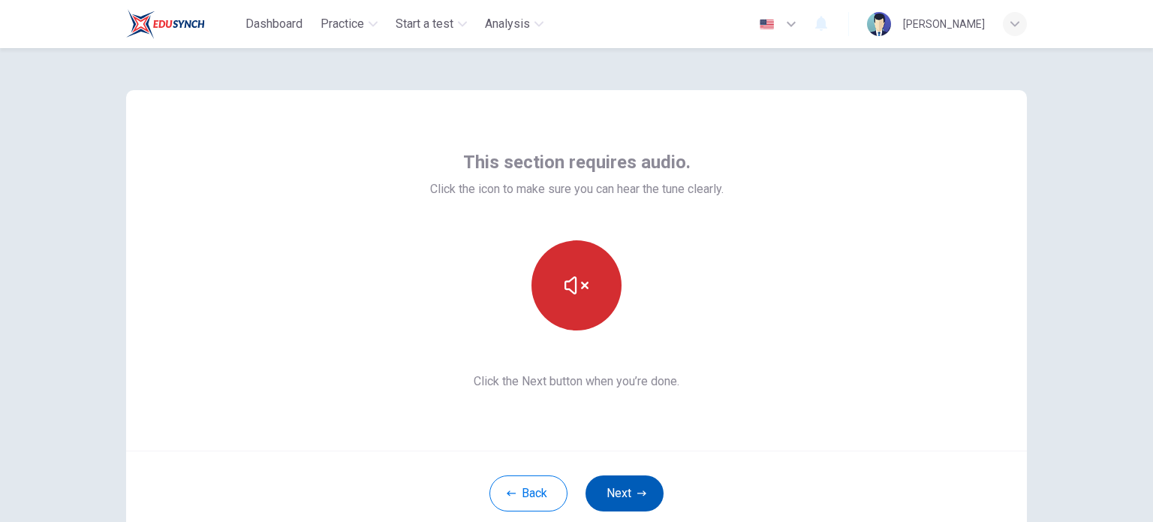
click at [631, 488] on button "Next" at bounding box center [625, 493] width 78 height 36
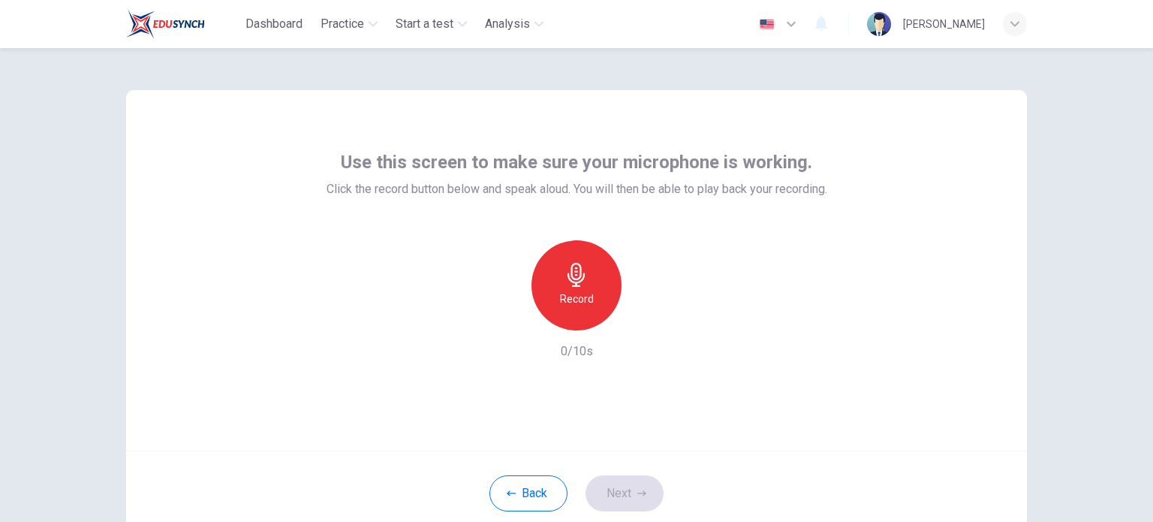
scroll to position [62, 0]
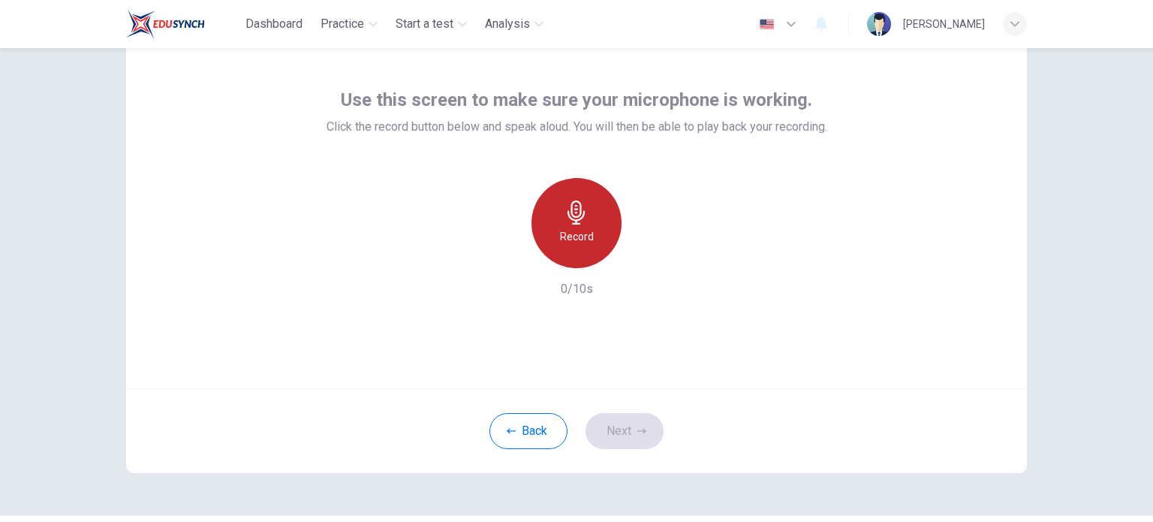
click at [571, 224] on div "Record" at bounding box center [577, 223] width 90 height 90
click at [589, 218] on div "Stop" at bounding box center [577, 223] width 90 height 90
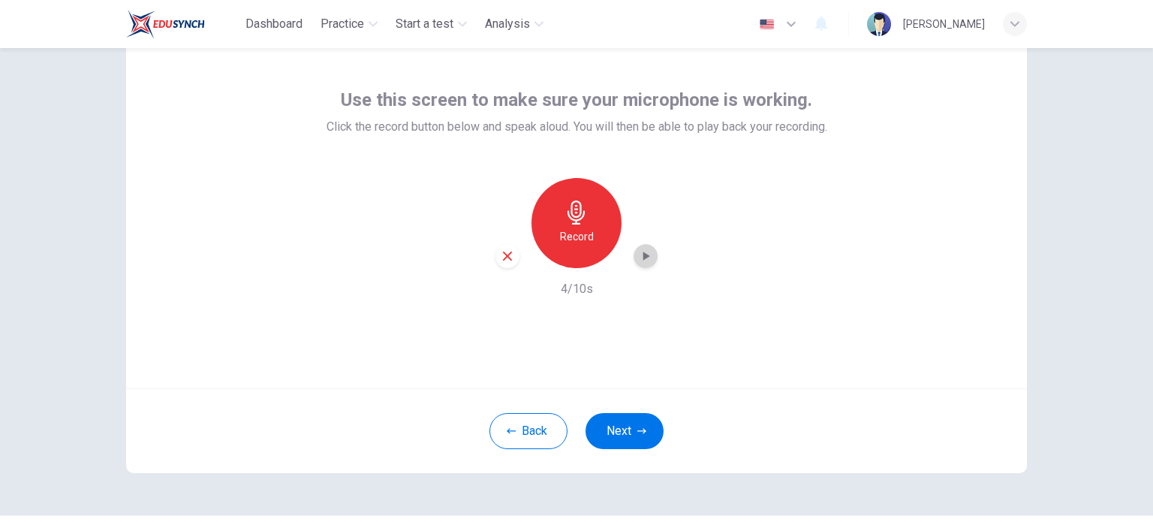
click at [642, 258] on icon "button" at bounding box center [645, 256] width 15 height 15
click at [505, 257] on icon "button" at bounding box center [507, 256] width 9 height 9
click at [576, 221] on icon "button" at bounding box center [577, 212] width 24 height 24
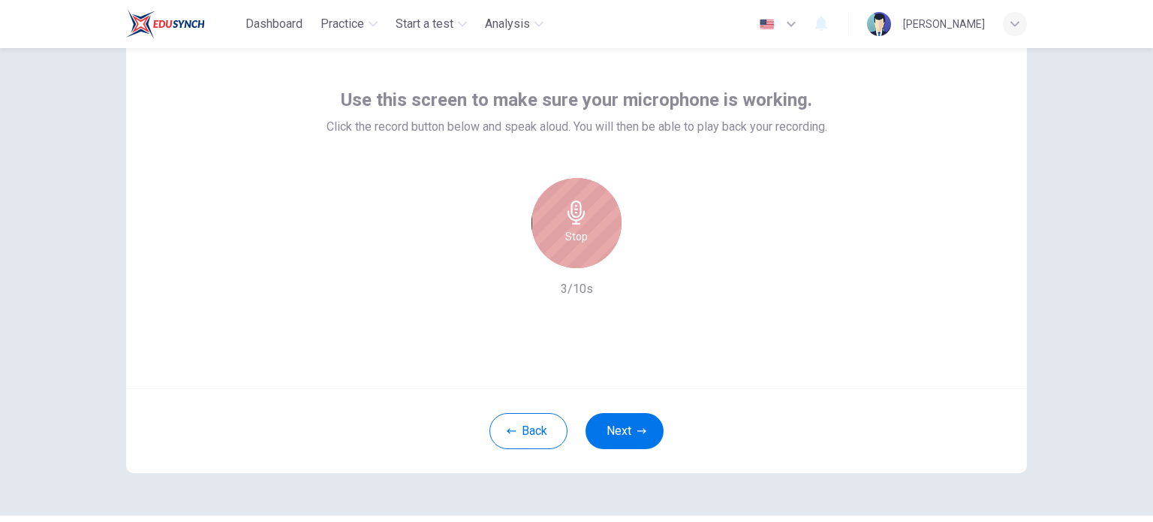
click at [595, 221] on div "Stop" at bounding box center [577, 223] width 90 height 90
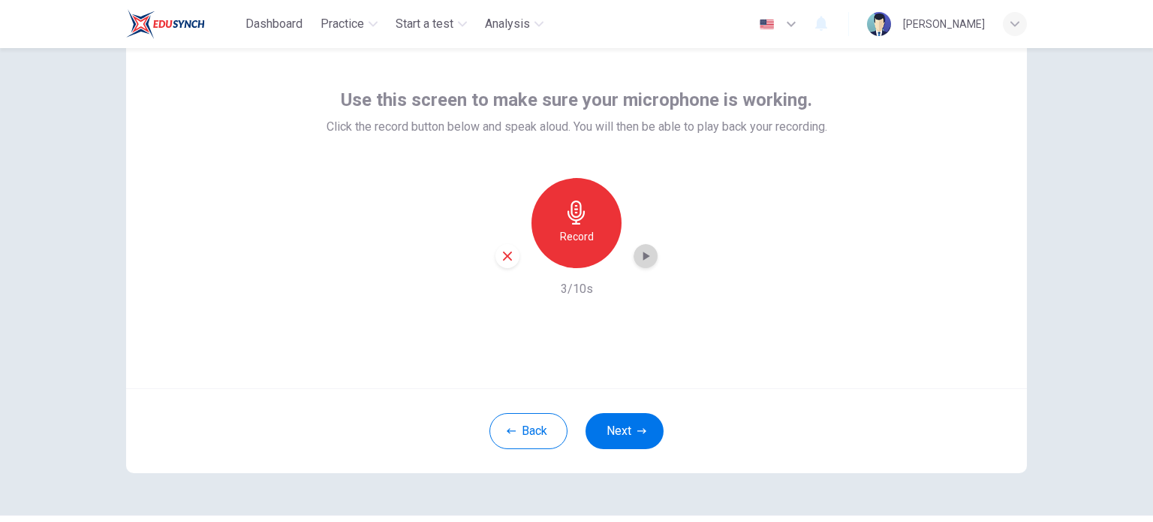
click at [638, 253] on icon "button" at bounding box center [645, 256] width 15 height 15
click at [625, 432] on button "Next" at bounding box center [625, 431] width 78 height 36
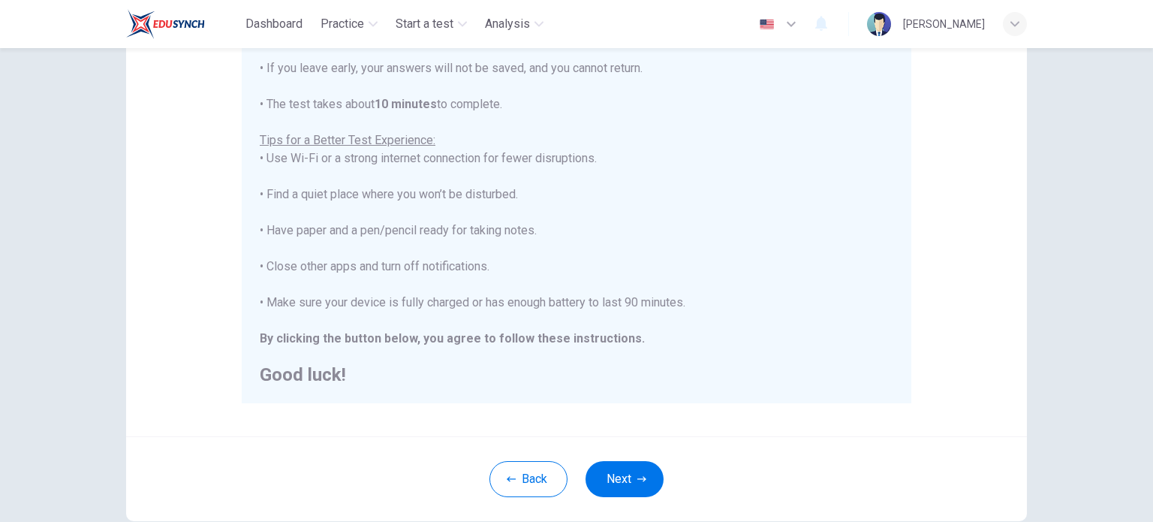
scroll to position [0, 0]
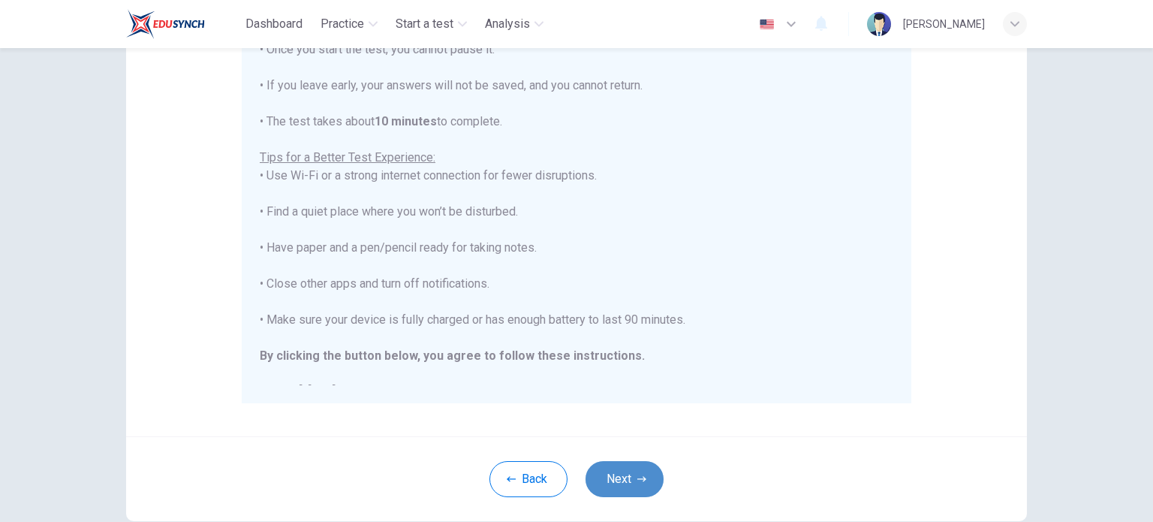
click at [629, 468] on button "Next" at bounding box center [625, 479] width 78 height 36
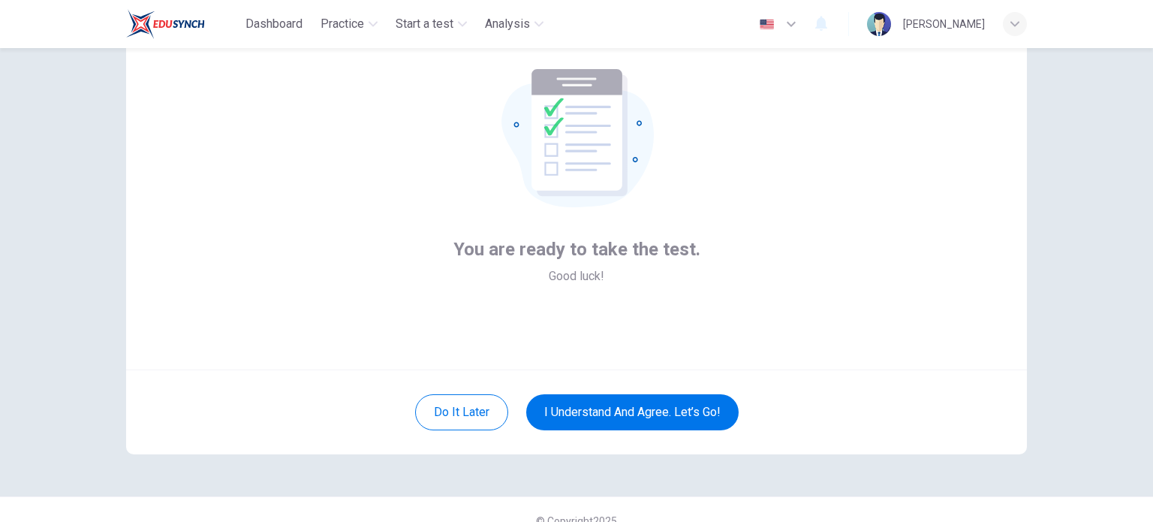
scroll to position [103, 0]
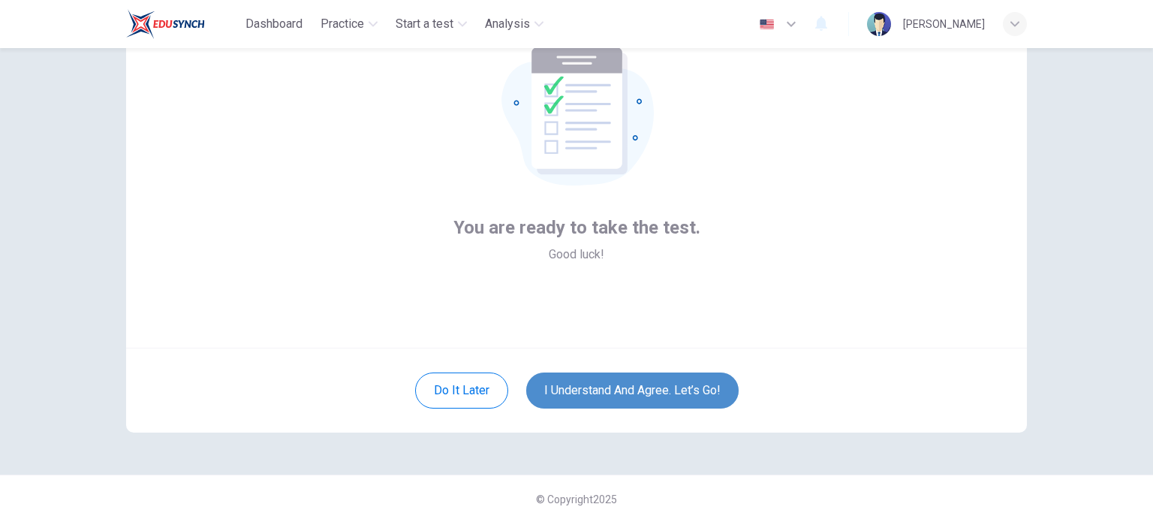
click at [643, 382] on button "I understand and agree. Let’s go!" at bounding box center [632, 390] width 212 height 36
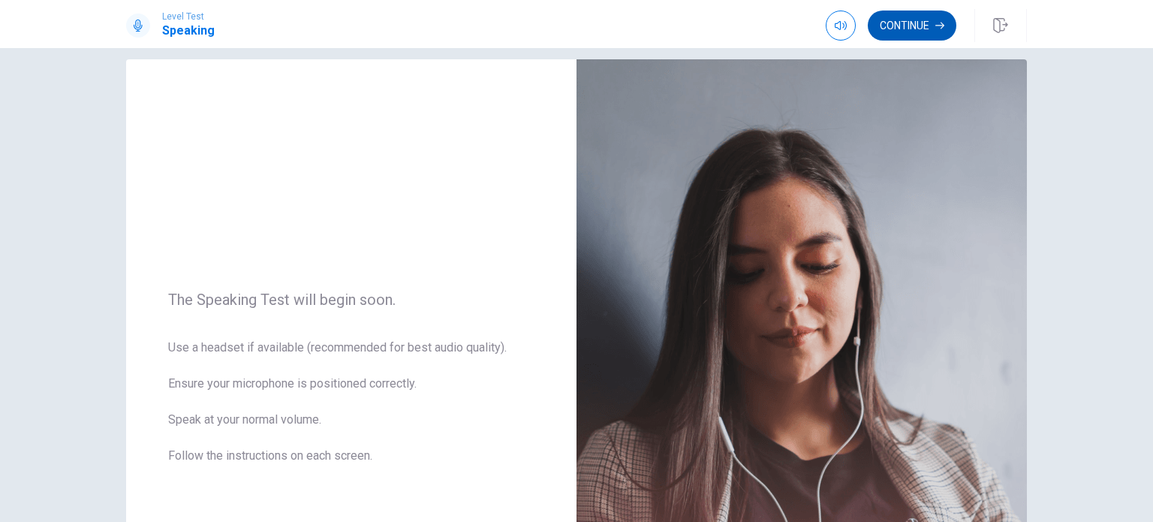
scroll to position [18, 0]
click at [910, 17] on button "Continue" at bounding box center [912, 26] width 89 height 30
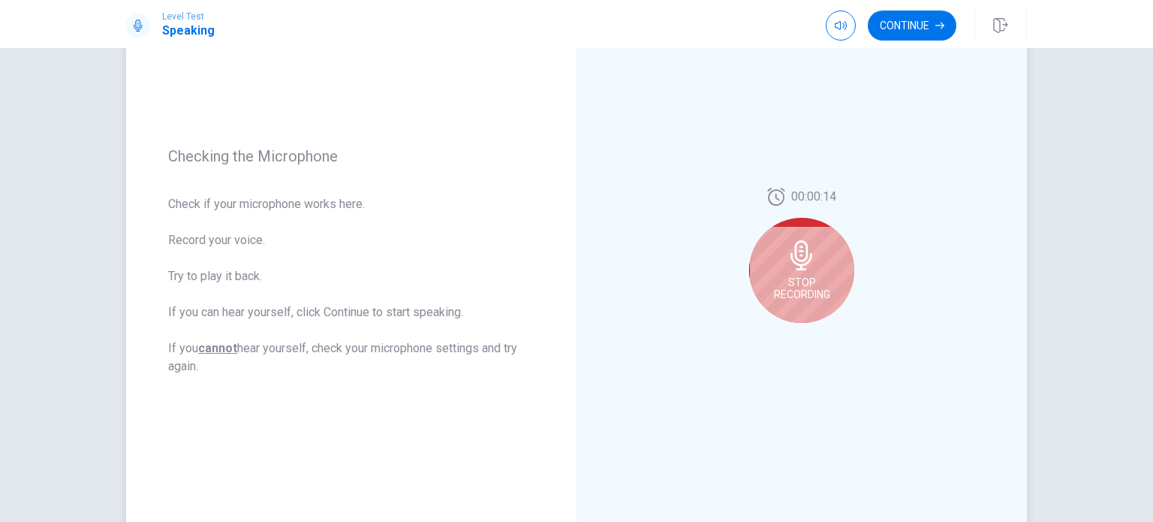
scroll to position [158, 0]
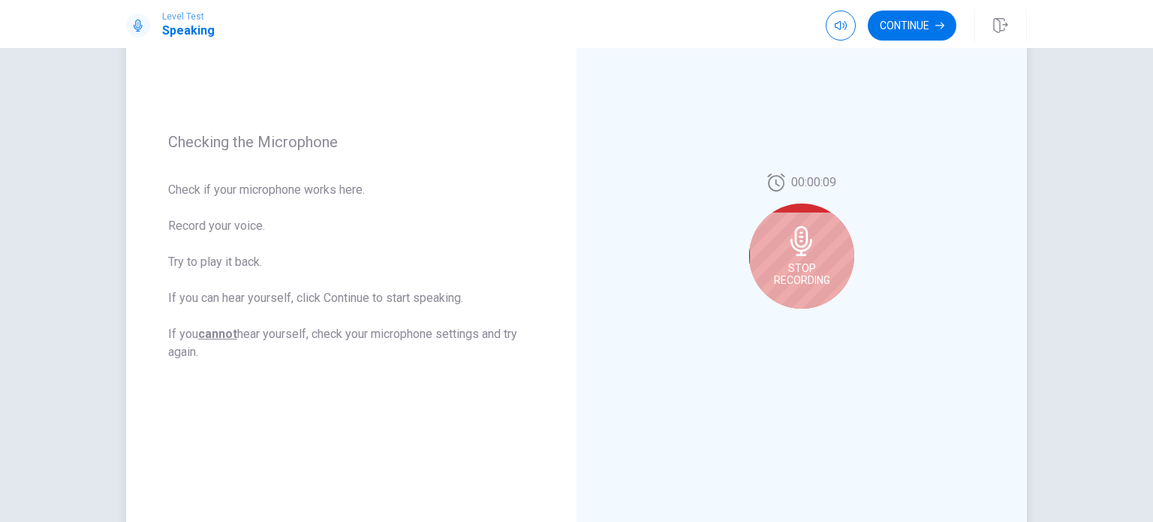
click at [805, 256] on div "Stop Recording" at bounding box center [801, 255] width 105 height 105
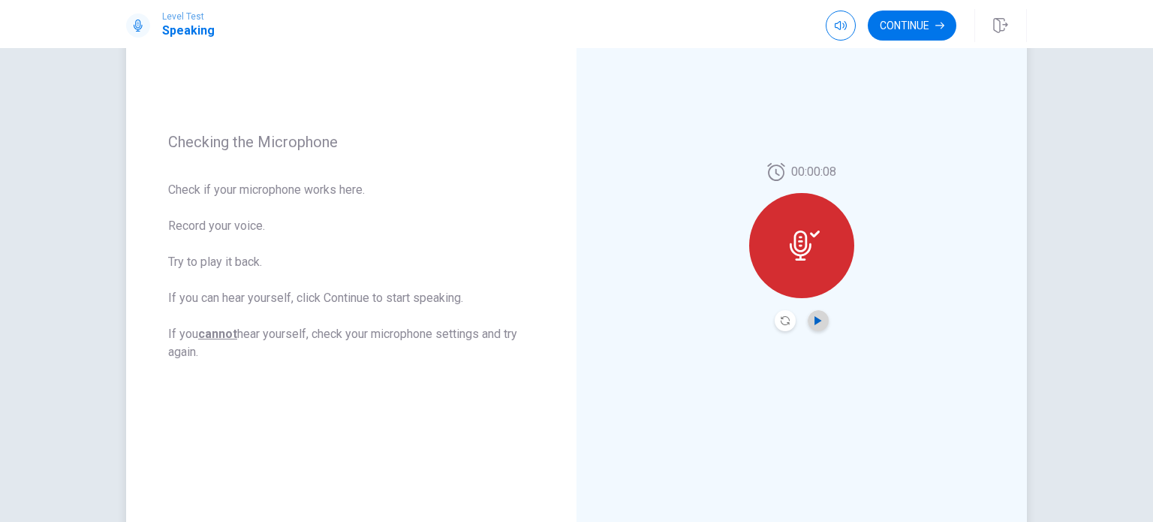
click at [816, 321] on icon "Play Audio" at bounding box center [818, 320] width 7 height 9
click at [920, 23] on button "Continue" at bounding box center [912, 26] width 89 height 30
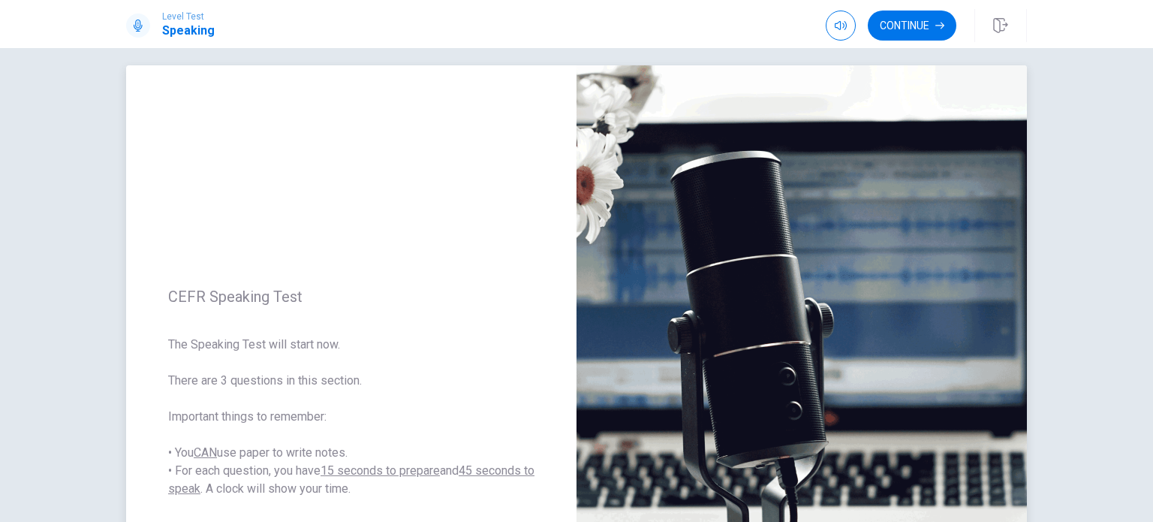
scroll to position [0, 0]
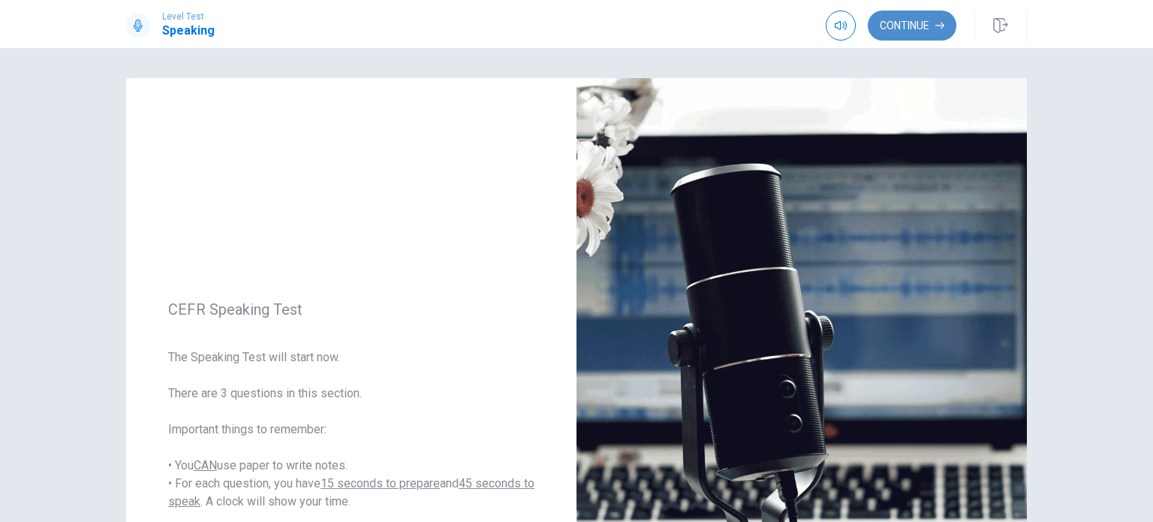
click at [901, 28] on button "Continue" at bounding box center [912, 26] width 89 height 30
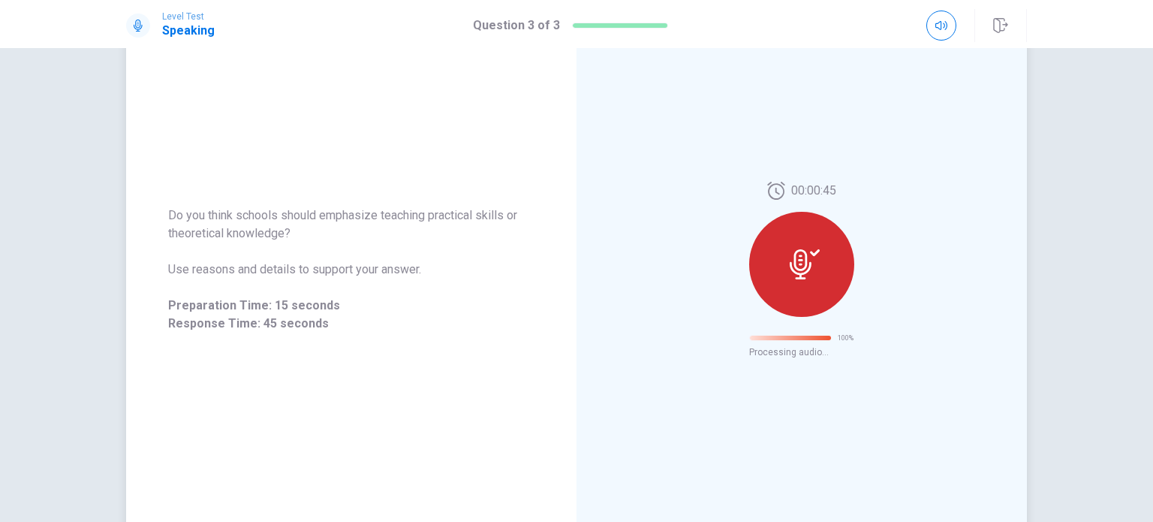
scroll to position [24, 0]
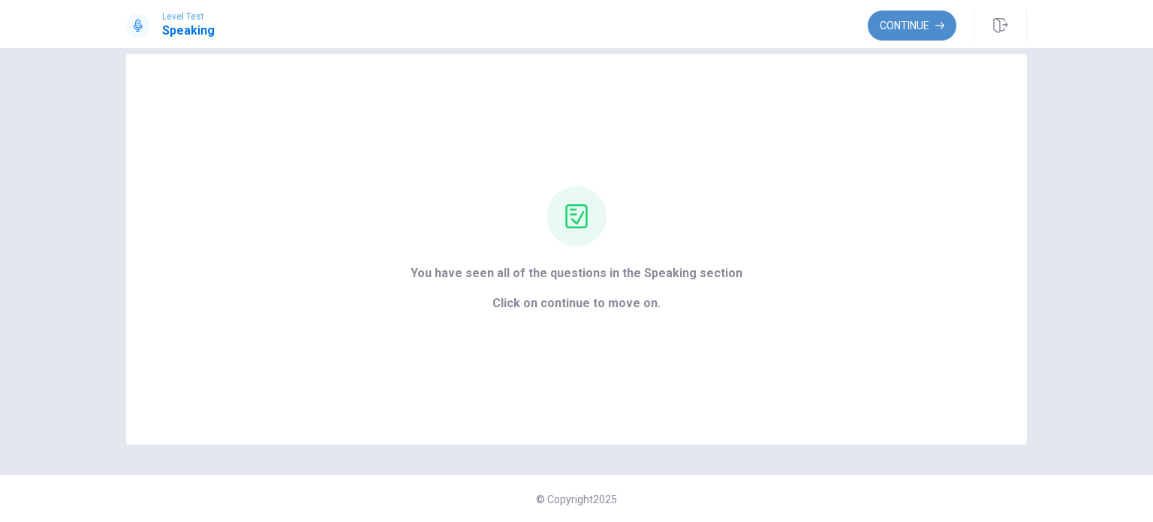
click at [917, 23] on button "Continue" at bounding box center [912, 26] width 89 height 30
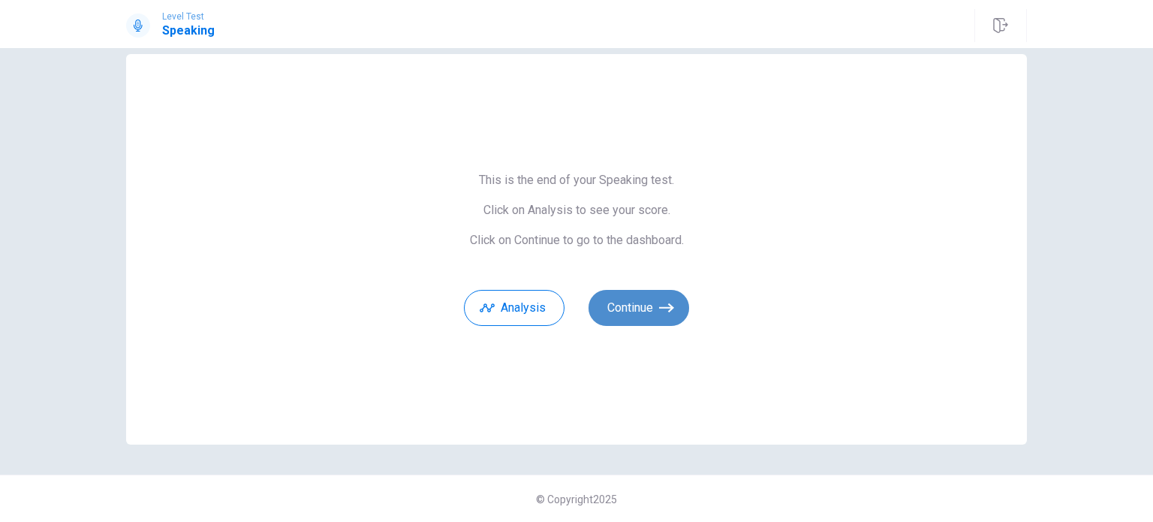
click at [626, 320] on button "Continue" at bounding box center [639, 308] width 101 height 36
